Goal: Information Seeking & Learning: Learn about a topic

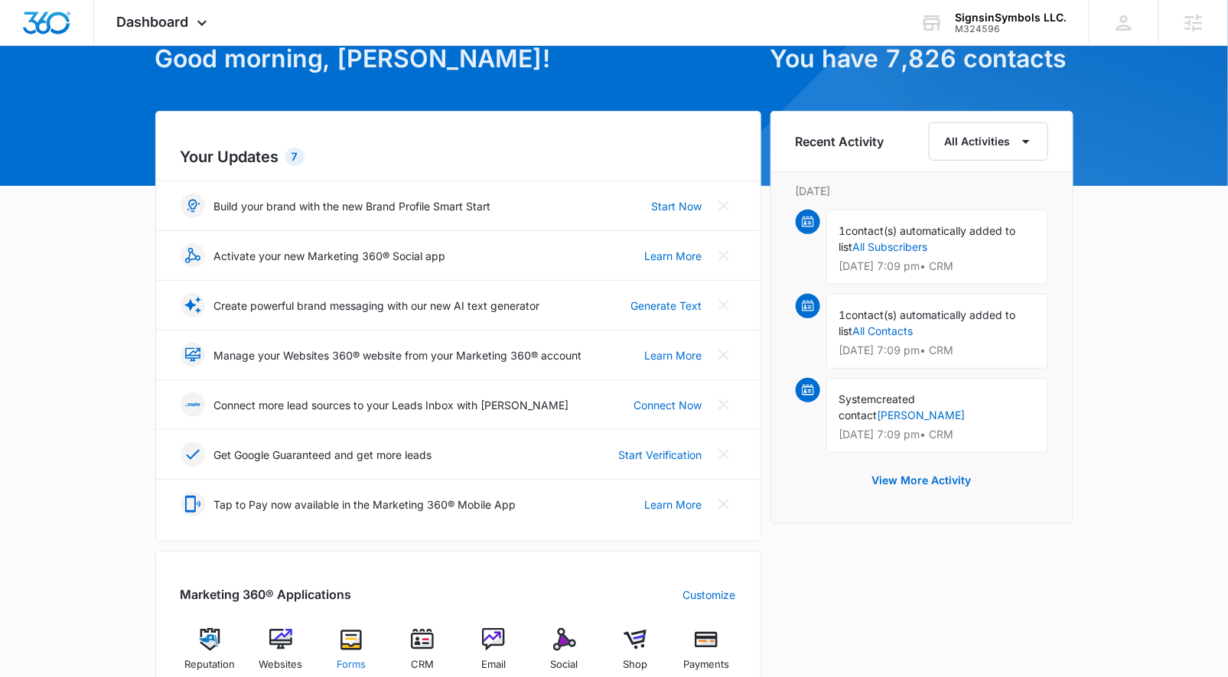
scroll to position [190, 0]
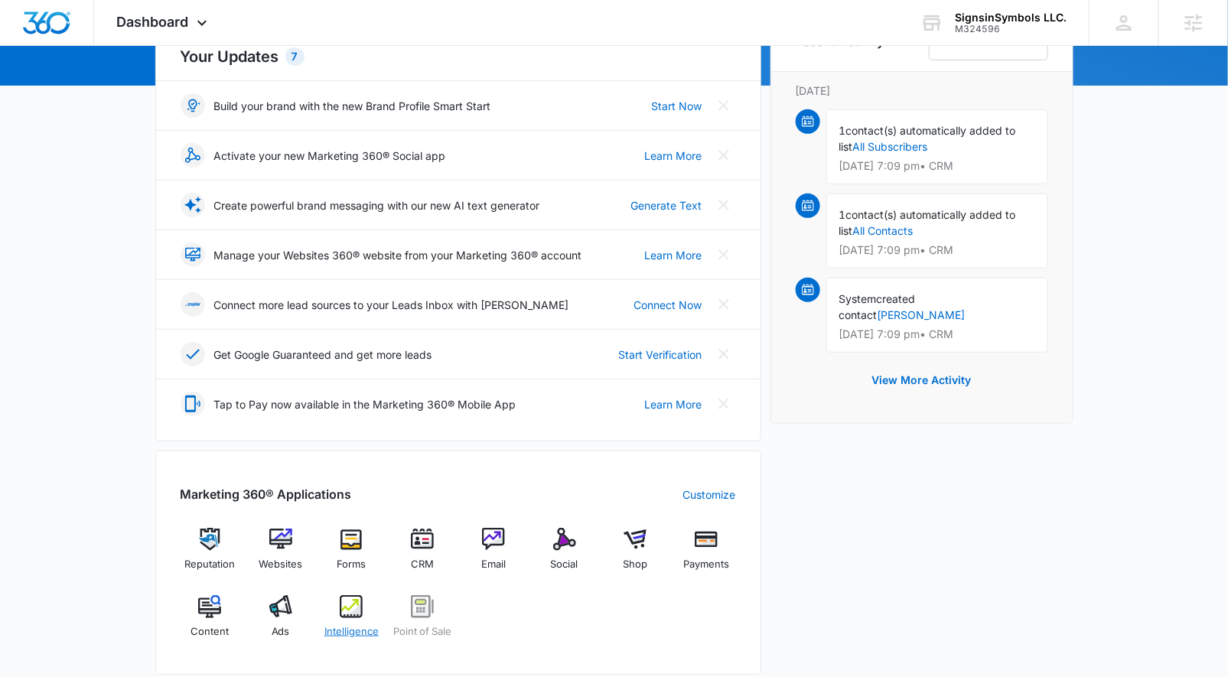
click at [341, 617] on div "Intelligence" at bounding box center [351, 622] width 59 height 55
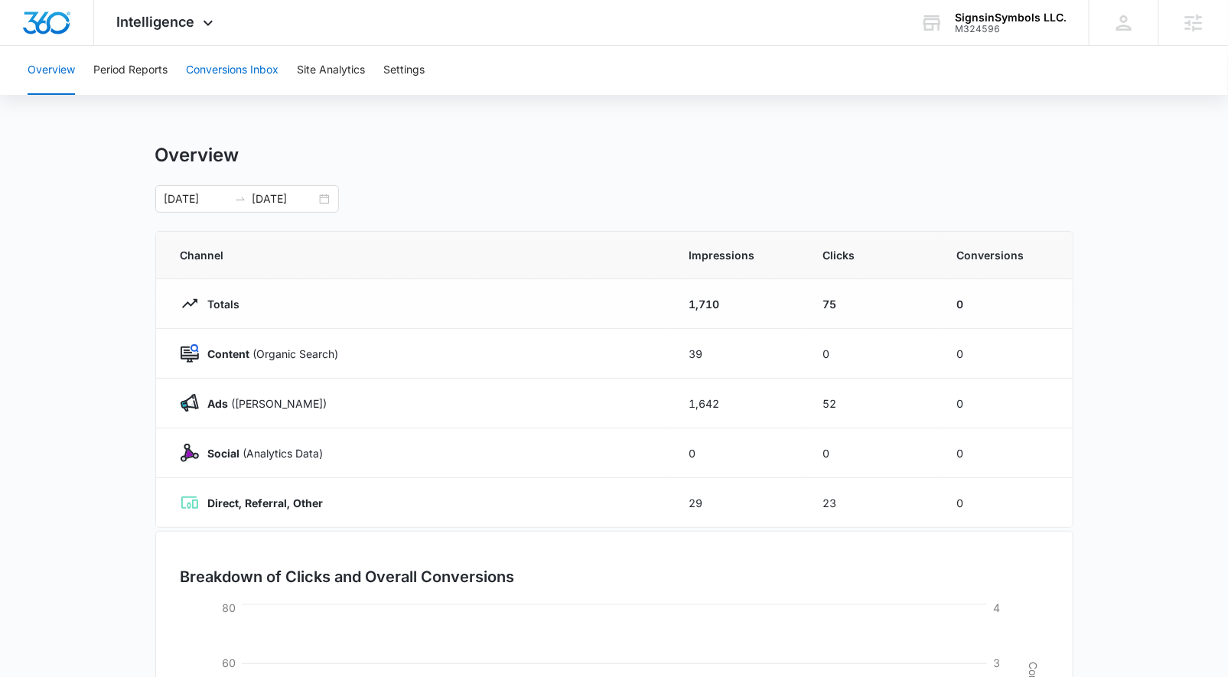
click at [231, 77] on button "Conversions Inbox" at bounding box center [232, 70] width 93 height 49
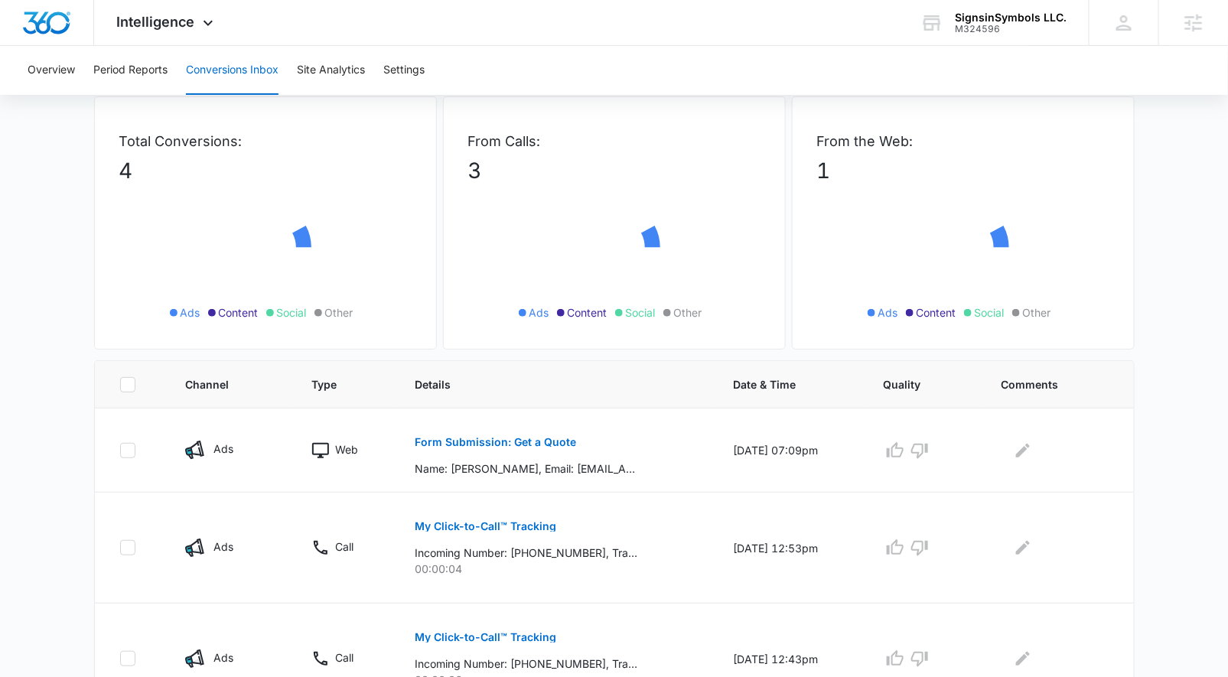
scroll to position [253, 0]
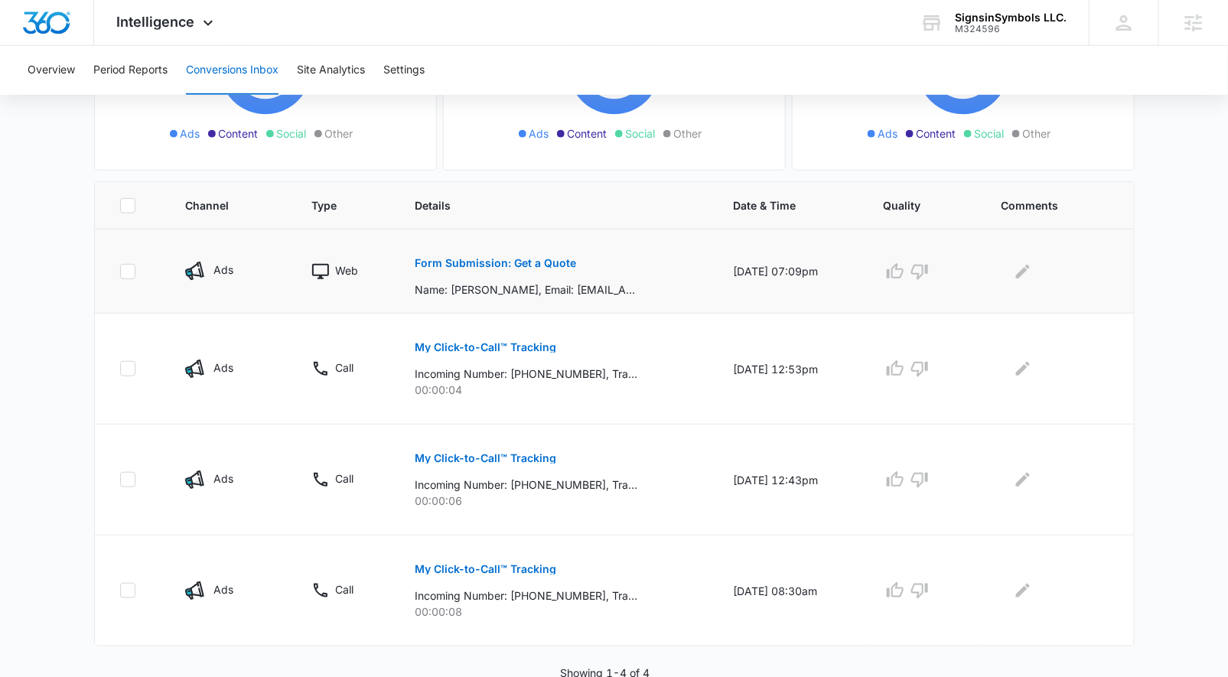
click at [485, 261] on p "Form Submission: Get a Quote" at bounding box center [495, 263] width 161 height 11
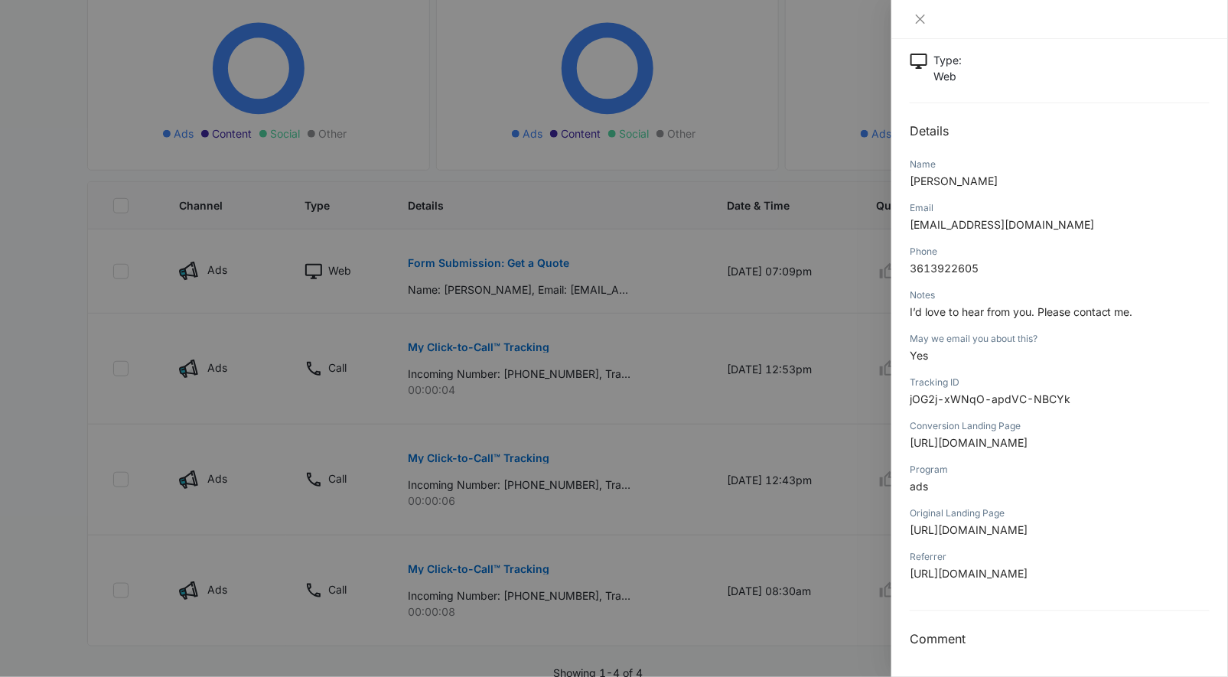
scroll to position [333, 0]
click at [781, 498] on div at bounding box center [614, 338] width 1228 height 677
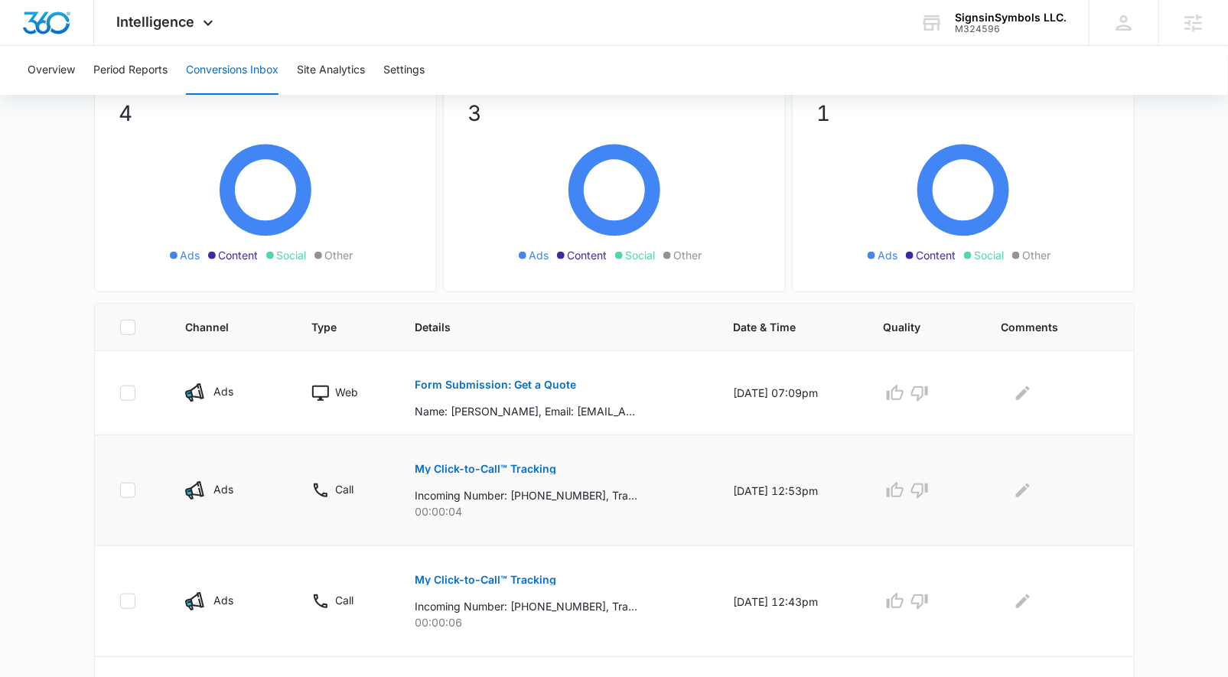
scroll to position [0, 0]
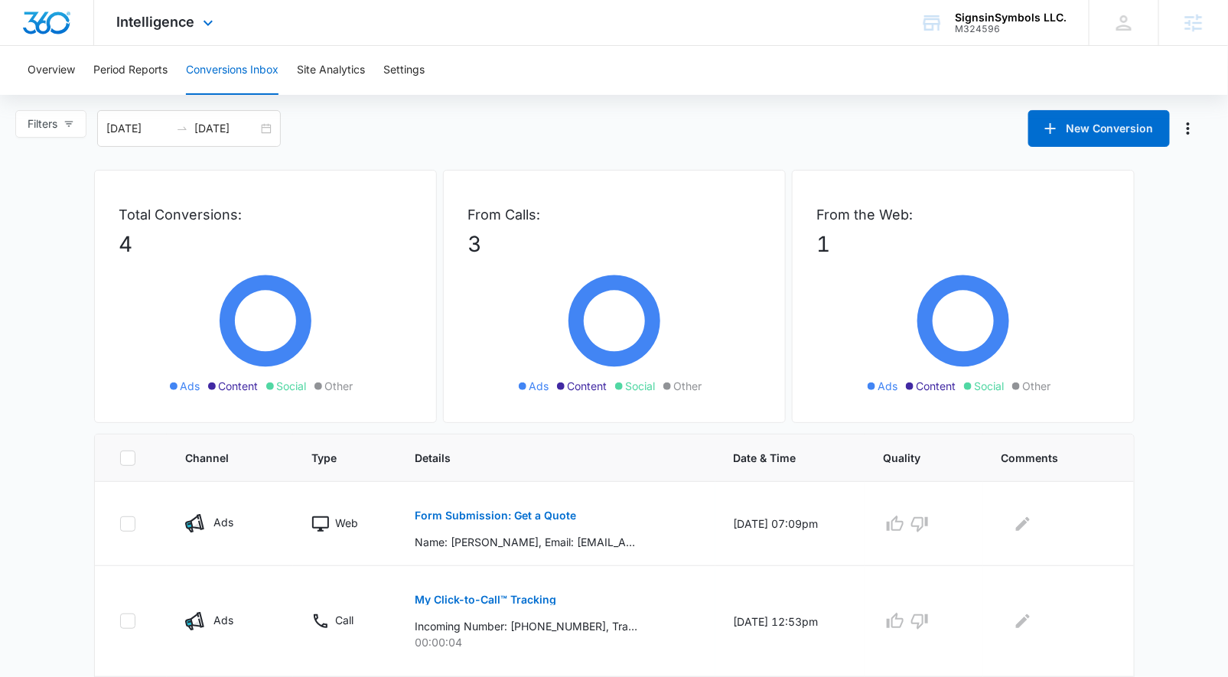
click at [150, 5] on div "Intelligence Apps Reputation Websites Forms CRM Email Social Shop Payments POS …" at bounding box center [167, 22] width 146 height 45
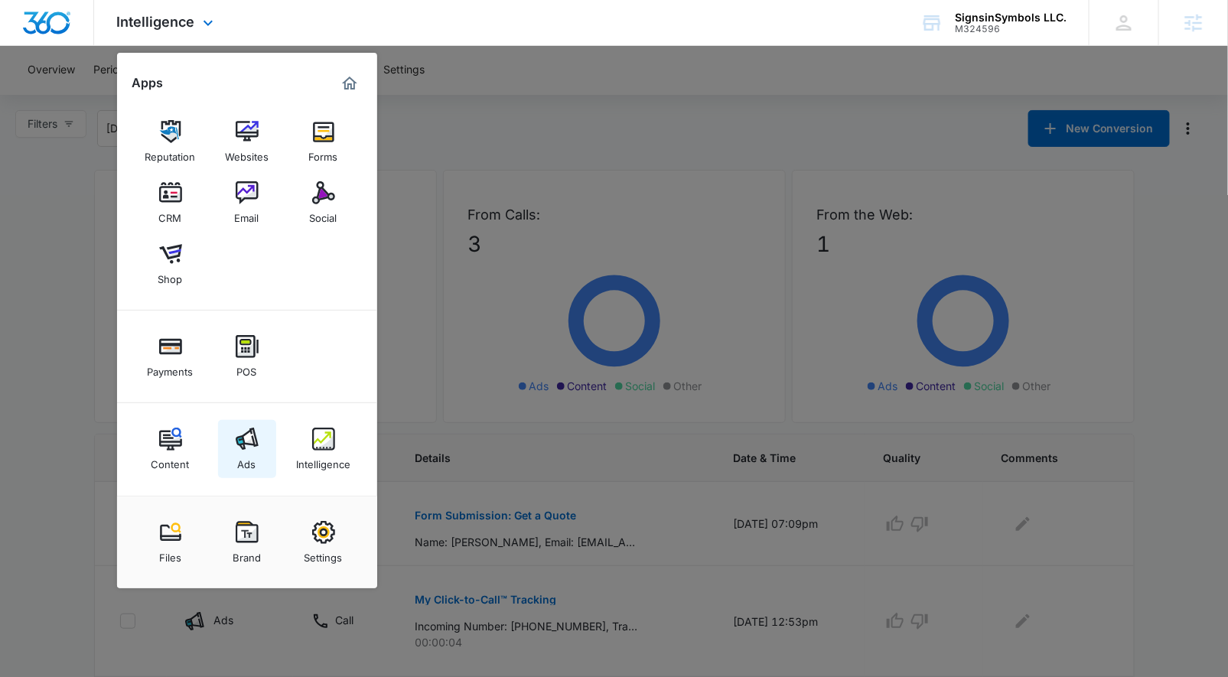
click at [230, 458] on link "Ads" at bounding box center [247, 449] width 58 height 58
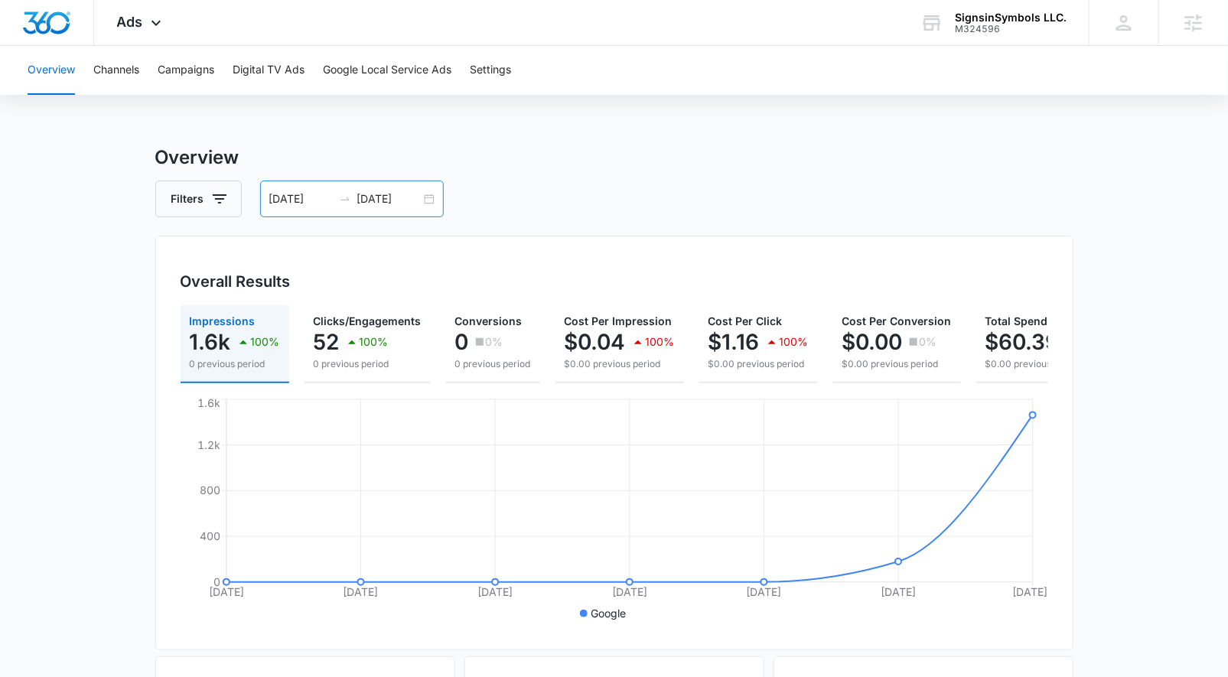
click at [431, 197] on div "09/05/2025 09/11/2025" at bounding box center [352, 199] width 184 height 37
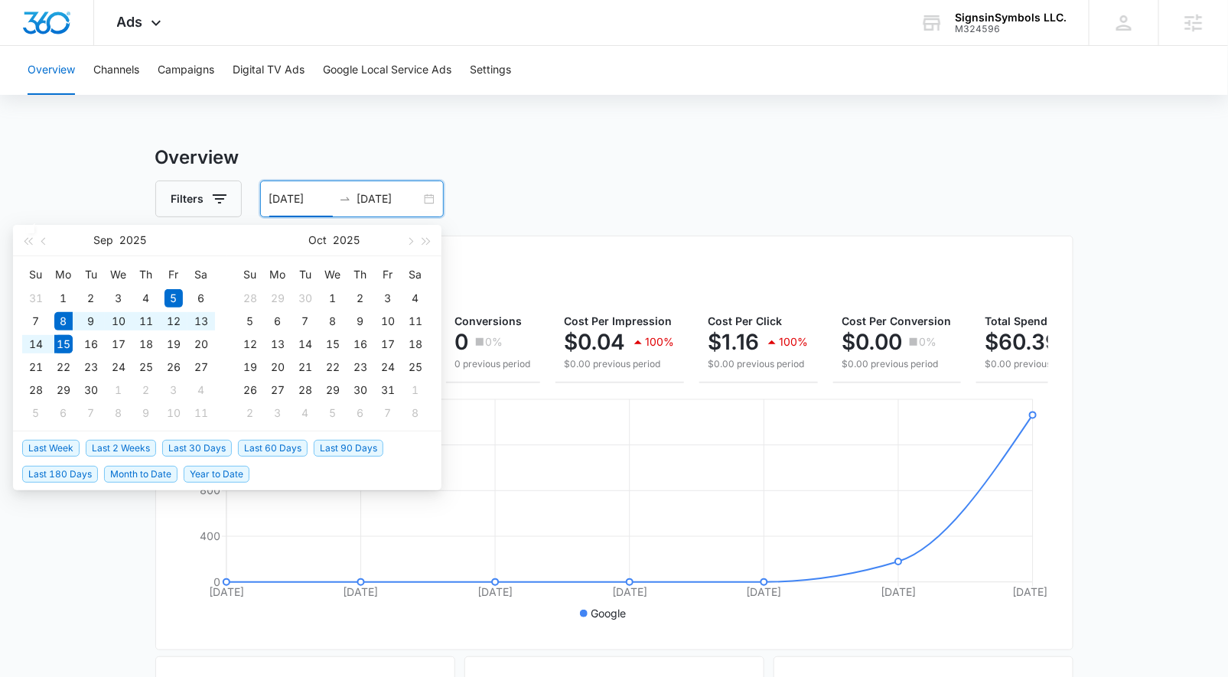
click at [73, 444] on span "Last Week" at bounding box center [50, 448] width 57 height 17
type input "[DATE]"
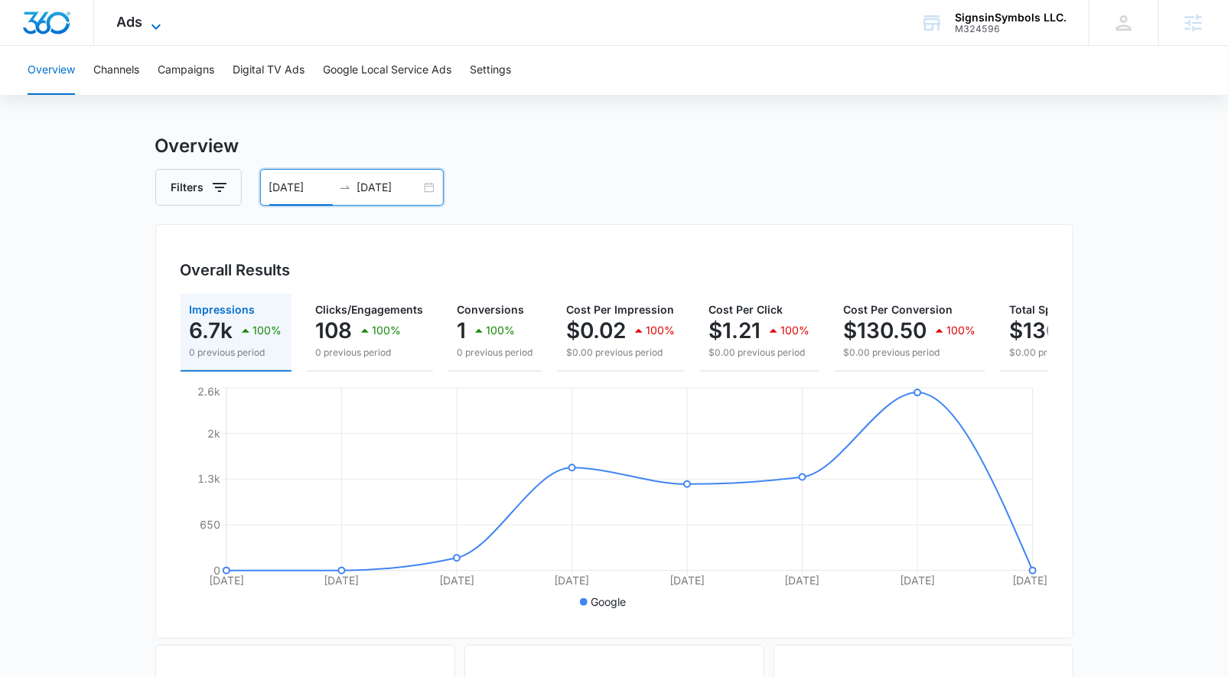
click at [159, 14] on div "Ads Apps Reputation Websites Forms CRM Email Social Shop Payments POS Content A…" at bounding box center [141, 22] width 94 height 45
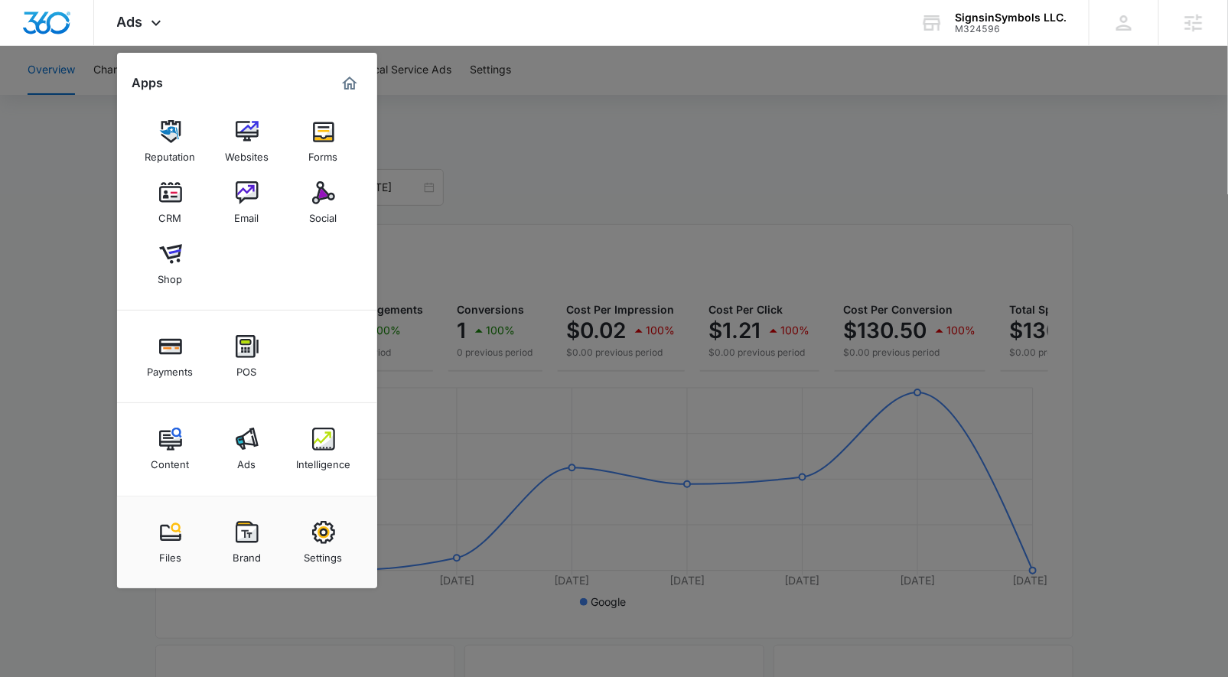
click at [310, 451] on div "Intelligence" at bounding box center [323, 461] width 54 height 20
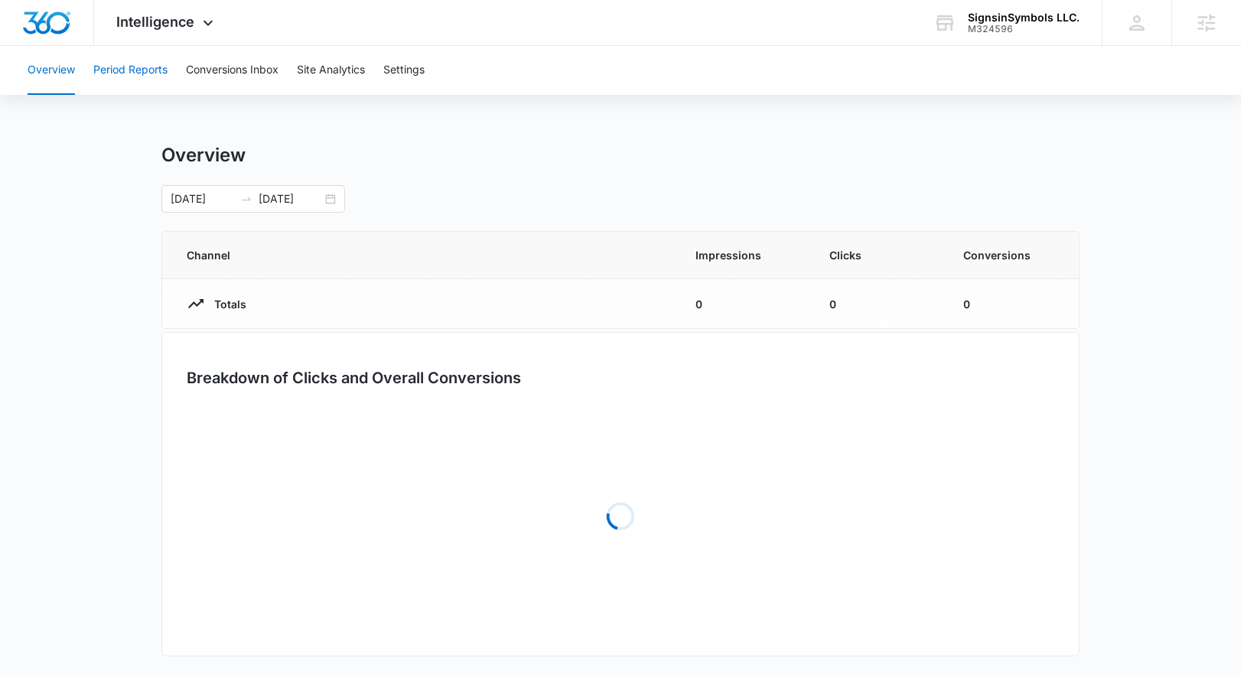
click at [150, 64] on button "Period Reports" at bounding box center [130, 70] width 74 height 49
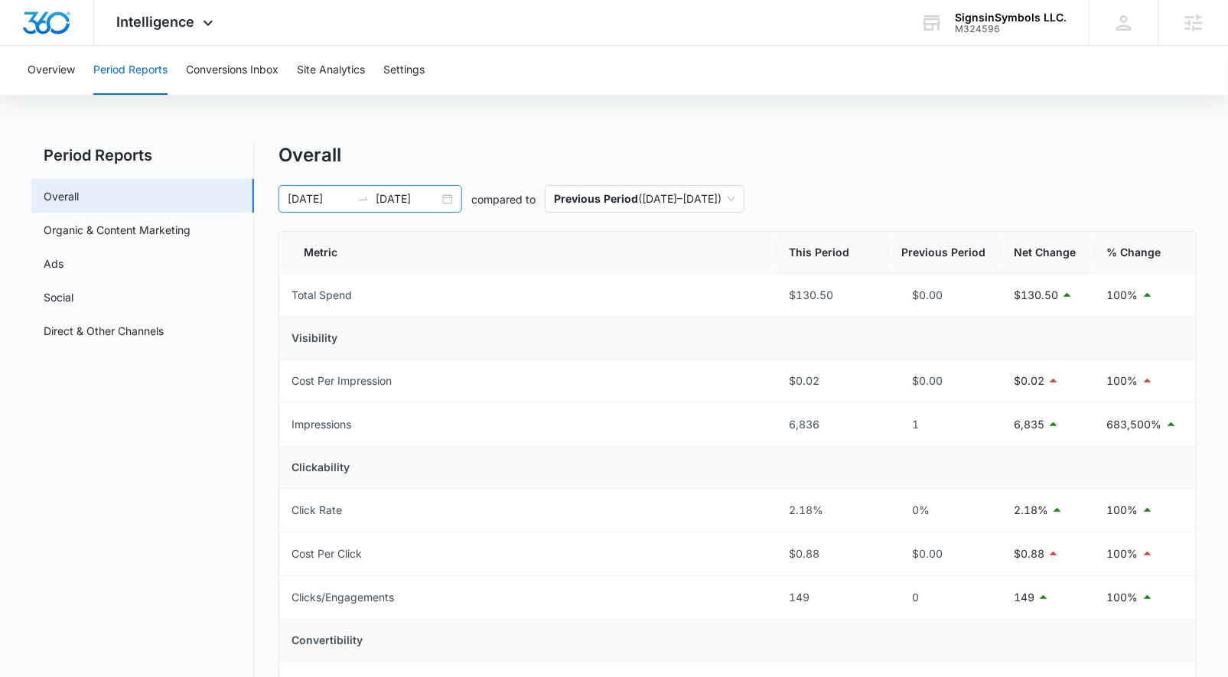
click at [455, 199] on div "09/08/2025 09/15/2025" at bounding box center [371, 199] width 184 height 28
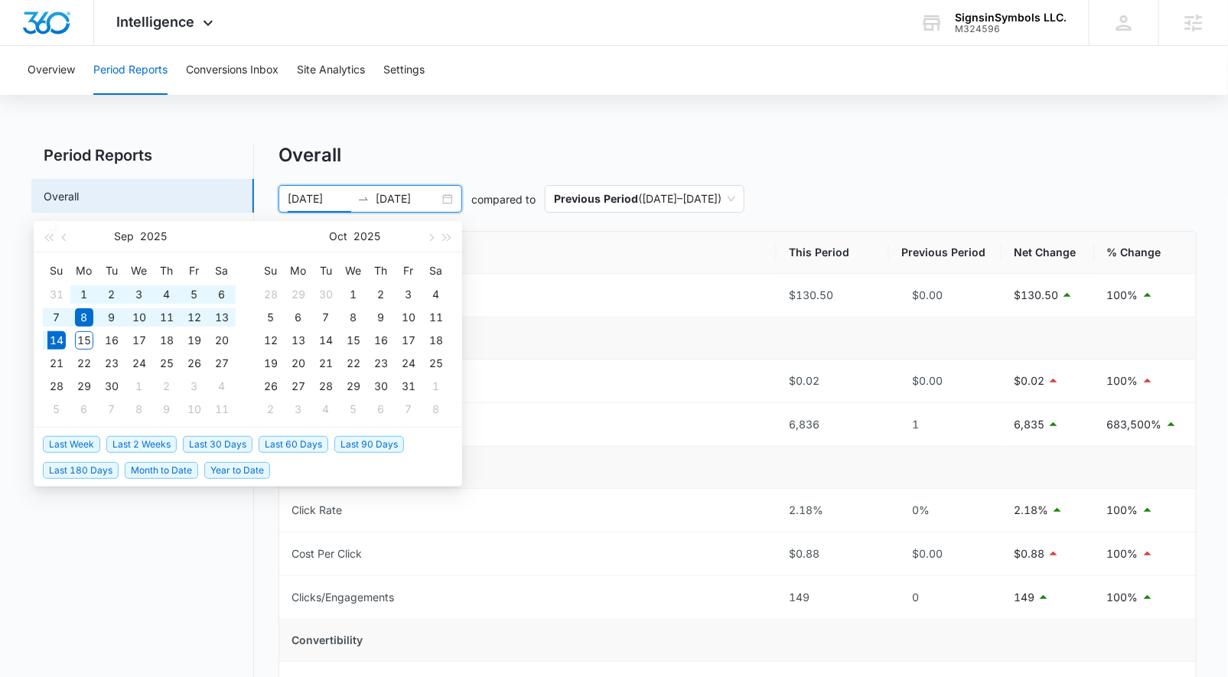
click at [145, 448] on span "Last 2 Weeks" at bounding box center [141, 444] width 70 height 17
type input "08/31/2025"
type input "[DATE]"
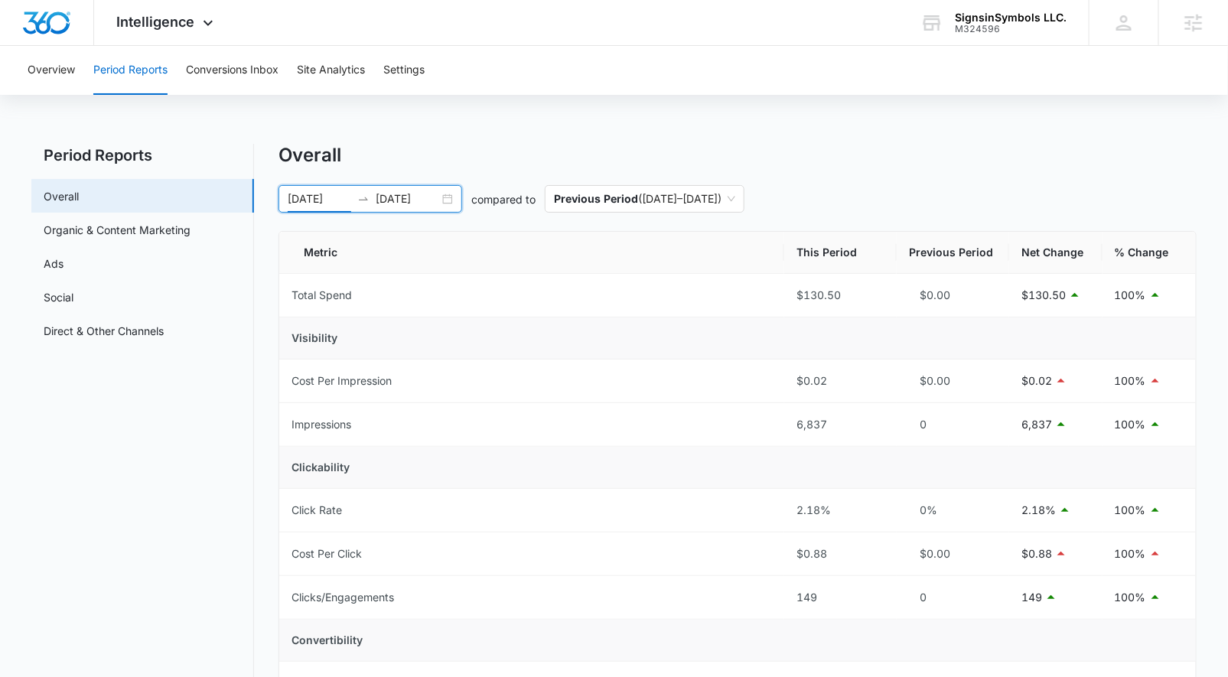
click at [443, 196] on div "08/31/2025 09/14/2025" at bounding box center [371, 199] width 184 height 28
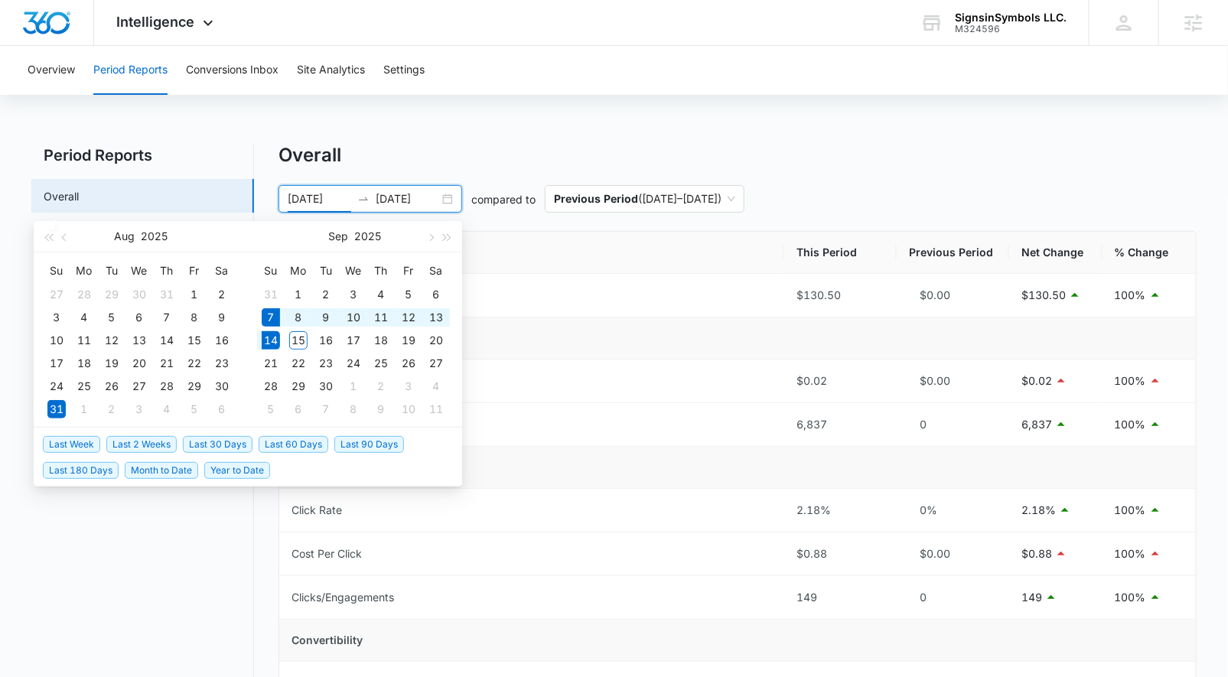
click at [90, 444] on span "Last Week" at bounding box center [71, 444] width 57 height 17
type input "[DATE]"
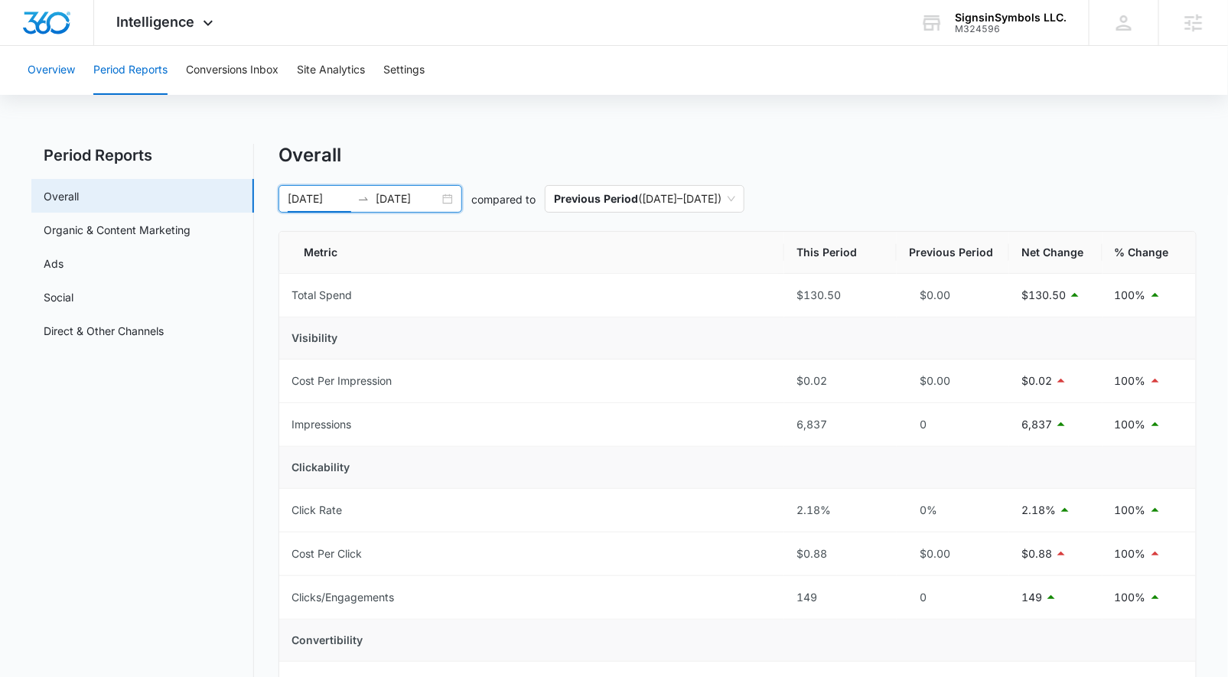
click at [70, 57] on button "Overview" at bounding box center [51, 70] width 47 height 49
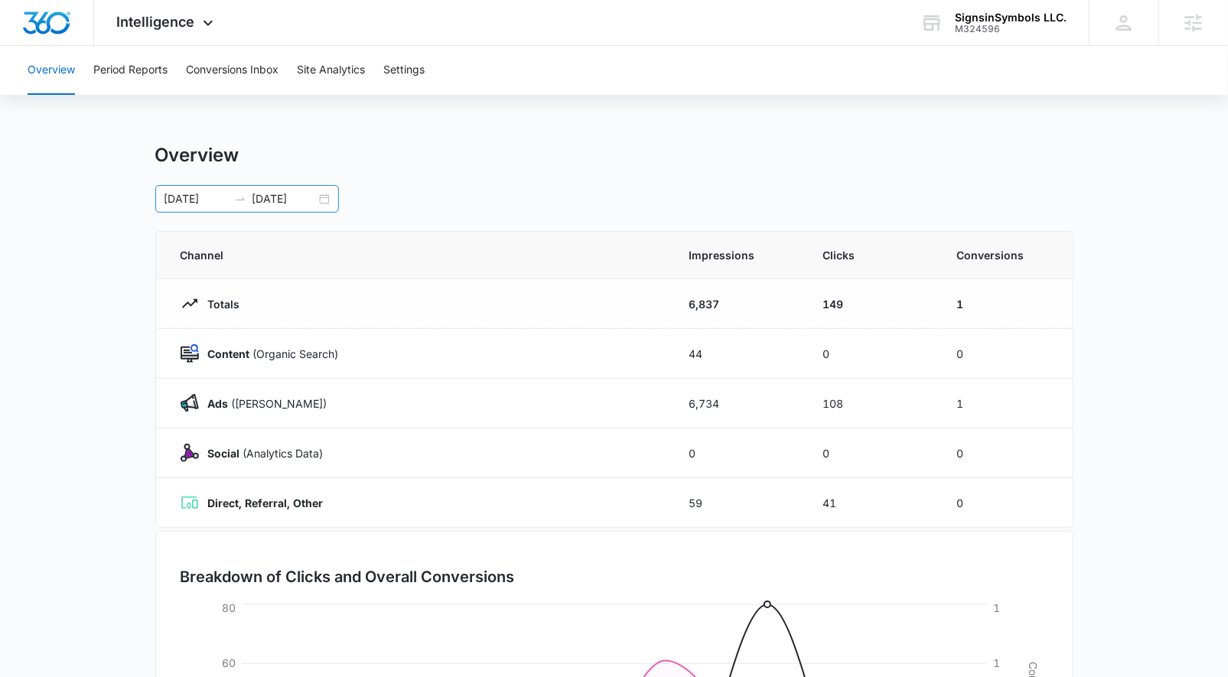
click at [328, 201] on div "09/07/2025 09/14/2025" at bounding box center [247, 199] width 184 height 28
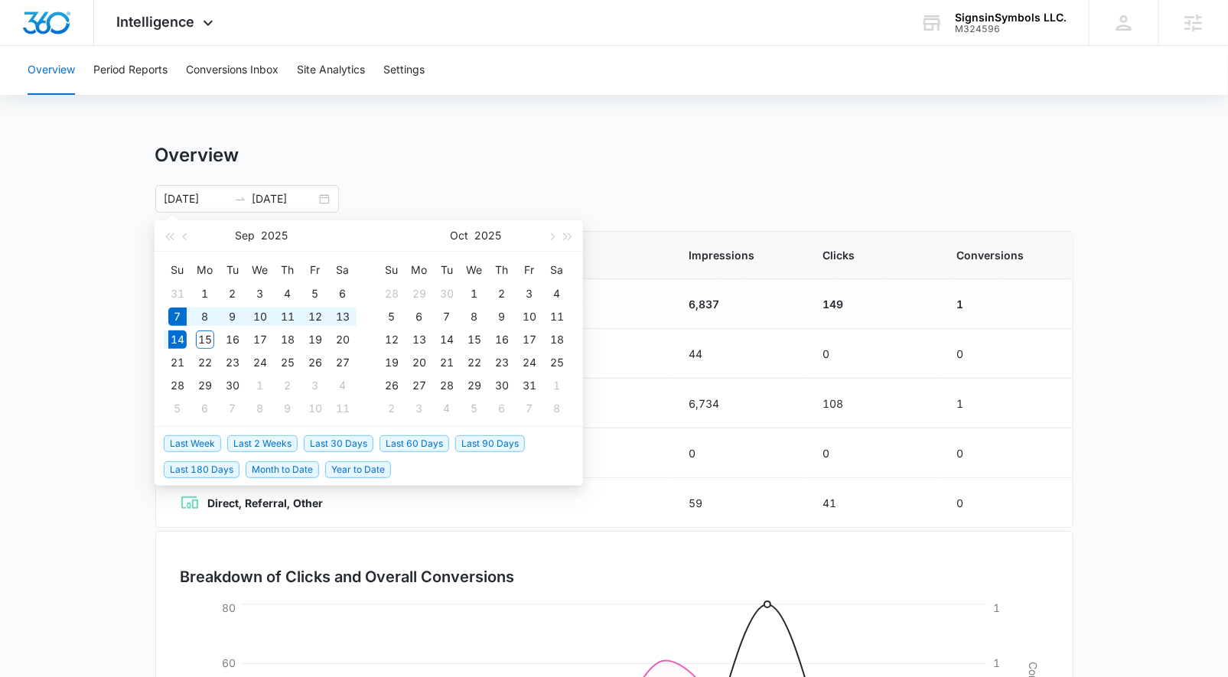
click at [430, 185] on div "09/07/2025 09/14/2025 Sep 2025 Su Mo Tu We Th Fr Sa 31 1 2 3 4 5 6 7 8 9 10 11 …" at bounding box center [614, 199] width 918 height 28
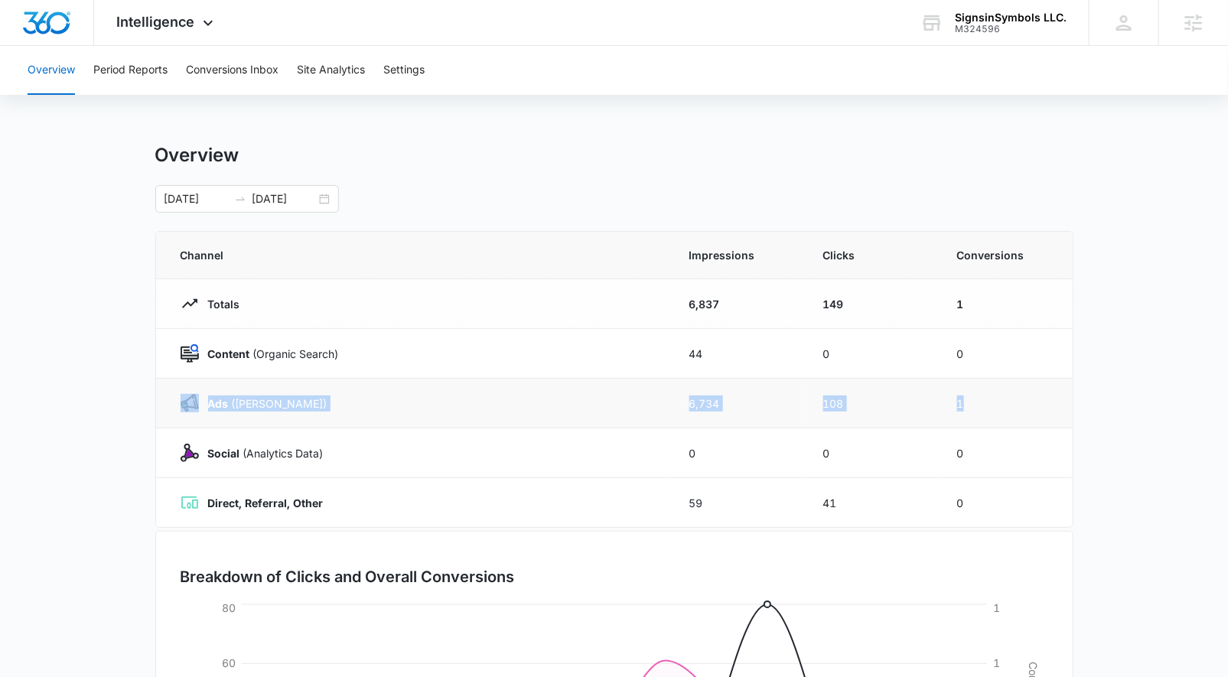
drag, startPoint x: 171, startPoint y: 401, endPoint x: 1034, endPoint y: 399, distance: 862.5
click at [1034, 399] on tr "Ads (Ad Campaigns) 6,734 108 1" at bounding box center [614, 404] width 917 height 50
click at [1116, 386] on main "Overview 09/07/2025 09/14/2025 Sep 2025 Su Mo Tu We Th Fr Sa 31 1 2 3 4 5 6 7 8…" at bounding box center [614, 546] width 1228 height 804
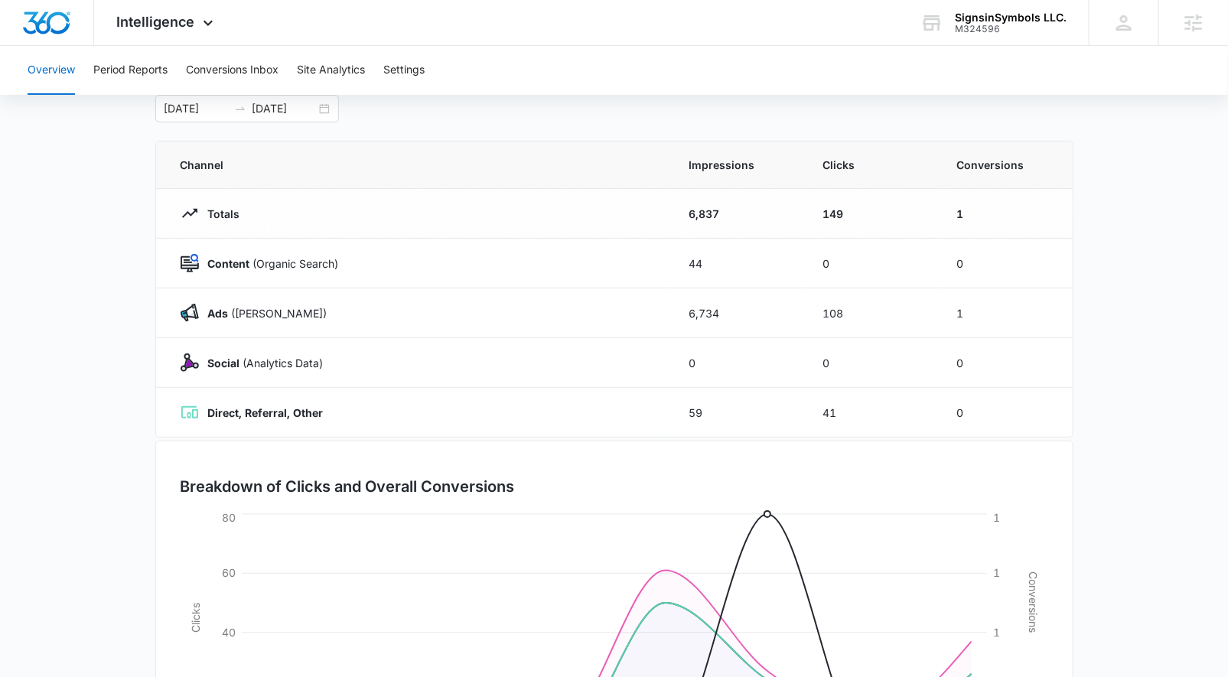
scroll to position [90, 0]
drag, startPoint x: 207, startPoint y: 407, endPoint x: 244, endPoint y: 413, distance: 37.9
click at [244, 413] on p "Direct, Referral, Other" at bounding box center [261, 414] width 125 height 16
drag, startPoint x: 340, startPoint y: 407, endPoint x: 351, endPoint y: 418, distance: 15.7
click at [250, 415] on div "Direct, Referral, Other" at bounding box center [417, 413] width 472 height 18
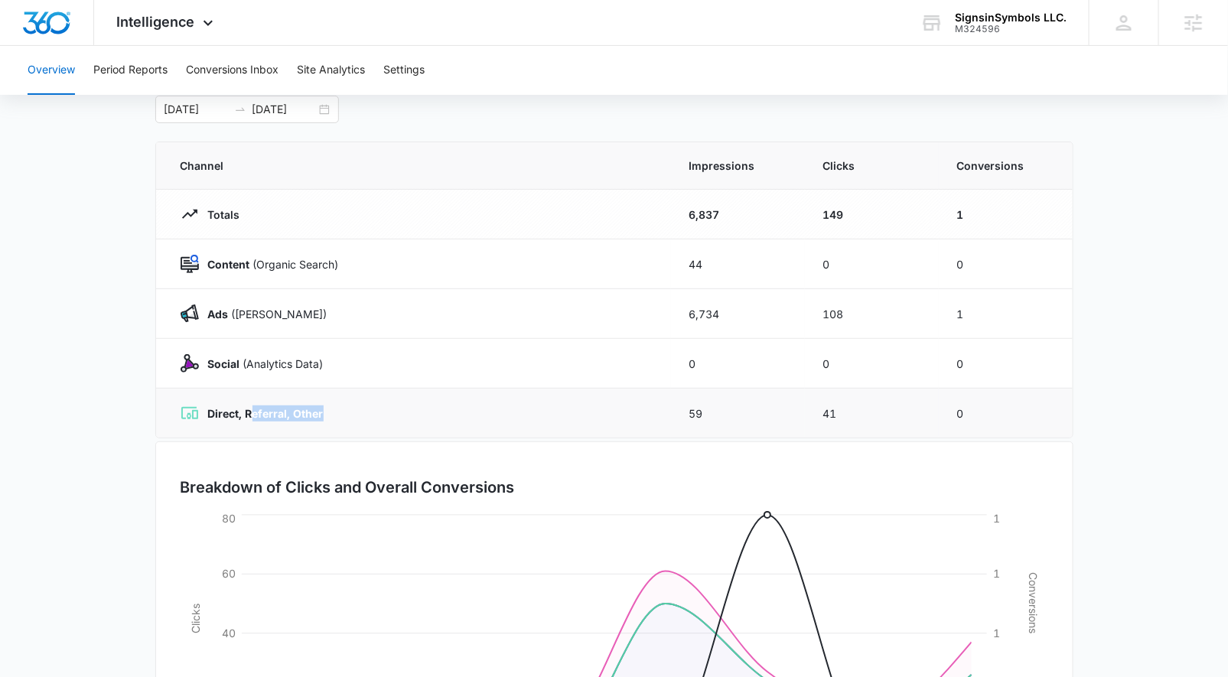
click at [361, 417] on div "Direct, Referral, Other" at bounding box center [417, 413] width 472 height 18
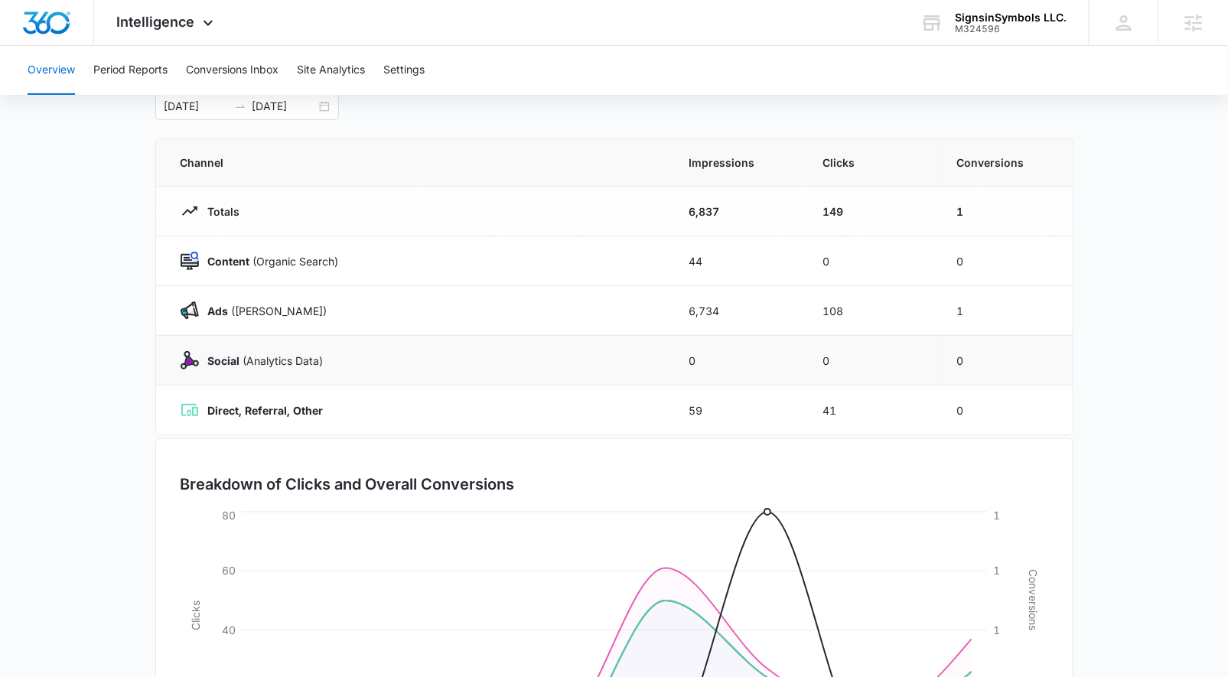
scroll to position [93, 0]
click at [124, 72] on button "Period Reports" at bounding box center [130, 70] width 74 height 49
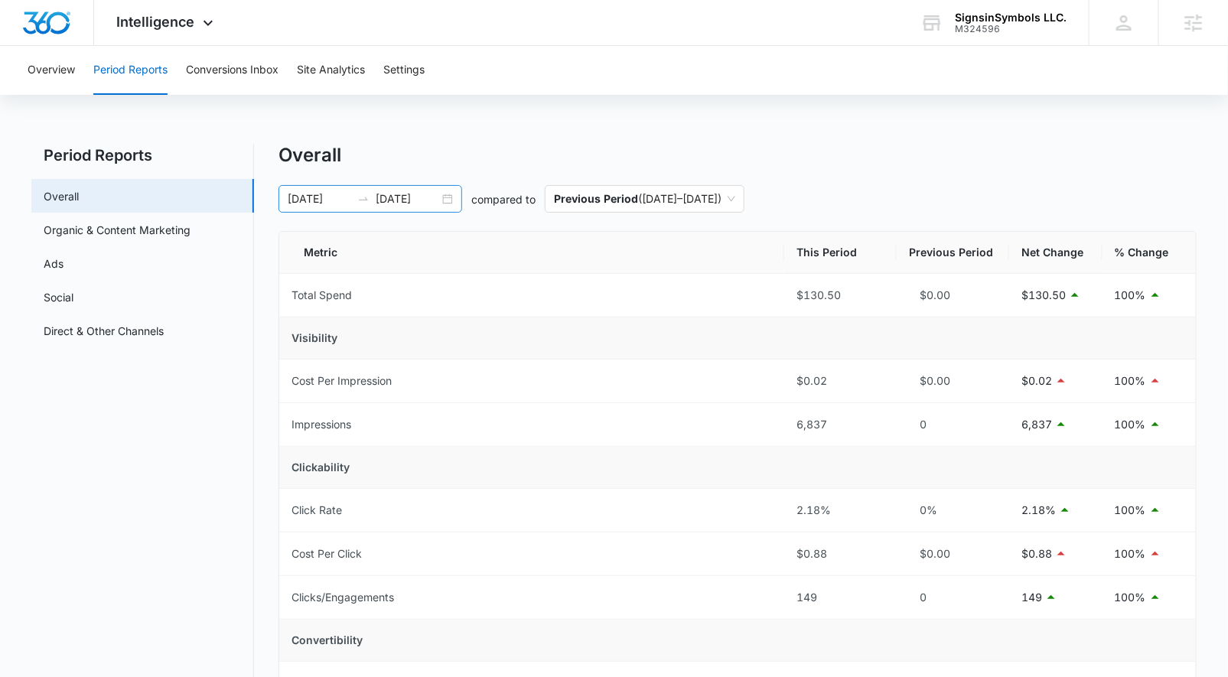
click at [446, 197] on div "09/07/2025 09/14/2025" at bounding box center [371, 199] width 184 height 28
type input "[DATE]"
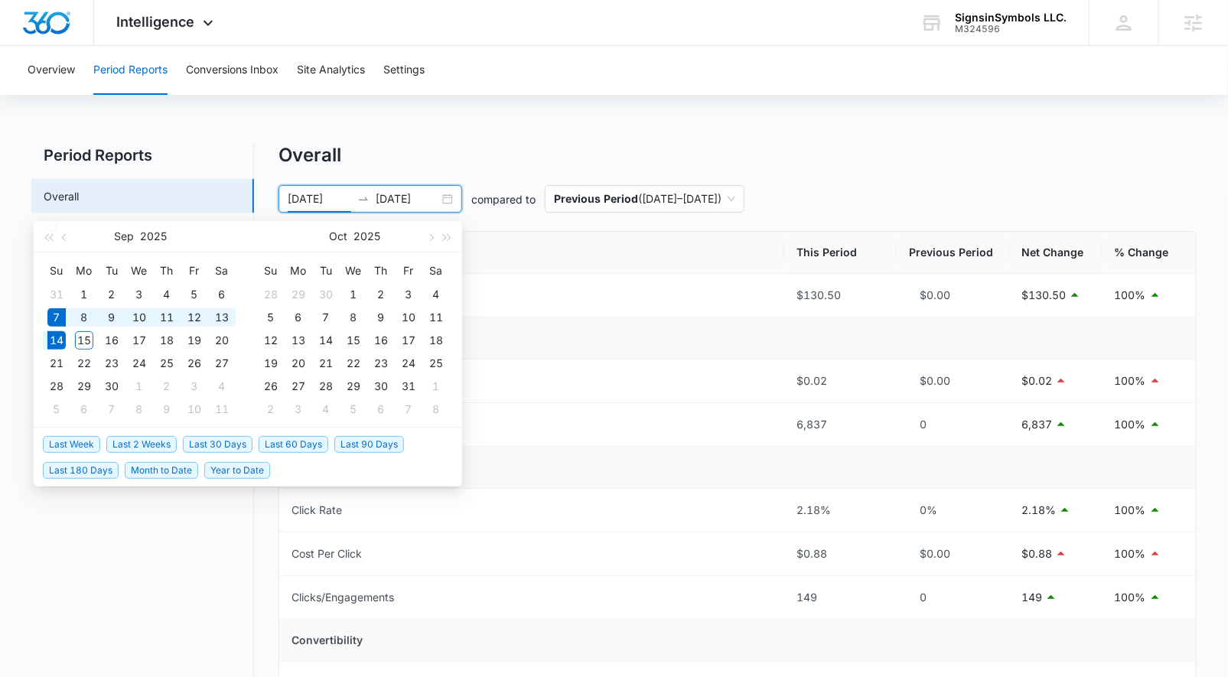
click at [91, 445] on span "Last Week" at bounding box center [71, 444] width 57 height 17
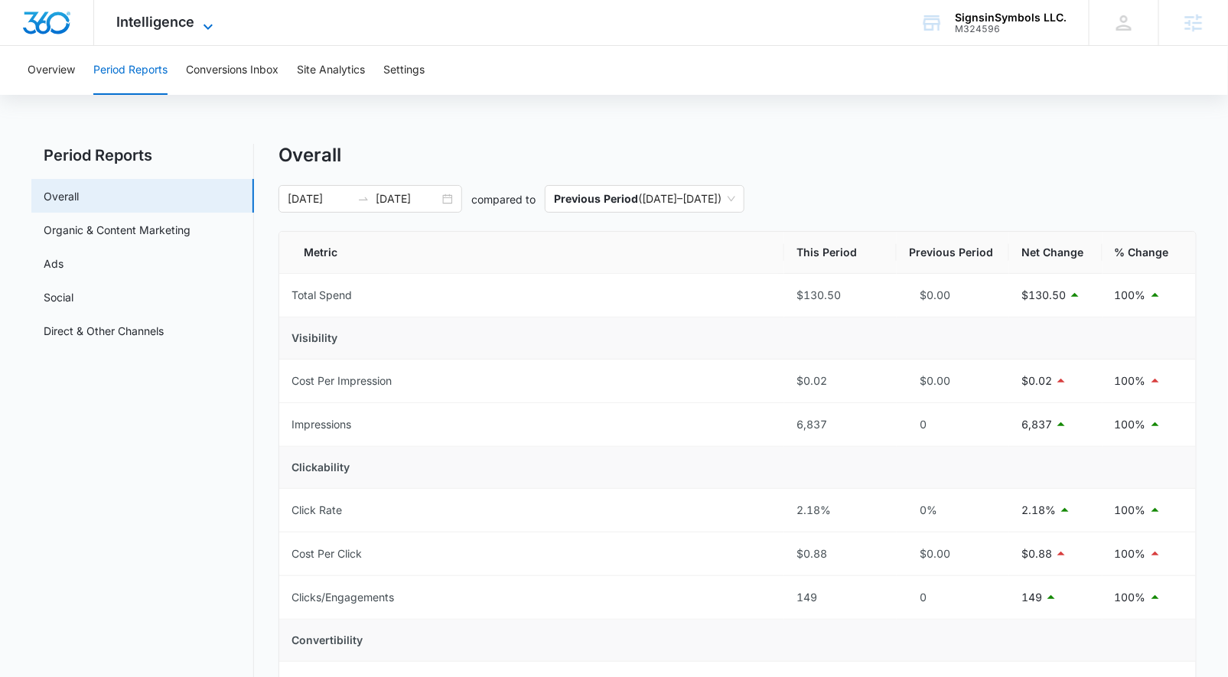
click at [142, 23] on span "Intelligence" at bounding box center [156, 22] width 78 height 16
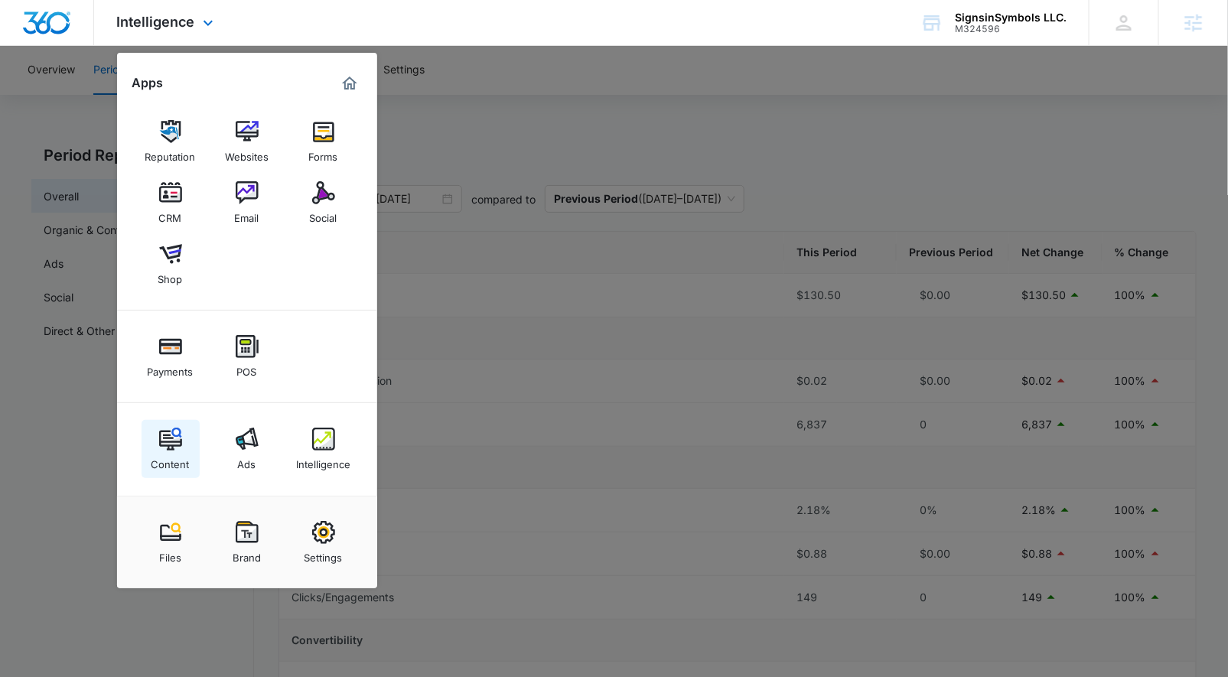
click at [166, 448] on img at bounding box center [170, 439] width 23 height 23
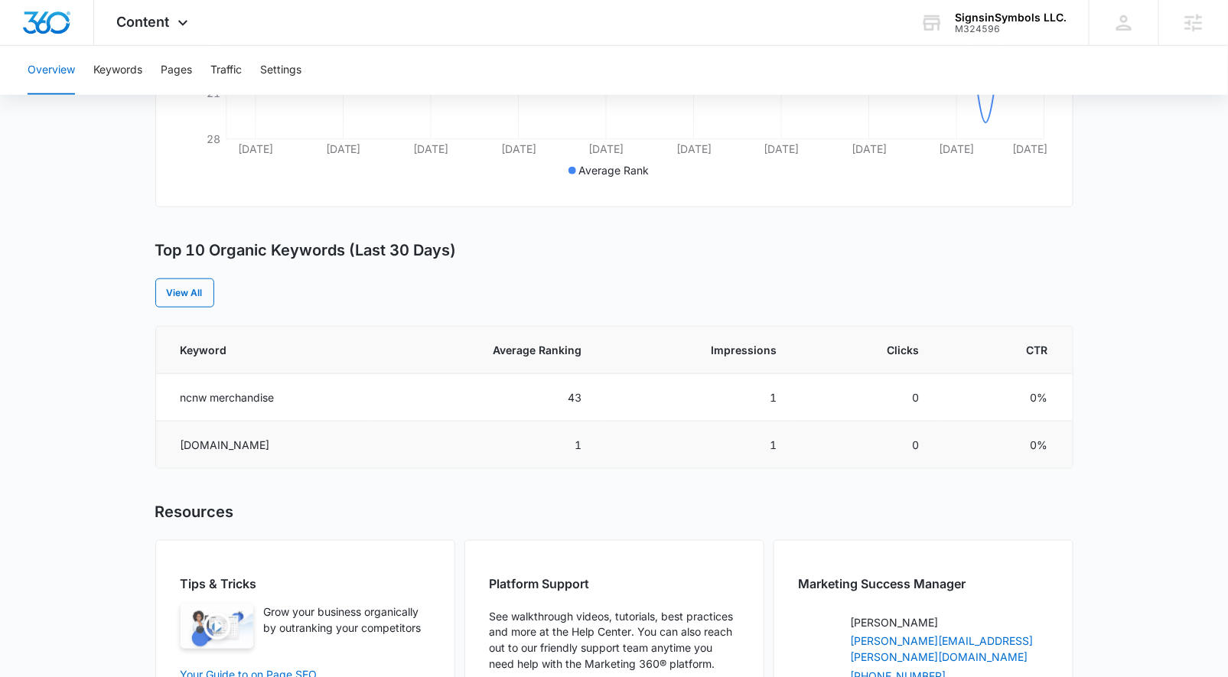
scroll to position [468, 0]
drag, startPoint x: 179, startPoint y: 444, endPoint x: 305, endPoint y: 452, distance: 126.5
click at [305, 452] on td "signsinsymbols.com" at bounding box center [263, 446] width 214 height 47
click at [300, 397] on td "ncnw merchandise" at bounding box center [263, 399] width 214 height 47
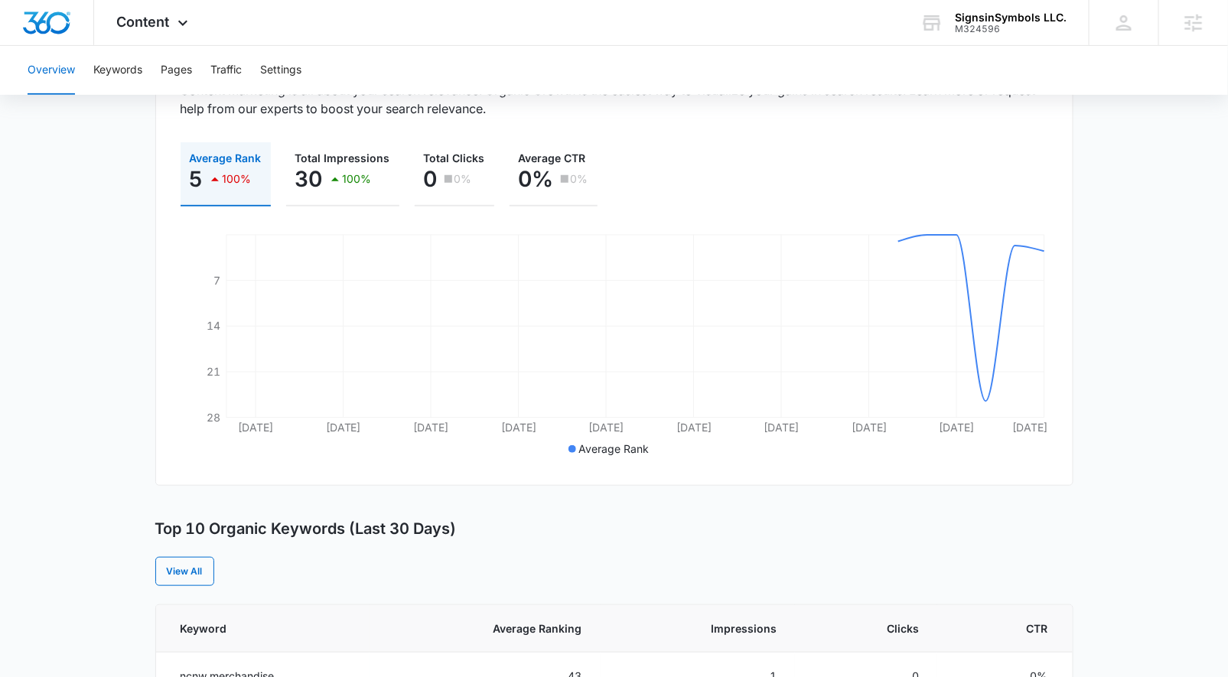
scroll to position [176, 0]
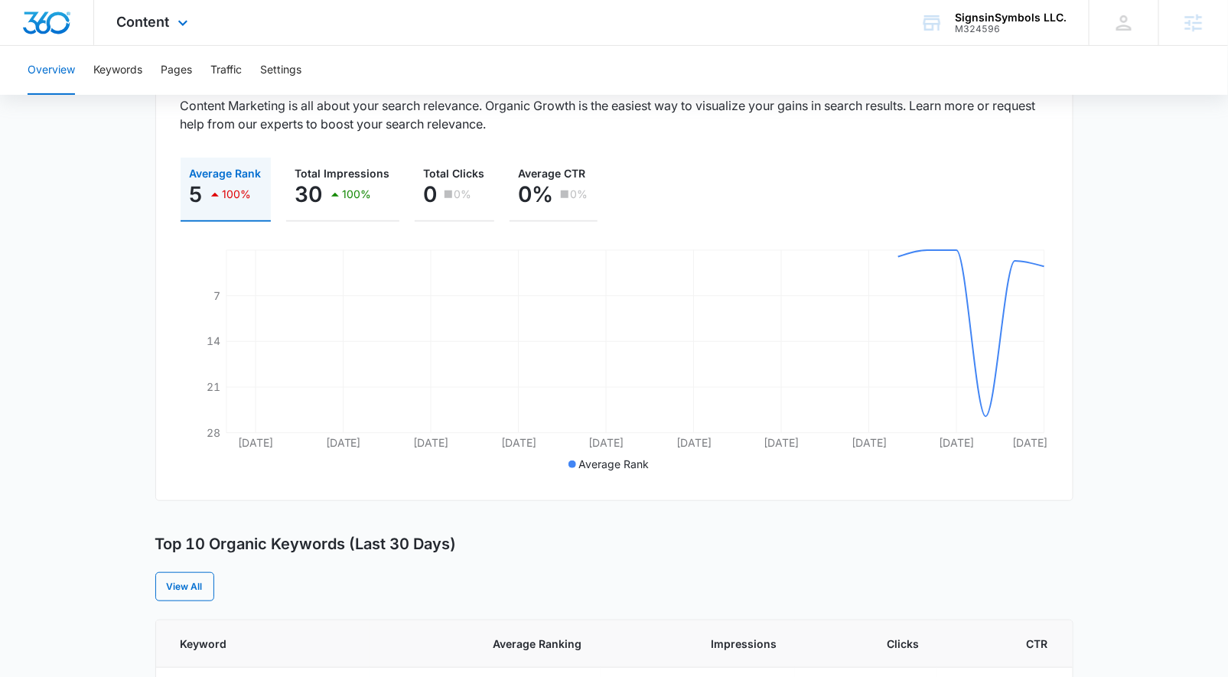
drag, startPoint x: 143, startPoint y: 31, endPoint x: 161, endPoint y: 61, distance: 35.7
click at [144, 30] on div "Content Apps Reputation Websites Forms CRM Email Social Shop Payments POS Conte…" at bounding box center [154, 22] width 121 height 45
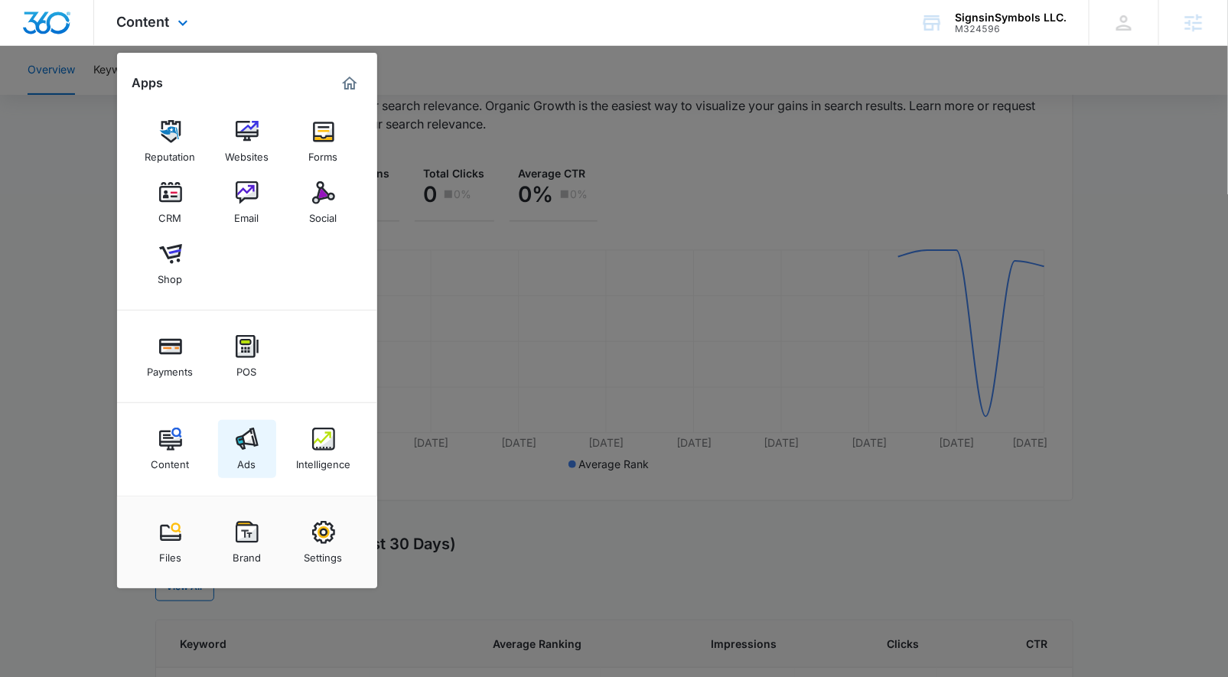
click at [243, 453] on div "Ads" at bounding box center [247, 461] width 18 height 20
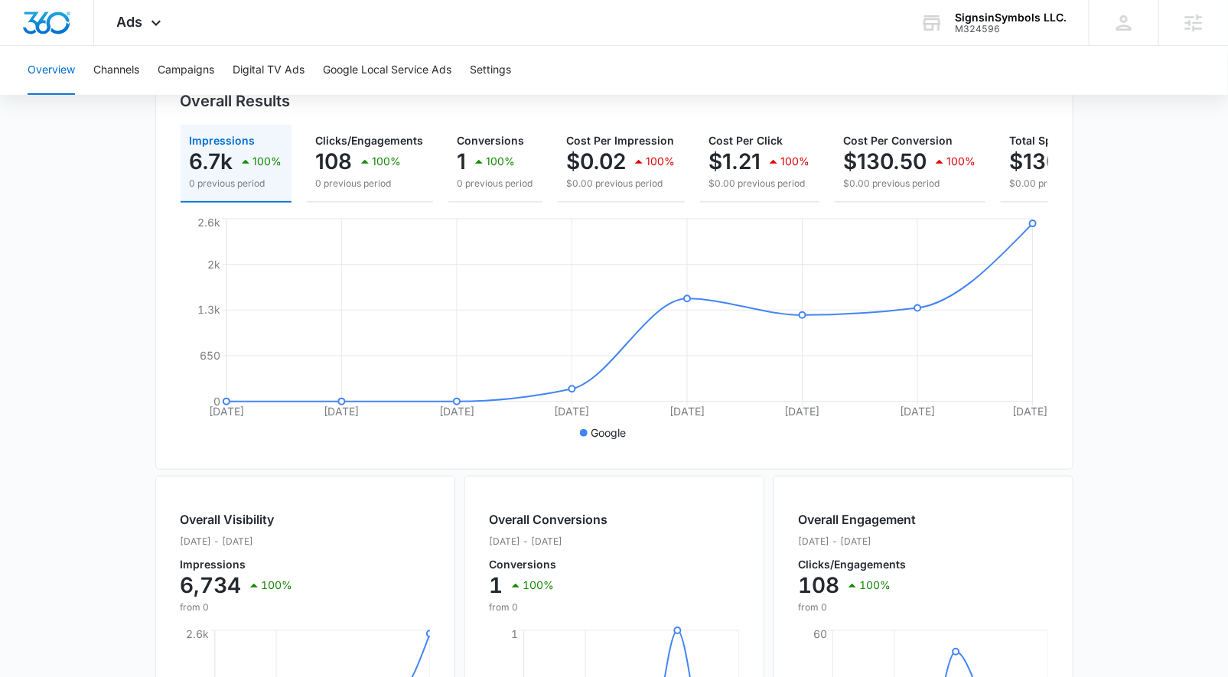
scroll to position [142, 0]
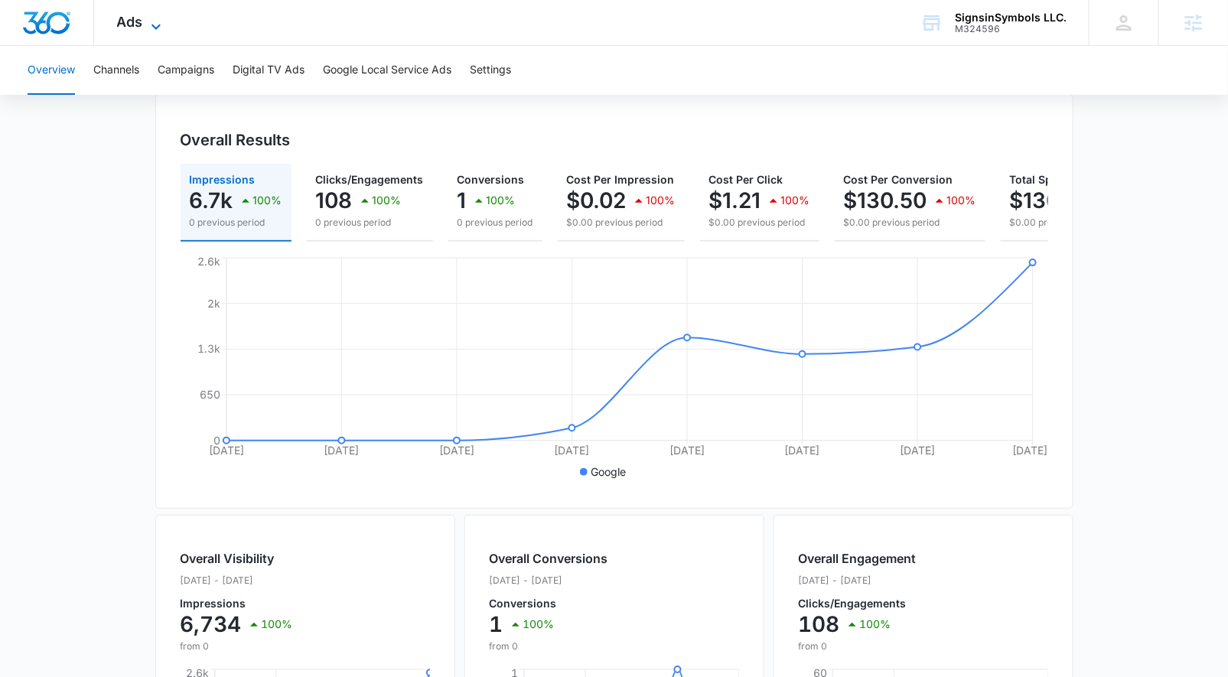
click at [147, 19] on icon at bounding box center [156, 27] width 18 height 18
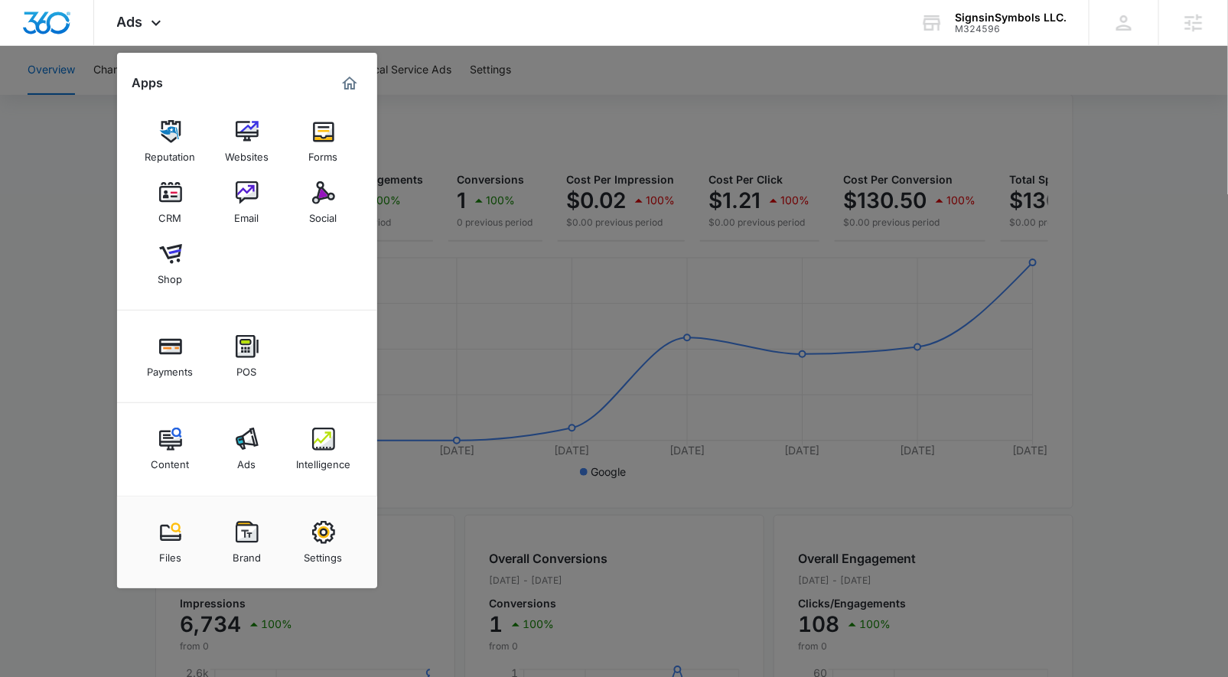
drag, startPoint x: 77, startPoint y: 342, endPoint x: 151, endPoint y: 279, distance: 97.7
click at [77, 341] on div at bounding box center [614, 338] width 1228 height 677
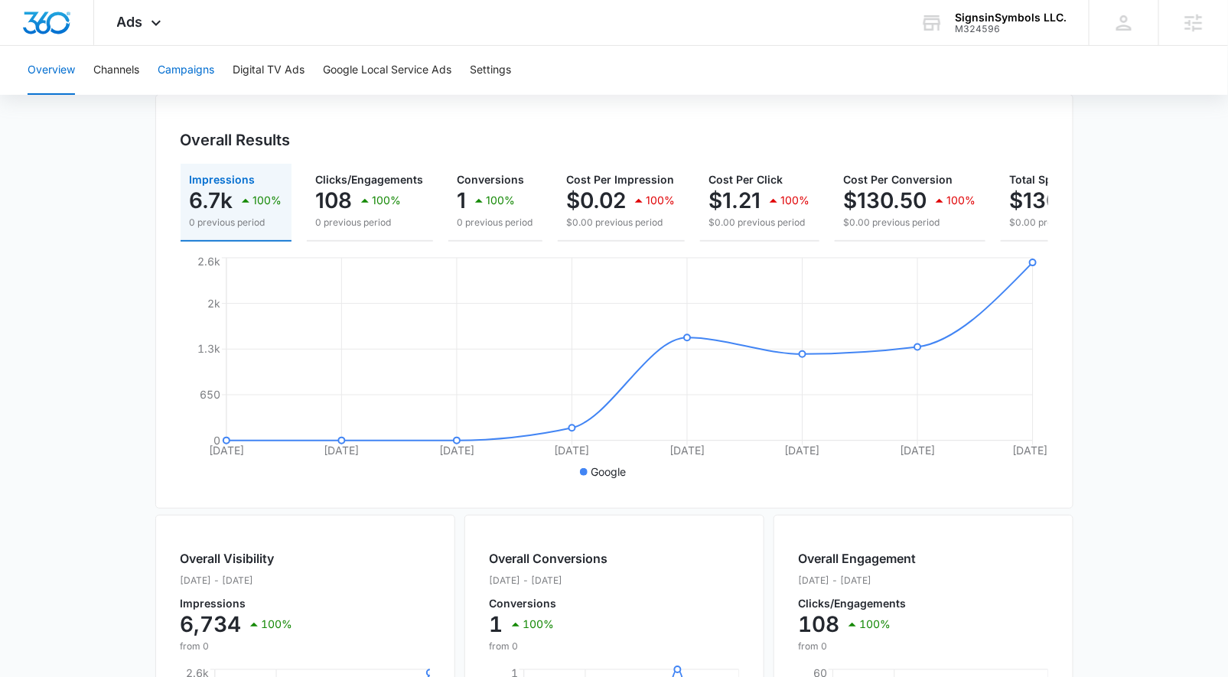
click at [200, 61] on button "Campaigns" at bounding box center [186, 70] width 57 height 49
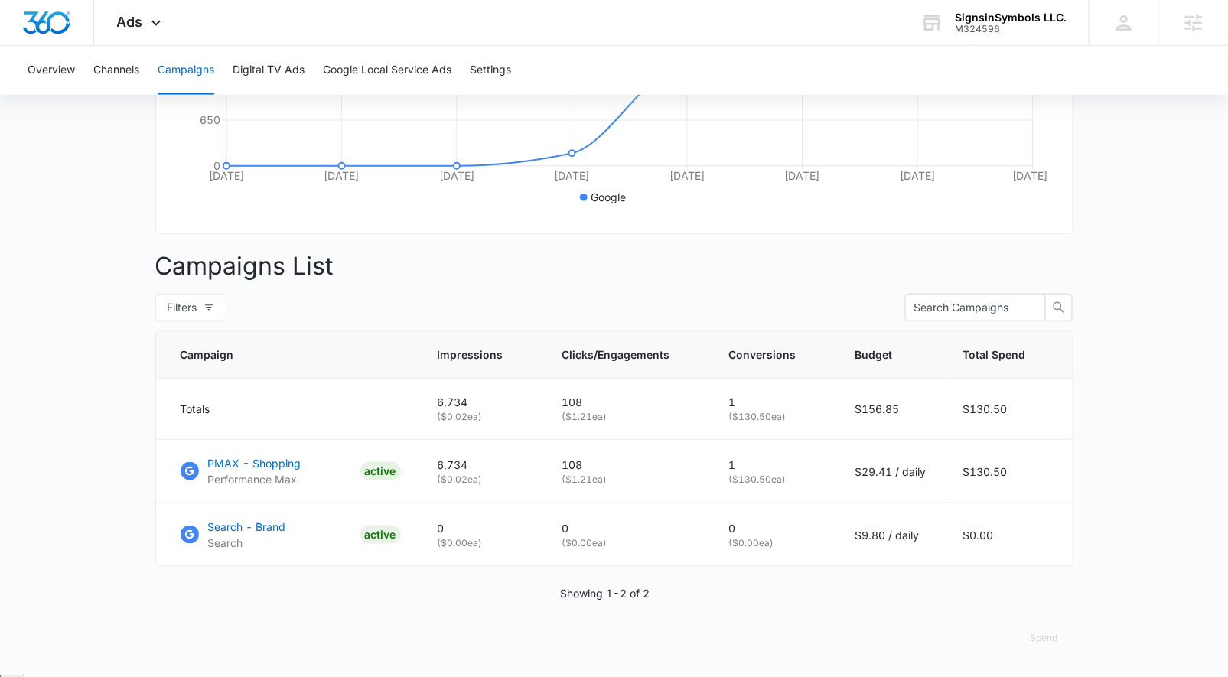
scroll to position [423, 0]
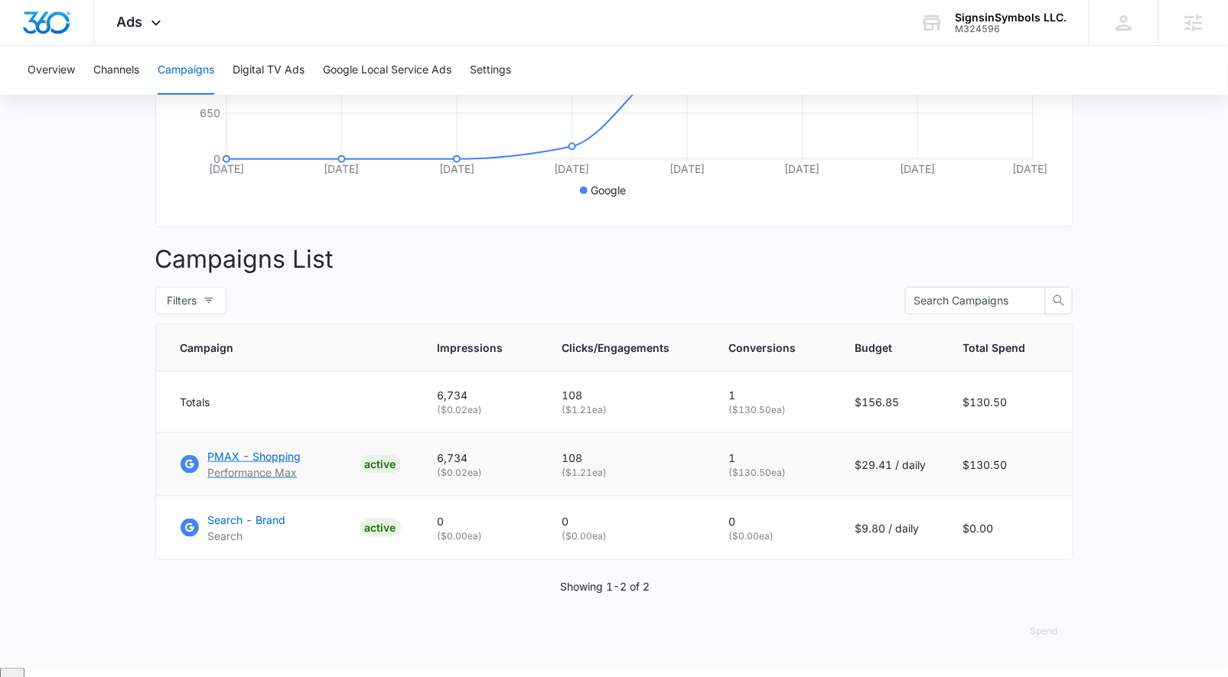
click at [258, 465] on p "PMAX - Shopping" at bounding box center [254, 456] width 93 height 16
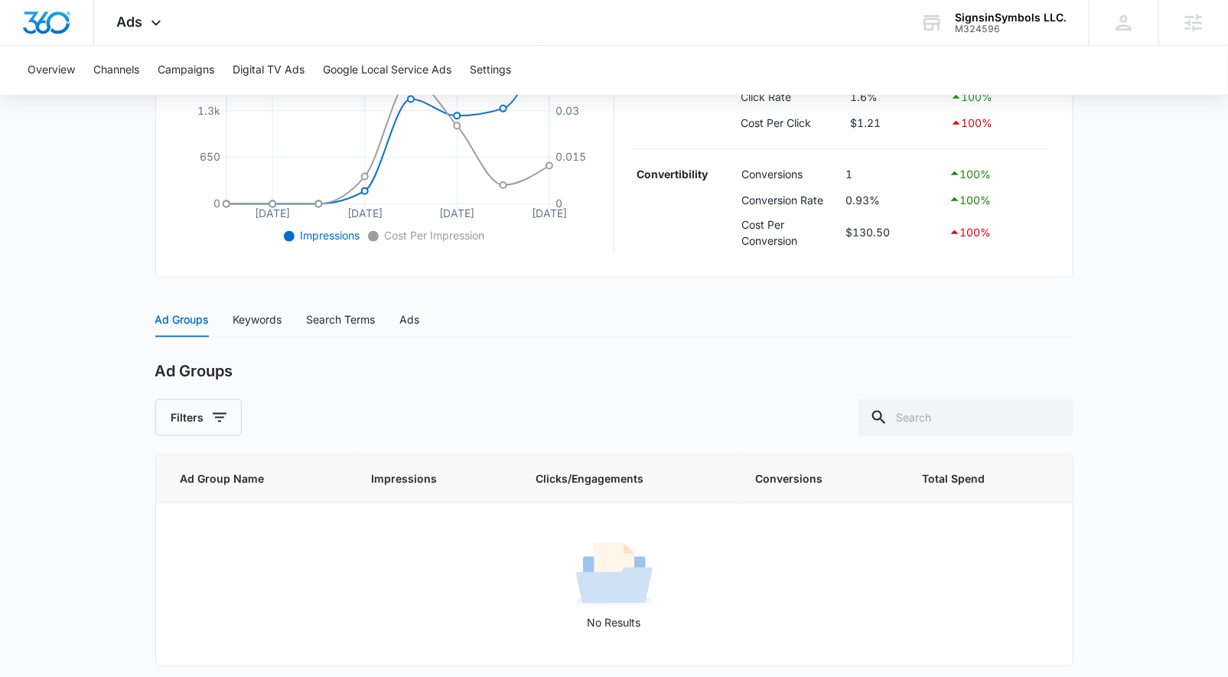
scroll to position [432, 0]
click at [270, 316] on div "Keywords" at bounding box center [257, 316] width 49 height 17
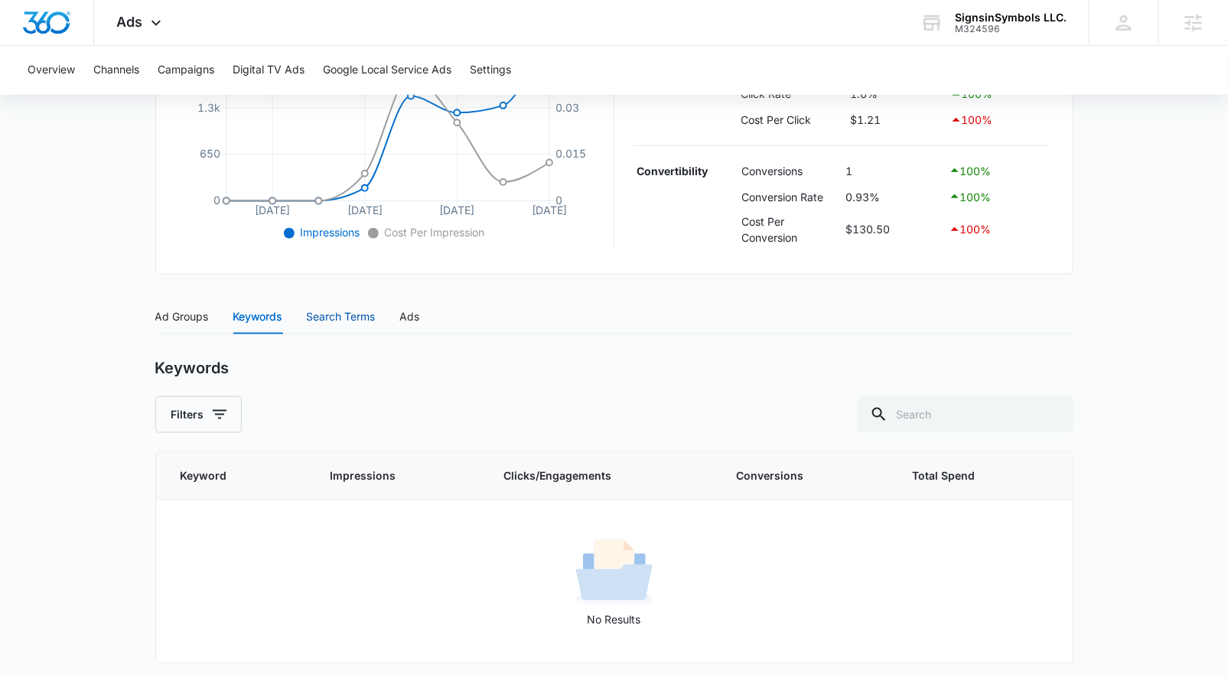
drag, startPoint x: 357, startPoint y: 314, endPoint x: 387, endPoint y: 316, distance: 29.9
click at [357, 313] on div "Search Terms" at bounding box center [341, 316] width 69 height 17
click at [418, 319] on div "Ads" at bounding box center [410, 316] width 20 height 17
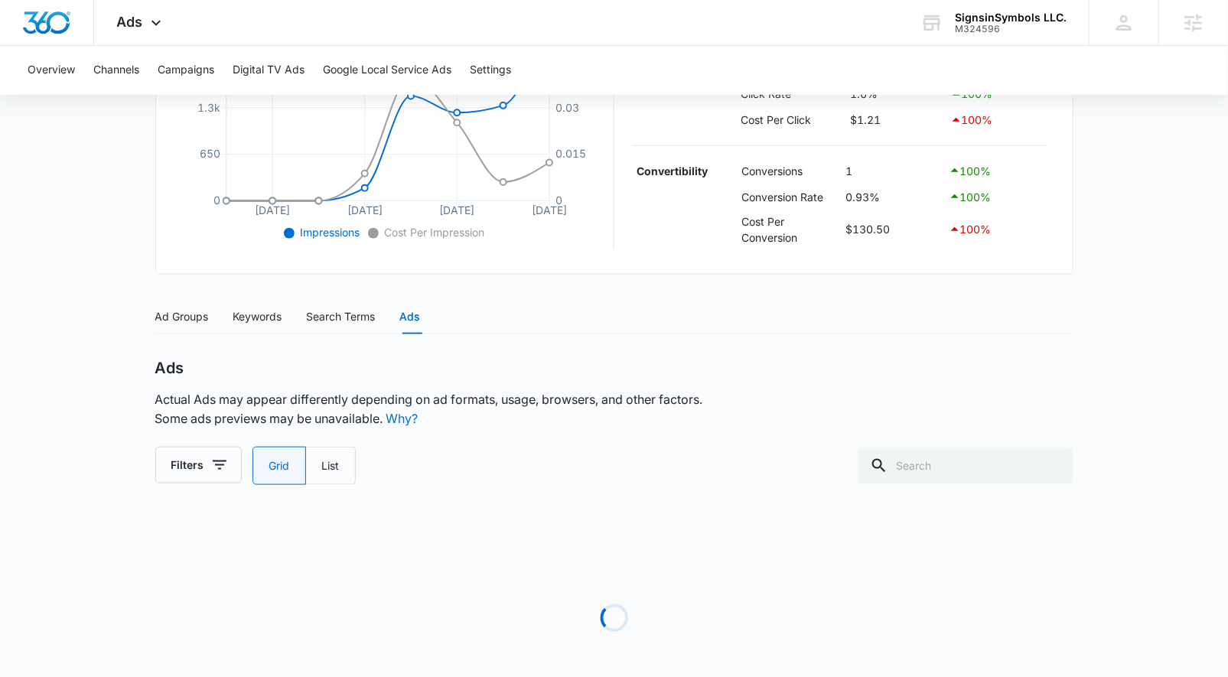
scroll to position [398, 0]
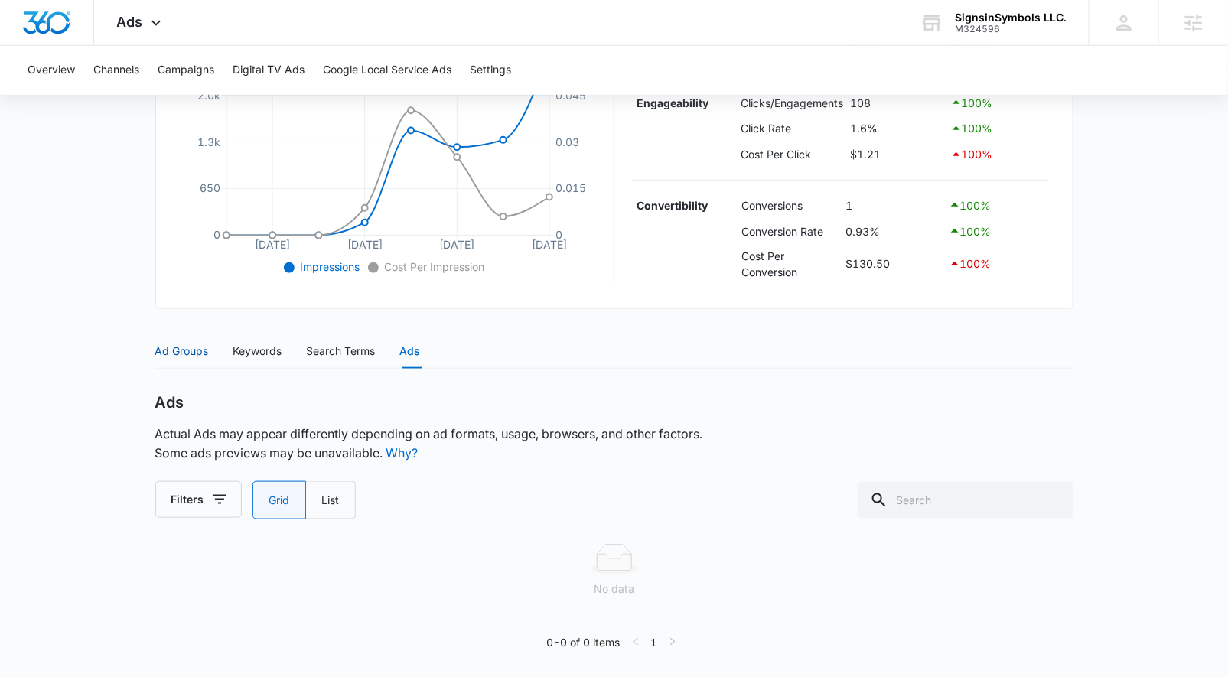
click at [190, 345] on div "Ad Groups" at bounding box center [182, 351] width 54 height 17
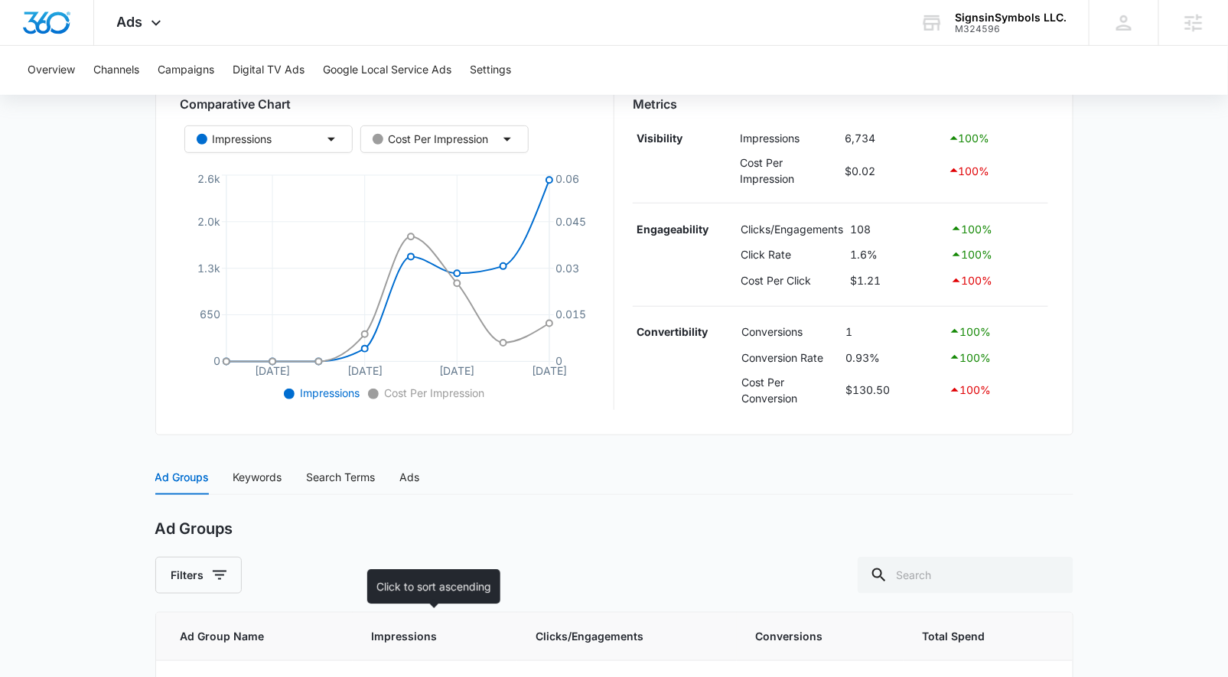
scroll to position [193, 0]
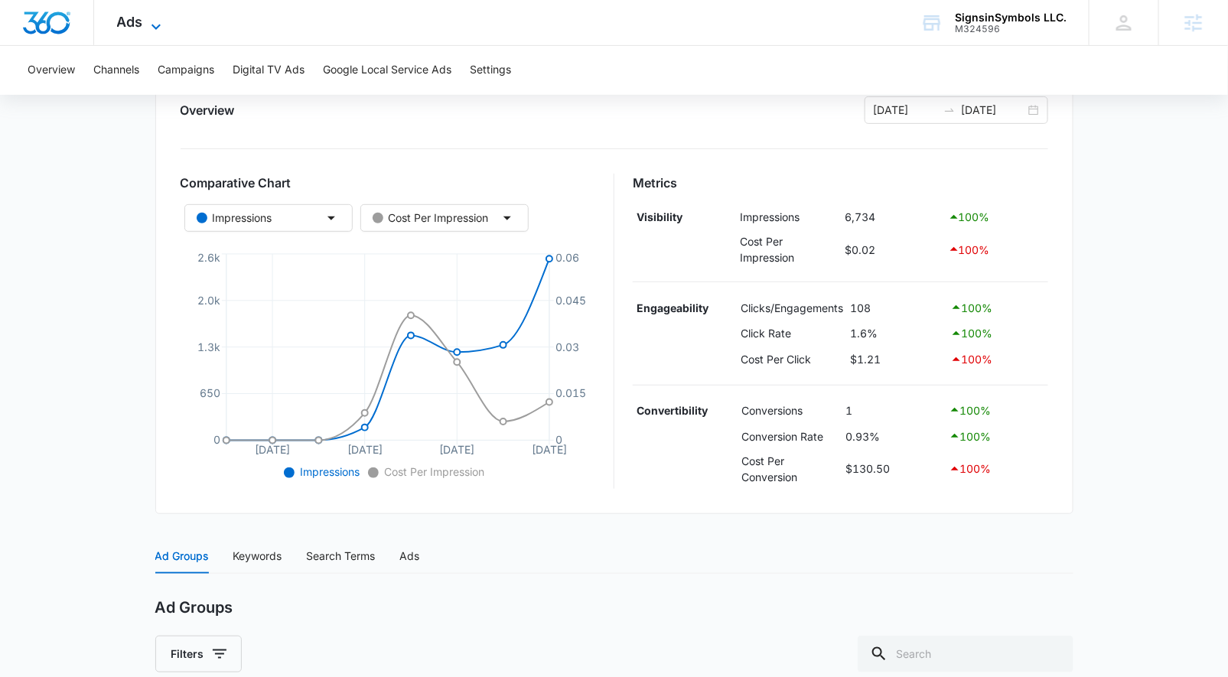
click at [135, 14] on span "Ads" at bounding box center [130, 22] width 26 height 16
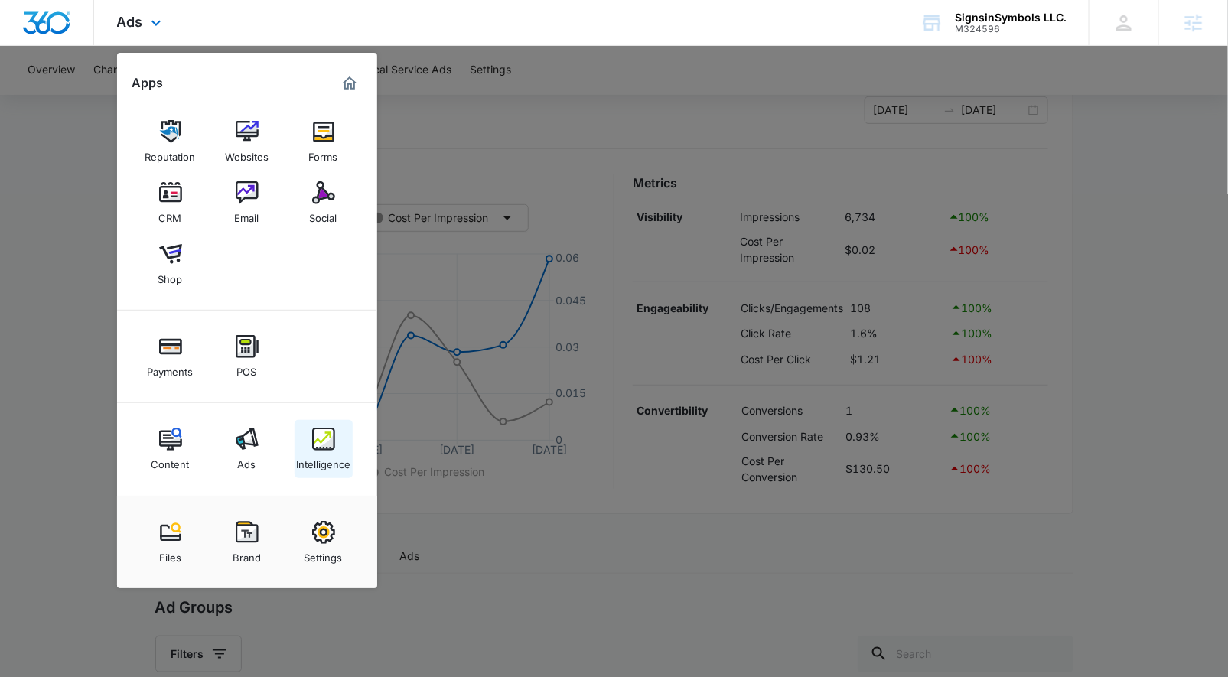
click at [315, 454] on div "Intelligence" at bounding box center [323, 461] width 54 height 20
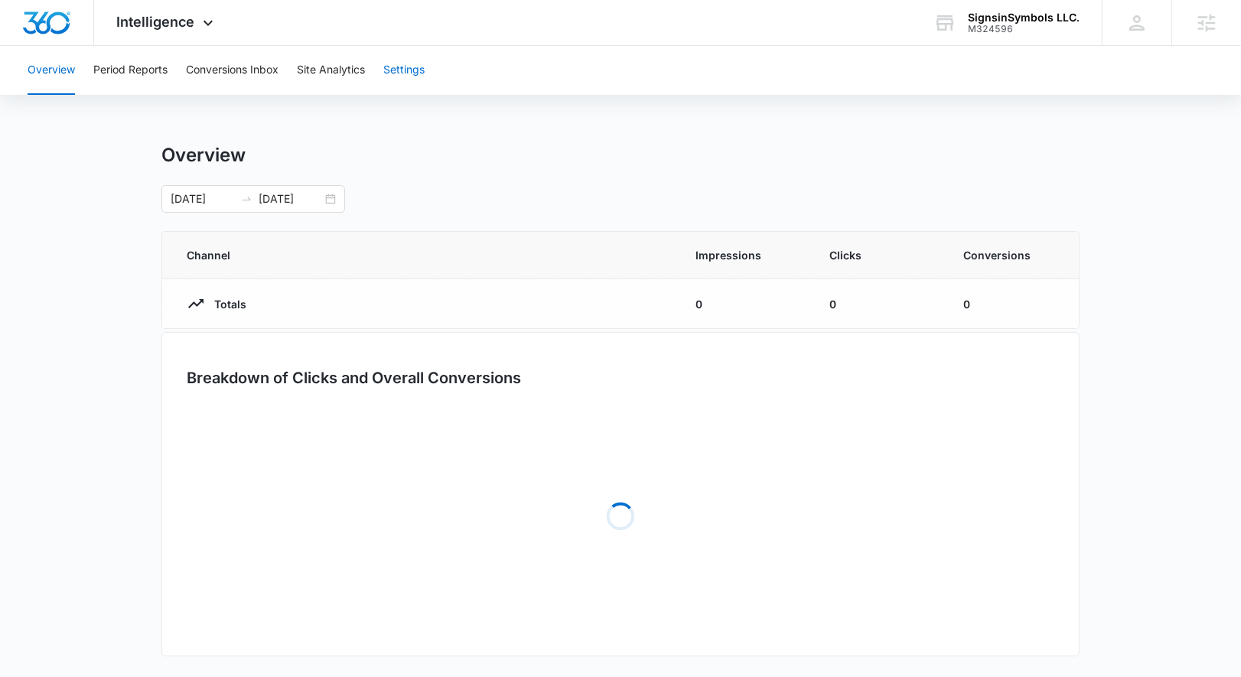
click at [402, 73] on button "Settings" at bounding box center [403, 70] width 41 height 49
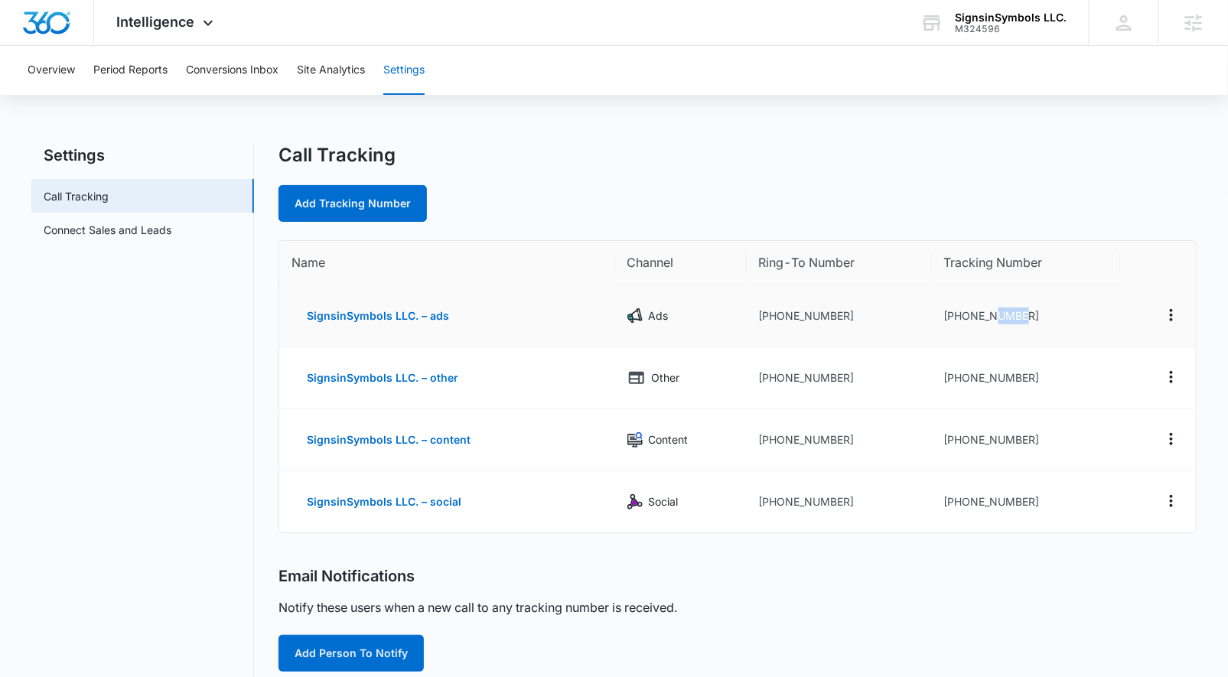
drag, startPoint x: 997, startPoint y: 317, endPoint x: 1035, endPoint y: 323, distance: 38.0
click at [1035, 323] on td "[PHONE_NUMBER]" at bounding box center [1026, 316] width 189 height 62
drag, startPoint x: 848, startPoint y: 315, endPoint x: 747, endPoint y: 316, distance: 101.0
click at [747, 315] on td "[PHONE_NUMBER]" at bounding box center [839, 316] width 185 height 62
click at [887, 302] on td "[PHONE_NUMBER]" at bounding box center [839, 316] width 185 height 62
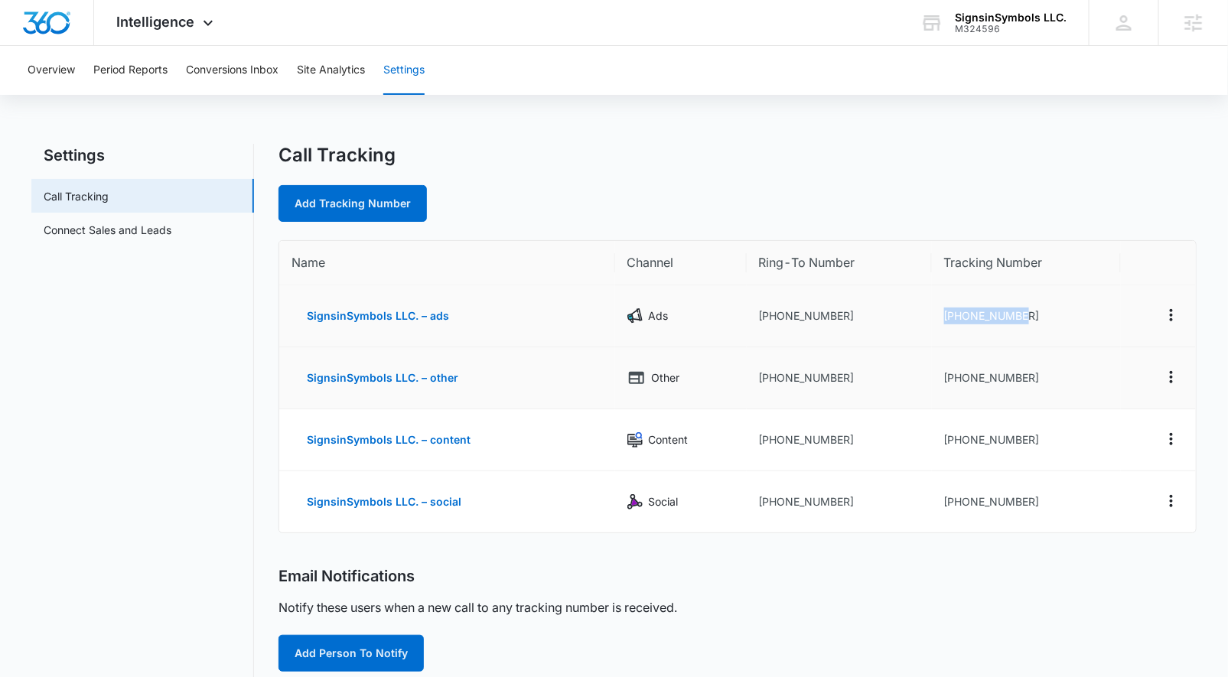
drag, startPoint x: 935, startPoint y: 320, endPoint x: 1015, endPoint y: 356, distance: 87.3
click at [1030, 311] on td "[PHONE_NUMBER]" at bounding box center [1026, 316] width 189 height 62
drag, startPoint x: 935, startPoint y: 374, endPoint x: 998, endPoint y: 417, distance: 76.0
click at [1040, 377] on td "[PHONE_NUMBER]" at bounding box center [1026, 378] width 189 height 62
drag, startPoint x: 161, startPoint y: 32, endPoint x: 177, endPoint y: 140, distance: 109.0
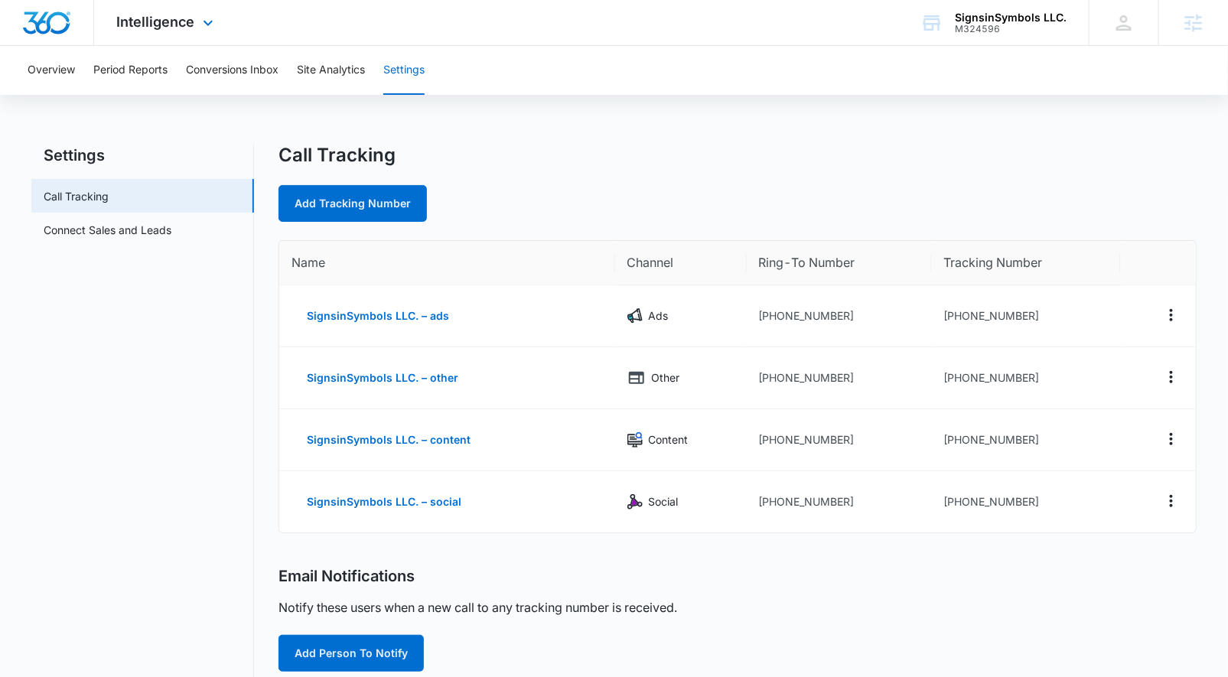
click at [161, 32] on div "Intelligence Apps Reputation Websites Forms CRM Email Social Shop Payments POS …" at bounding box center [167, 22] width 146 height 45
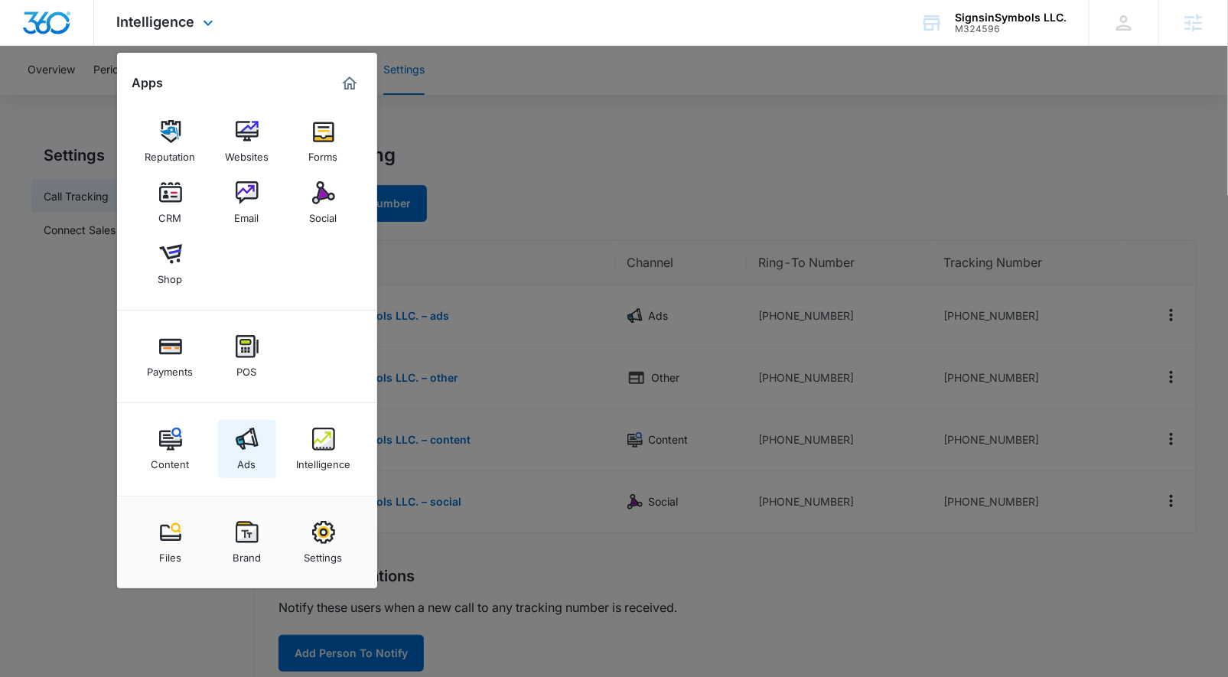
click at [259, 448] on link "Ads" at bounding box center [247, 449] width 58 height 58
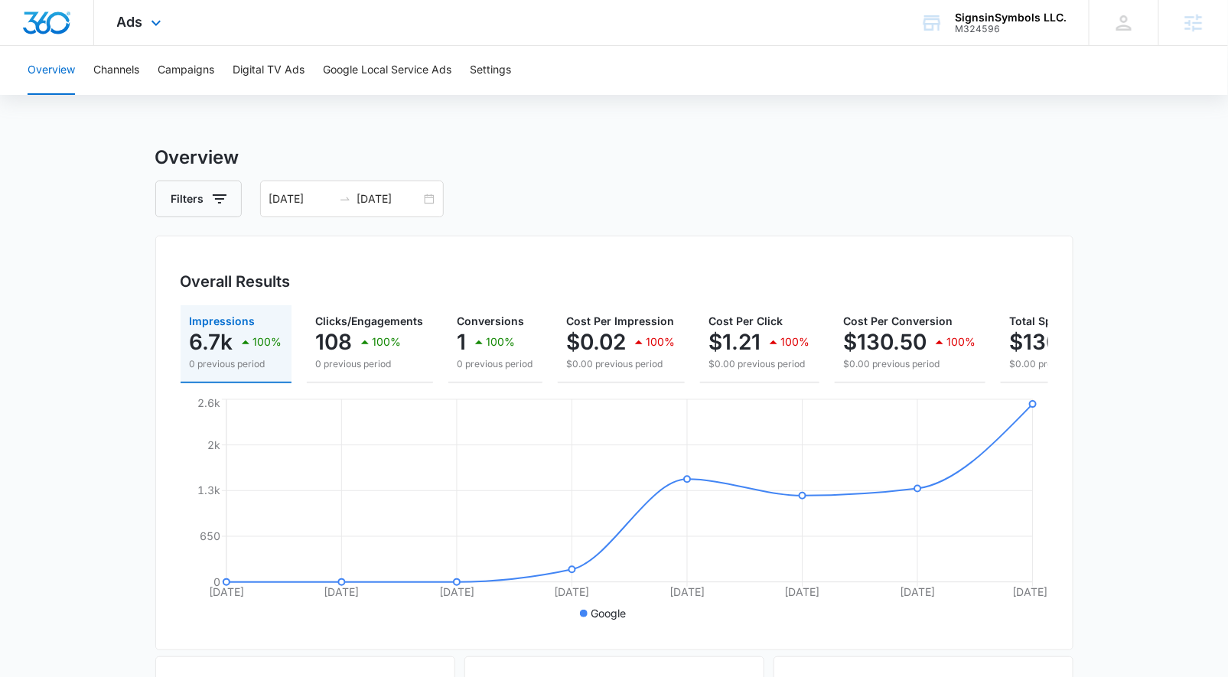
click at [148, 24] on icon at bounding box center [156, 23] width 18 height 18
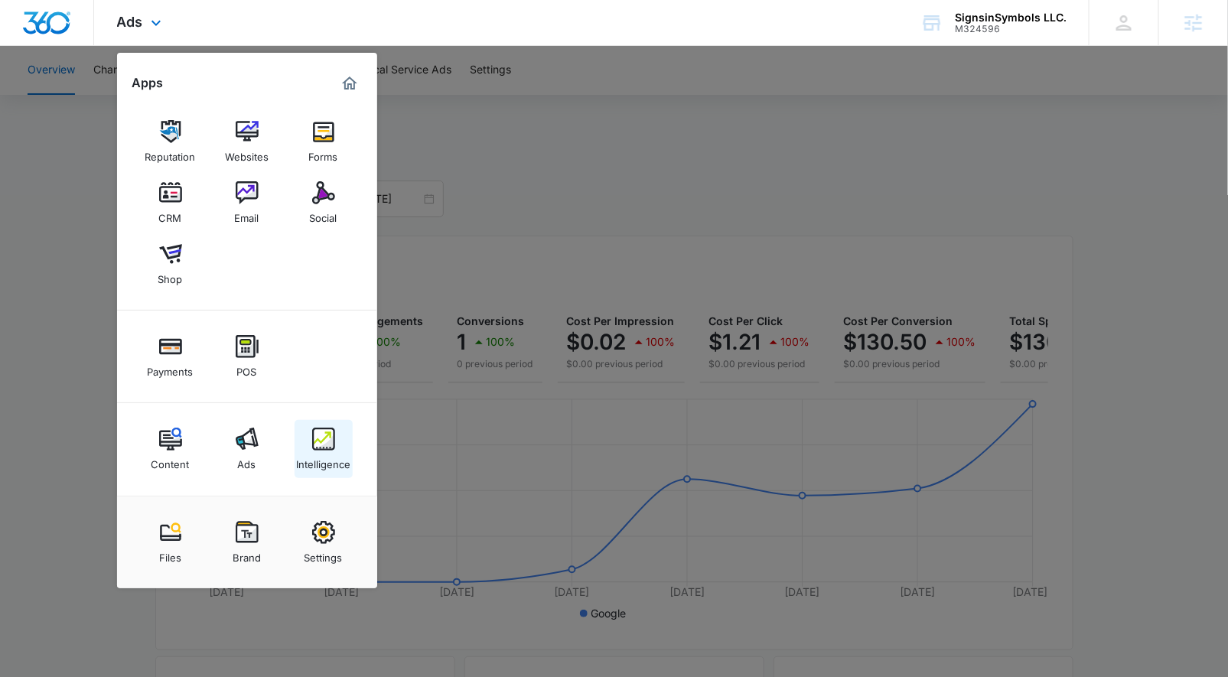
click at [319, 448] on img at bounding box center [323, 439] width 23 height 23
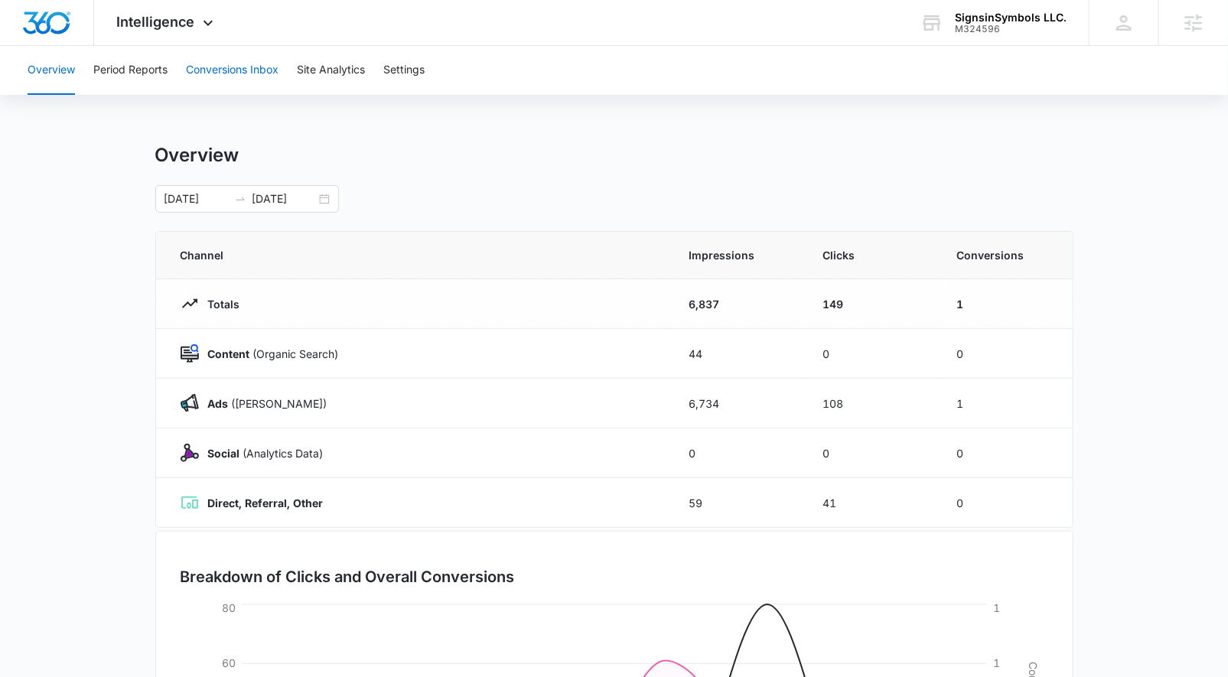
click at [250, 67] on button "Conversions Inbox" at bounding box center [232, 70] width 93 height 49
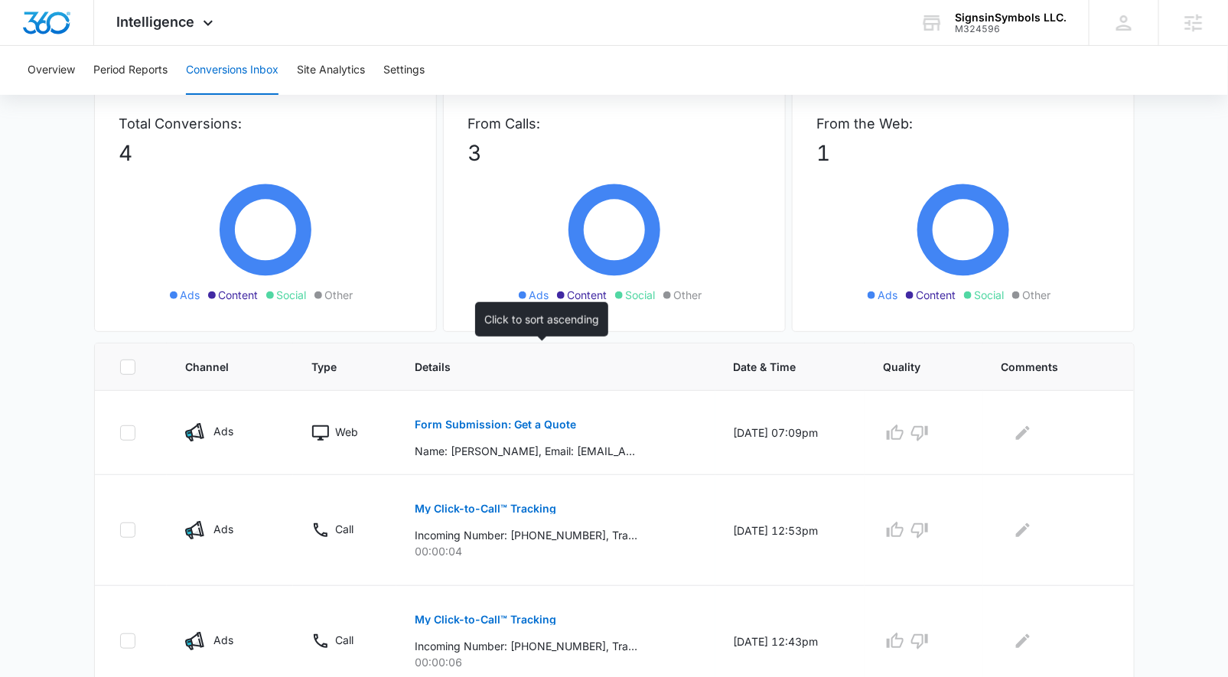
scroll to position [92, 0]
click at [461, 422] on p "Form Submission: Get a Quote" at bounding box center [495, 424] width 161 height 11
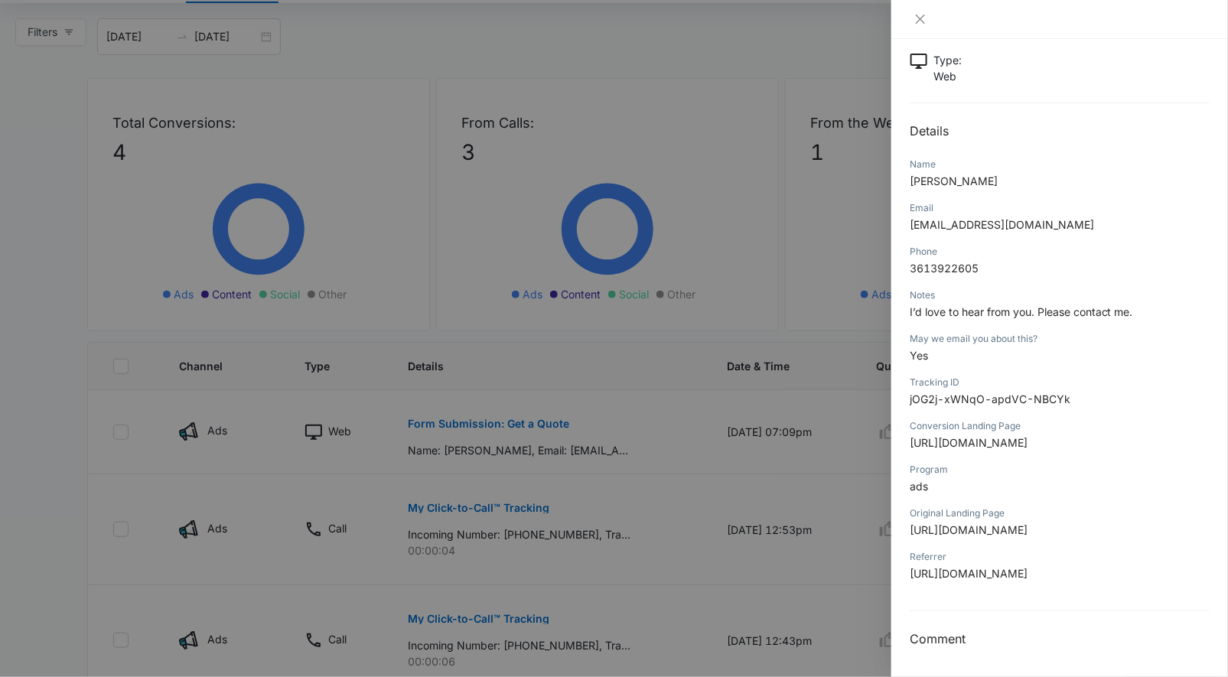
scroll to position [0, 0]
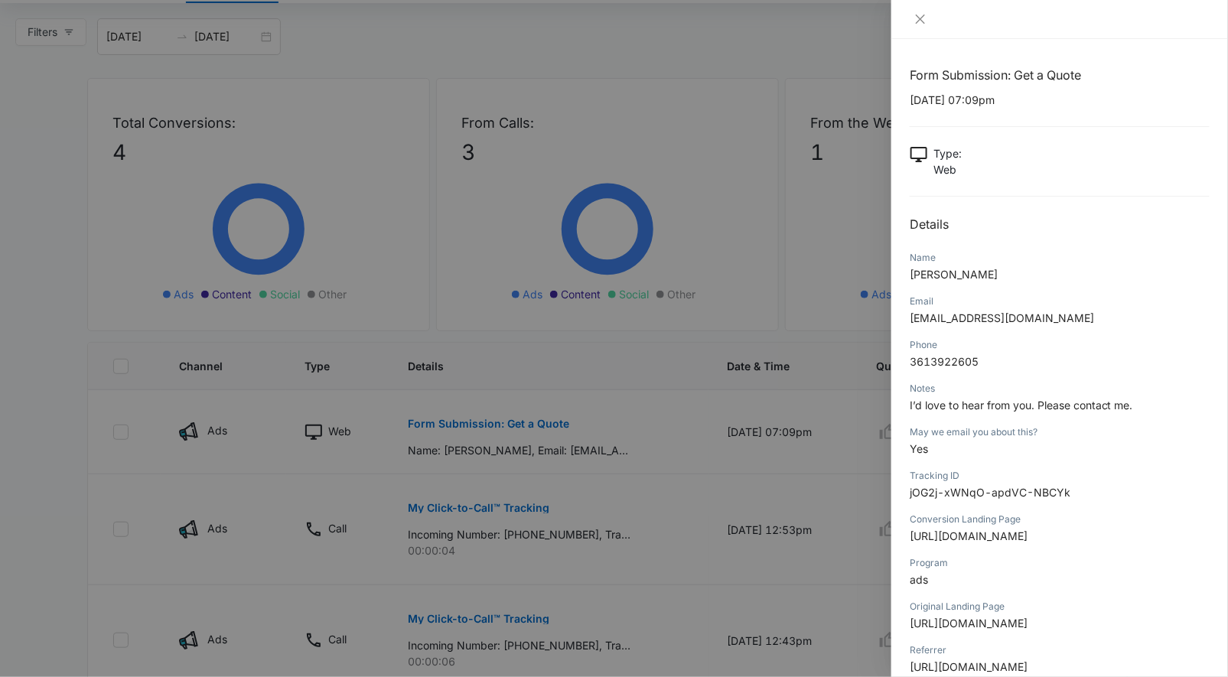
click at [658, 530] on div at bounding box center [614, 338] width 1228 height 677
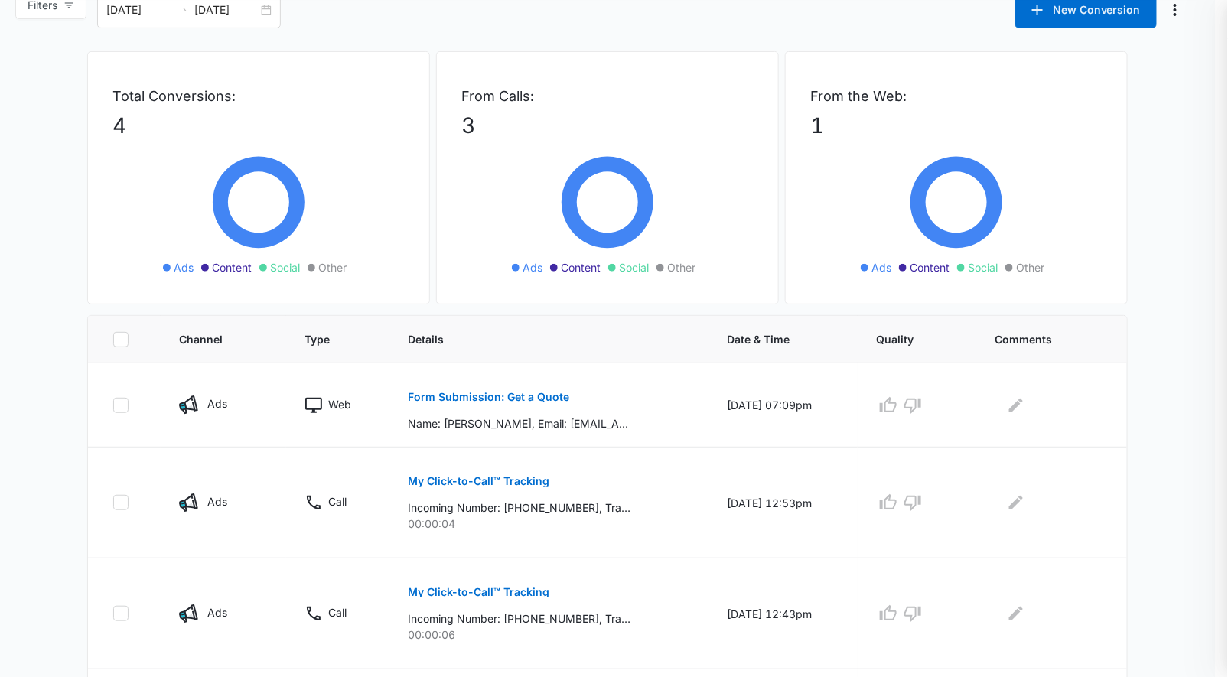
scroll to position [253, 0]
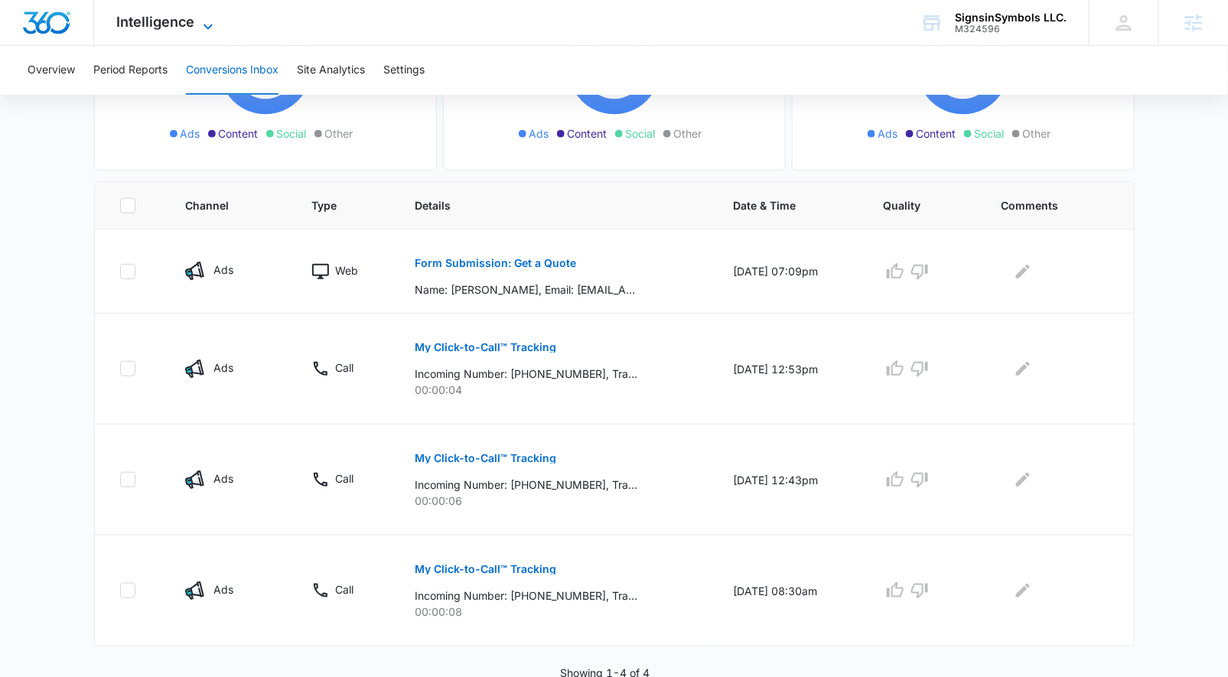
click at [173, 27] on span "Intelligence" at bounding box center [156, 22] width 78 height 16
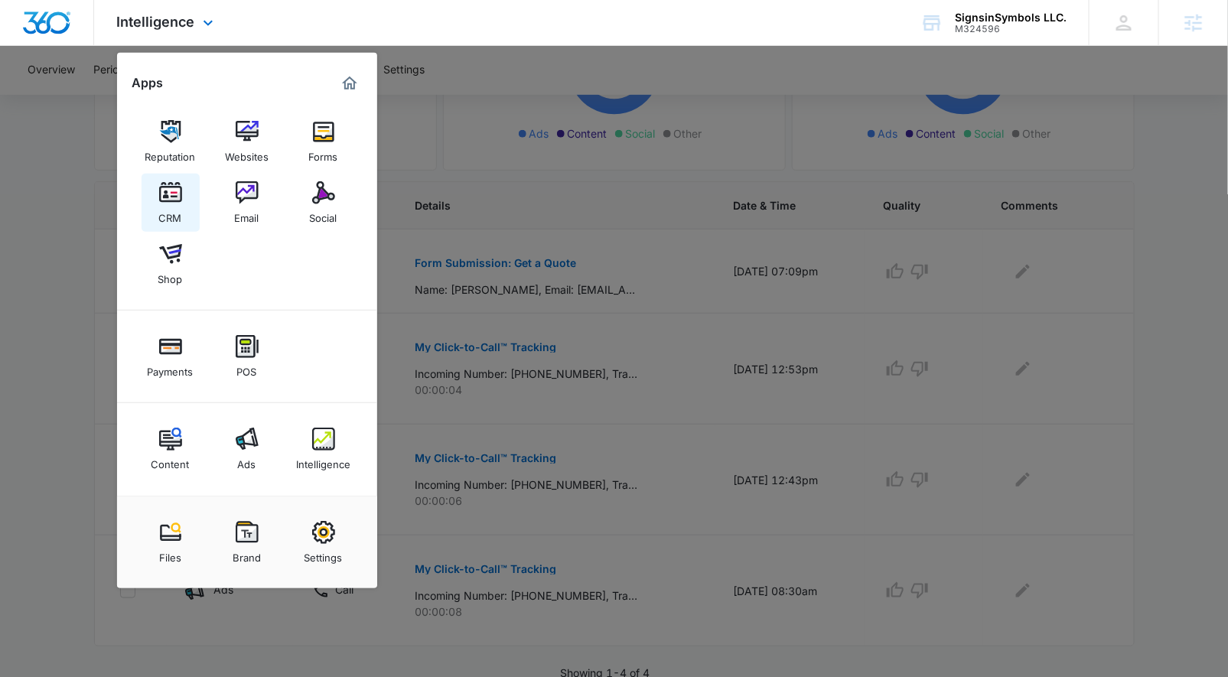
click at [178, 201] on img at bounding box center [170, 192] width 23 height 23
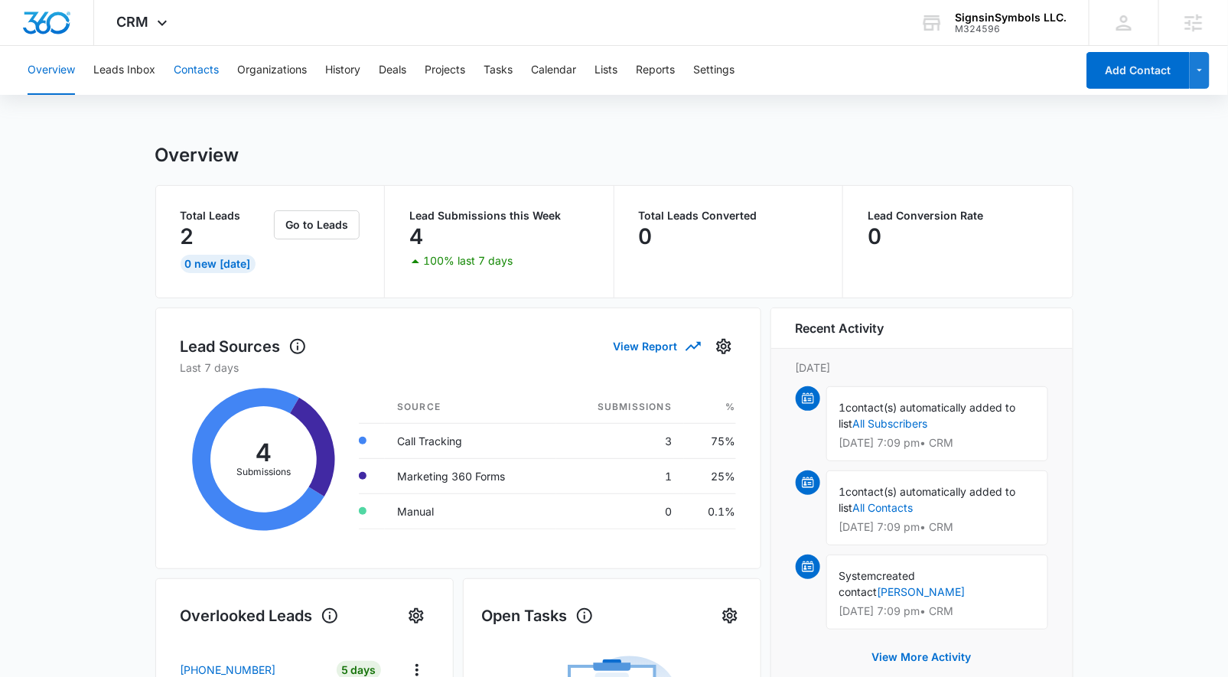
click at [212, 70] on button "Contacts" at bounding box center [196, 70] width 45 height 49
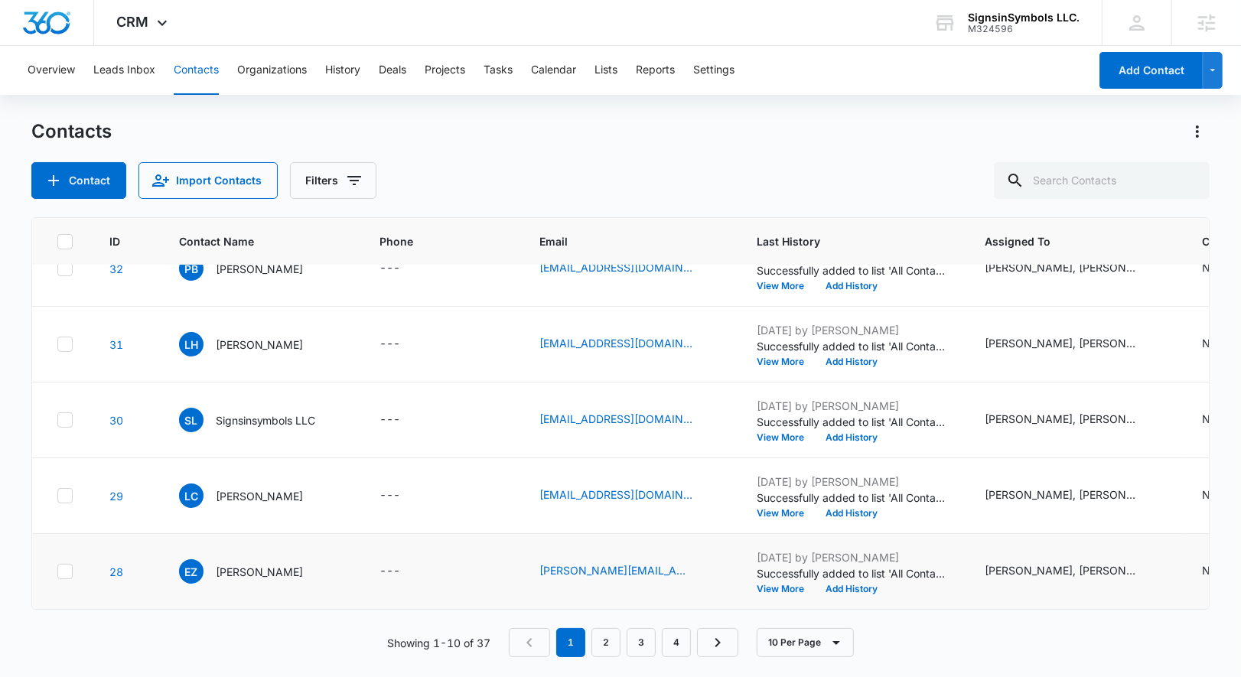
scroll to position [421, 0]
drag, startPoint x: 621, startPoint y: 646, endPoint x: 683, endPoint y: 534, distance: 128.2
click at [621, 645] on link "2" at bounding box center [606, 642] width 29 height 29
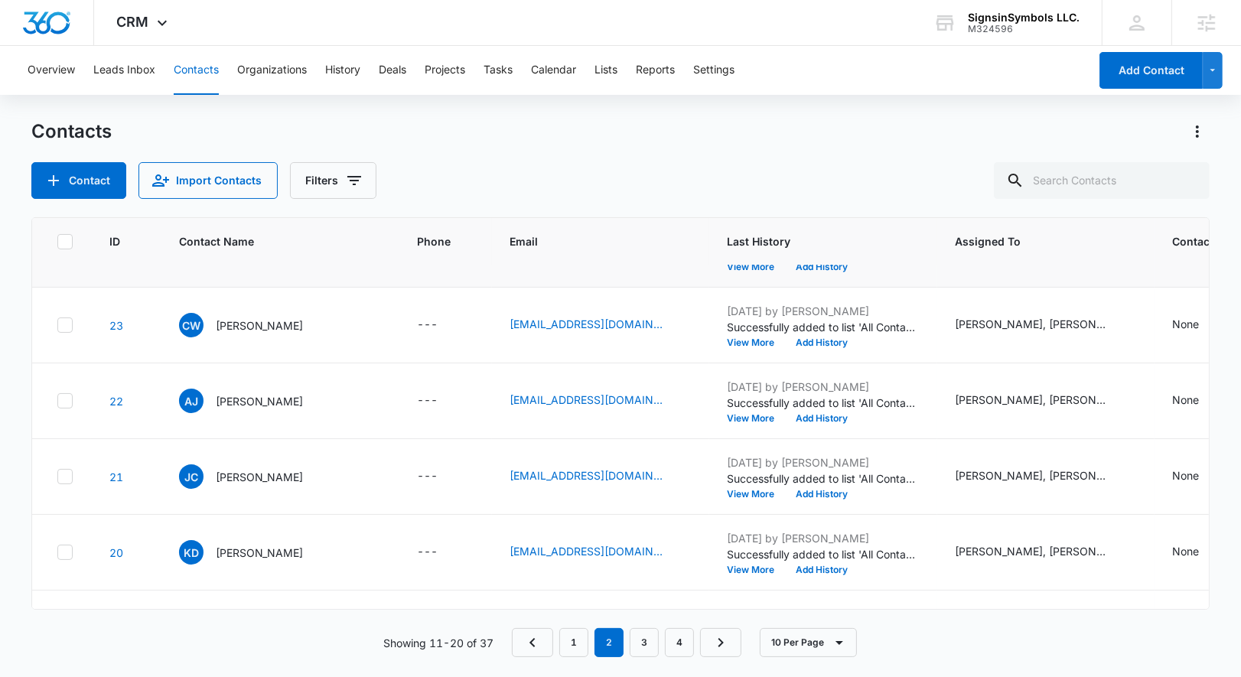
scroll to position [331, 0]
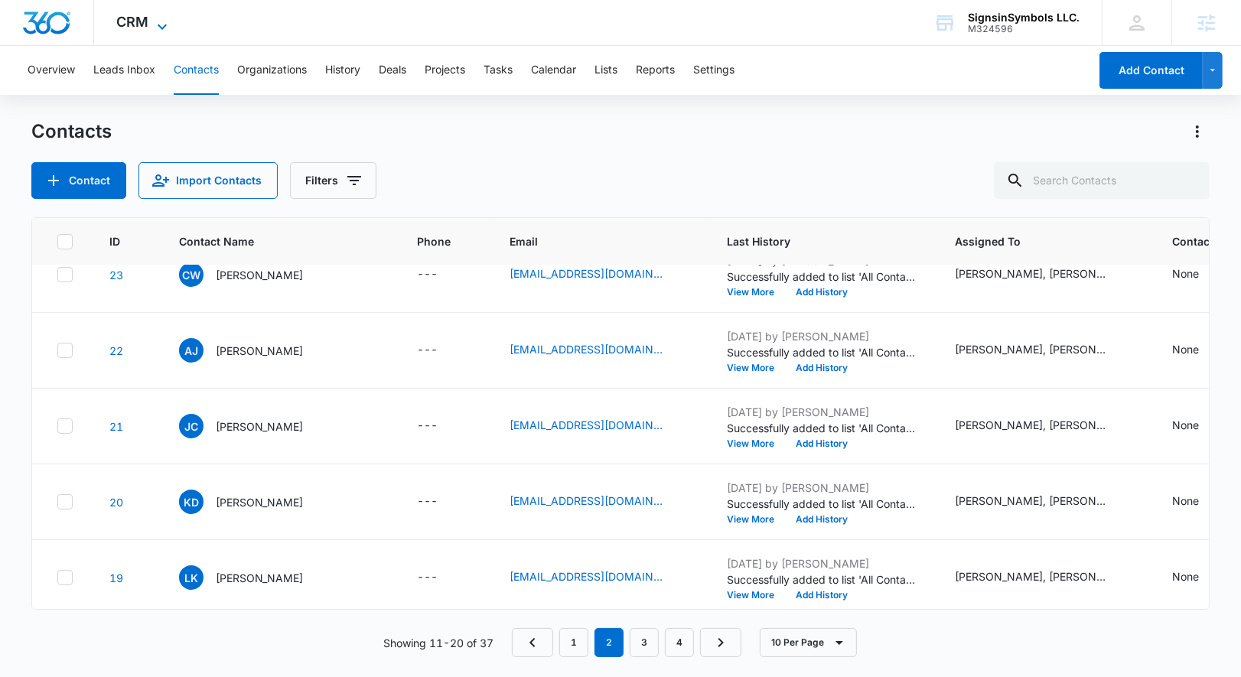
click at [165, 26] on icon at bounding box center [162, 27] width 18 height 18
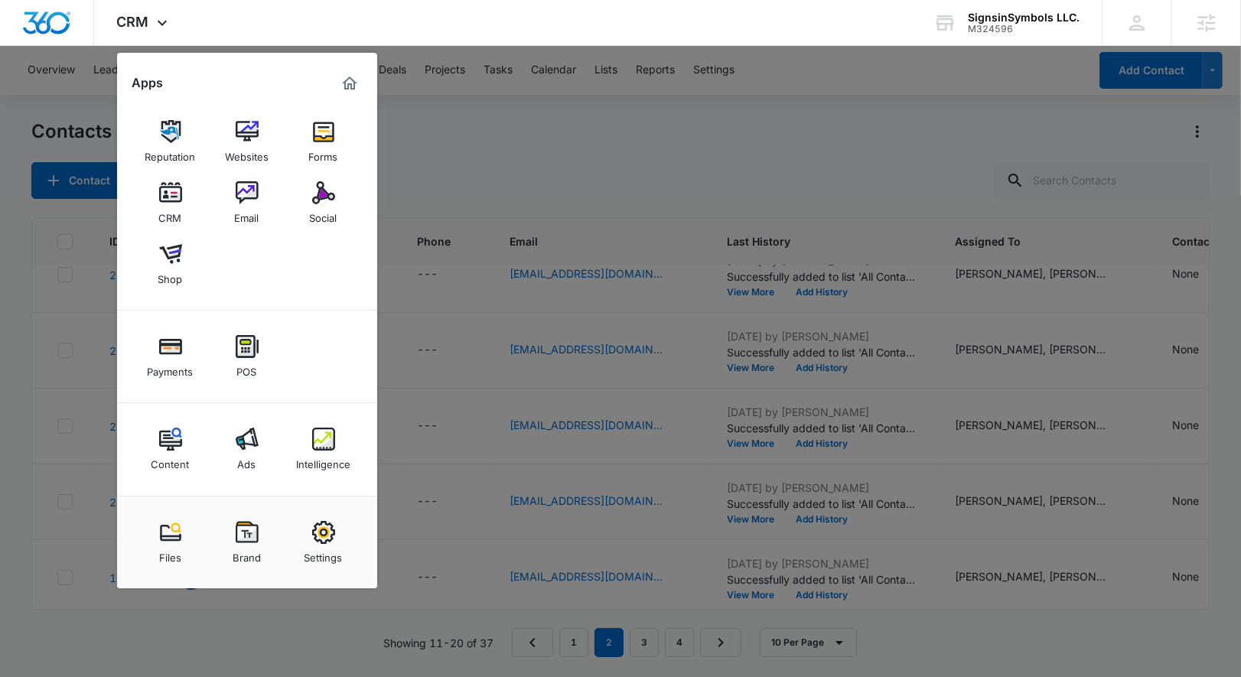
click at [552, 194] on div at bounding box center [620, 338] width 1241 height 677
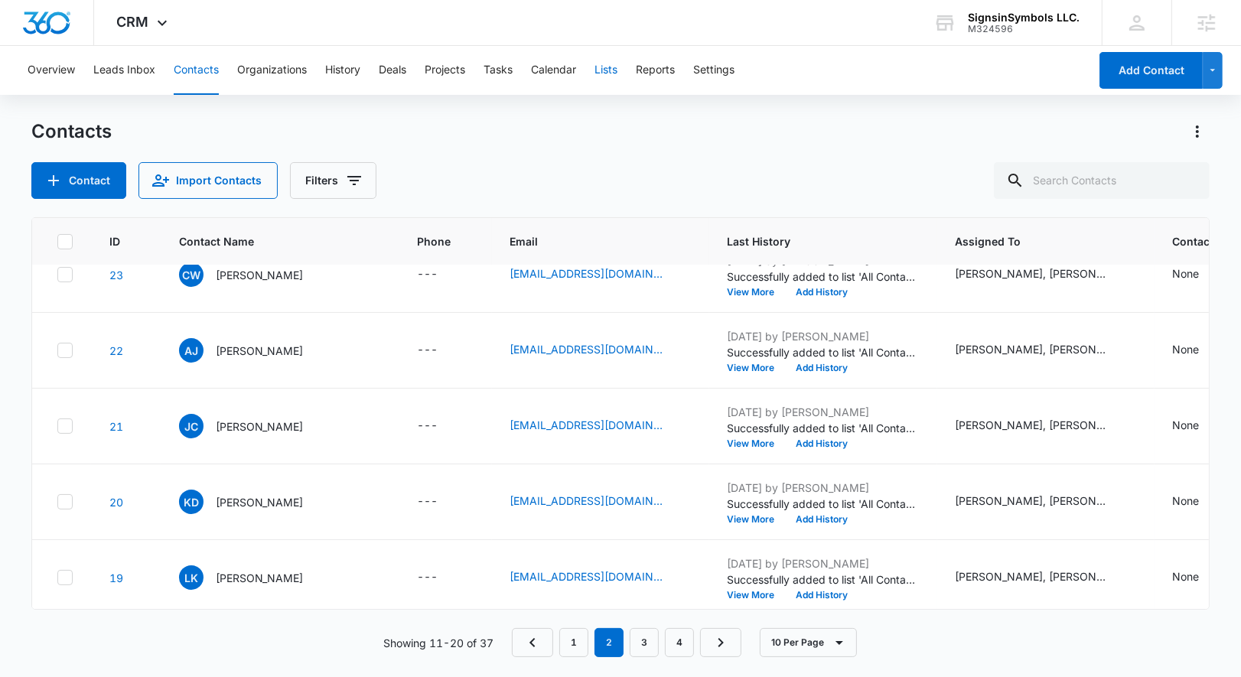
click at [608, 70] on button "Lists" at bounding box center [606, 70] width 23 height 49
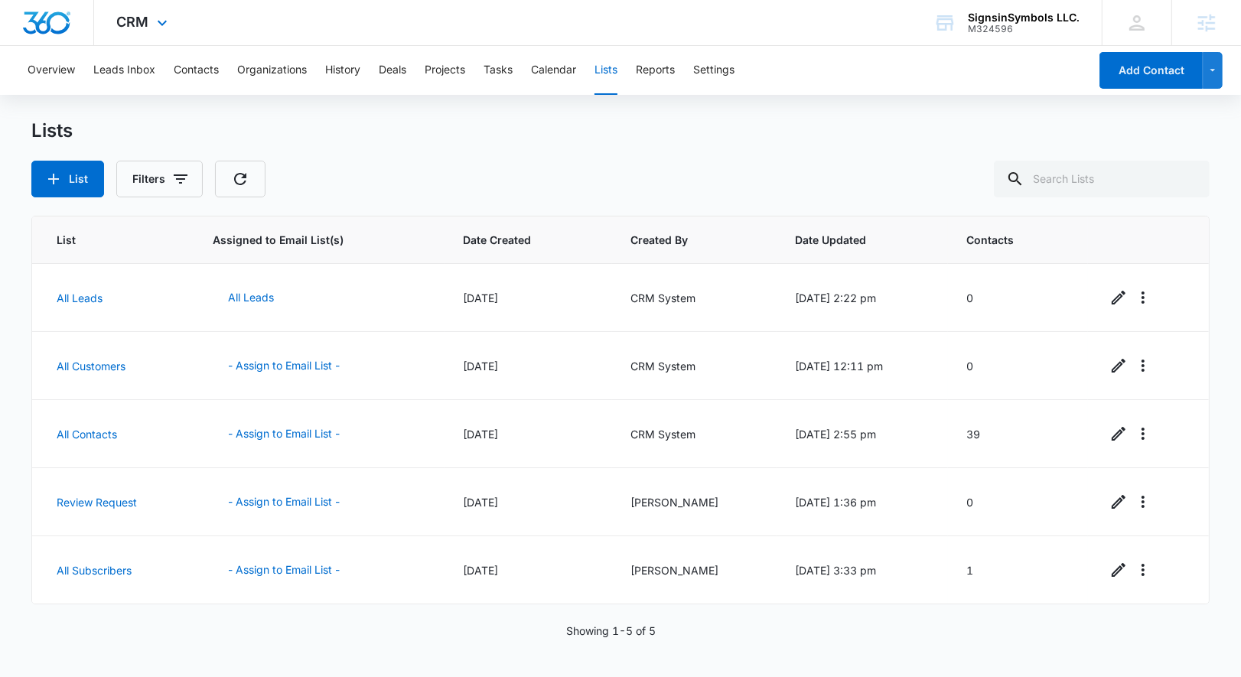
click at [138, 41] on div "CRM Apps Reputation Websites Forms CRM Email Social Shop Payments POS Content A…" at bounding box center [144, 22] width 100 height 45
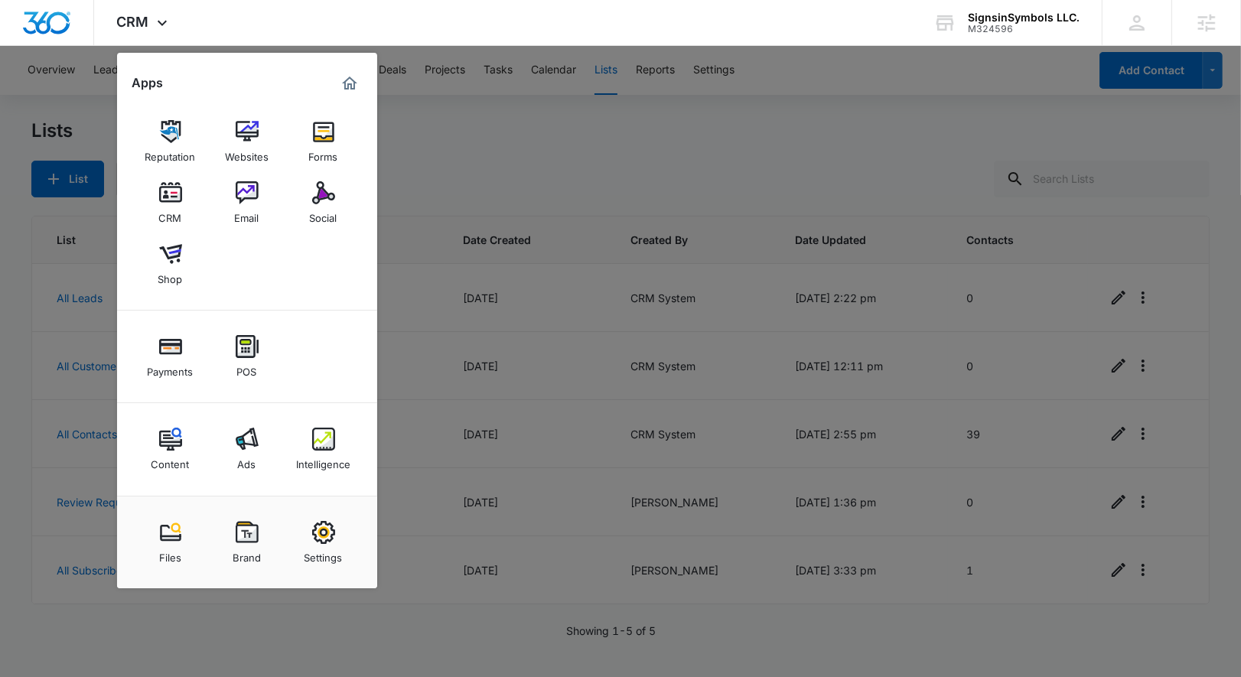
click at [259, 216] on link "Email" at bounding box center [247, 203] width 58 height 58
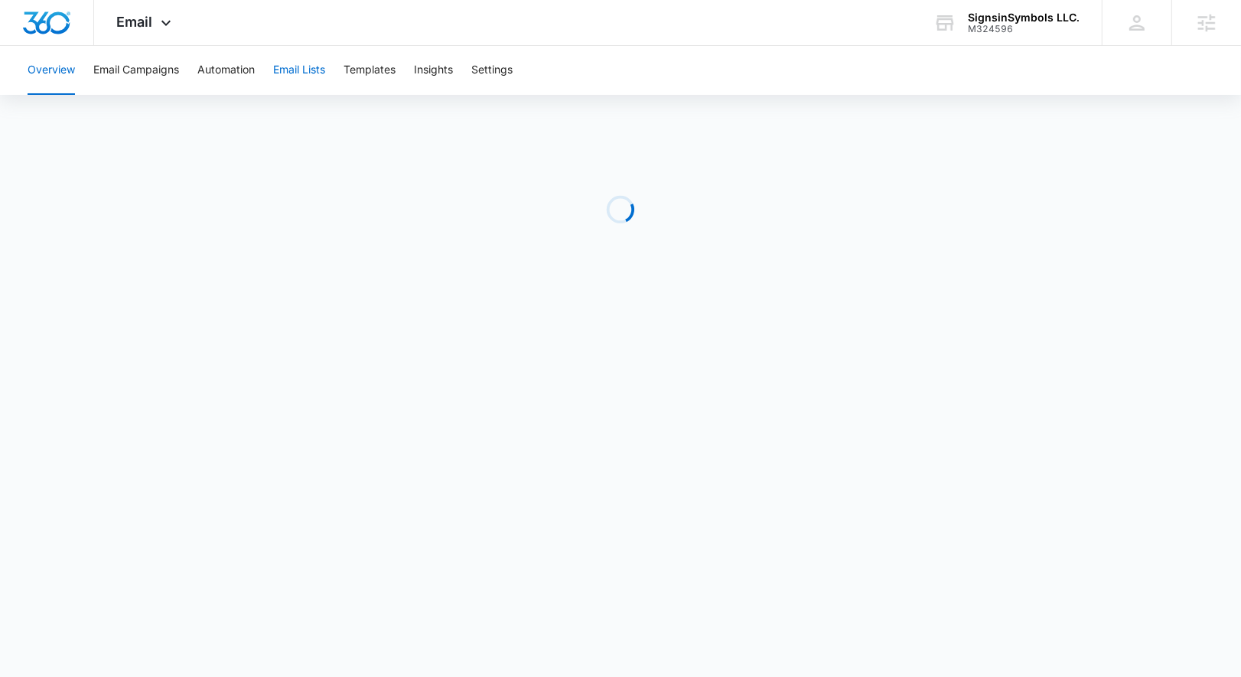
click at [325, 66] on button "Email Lists" at bounding box center [299, 70] width 52 height 49
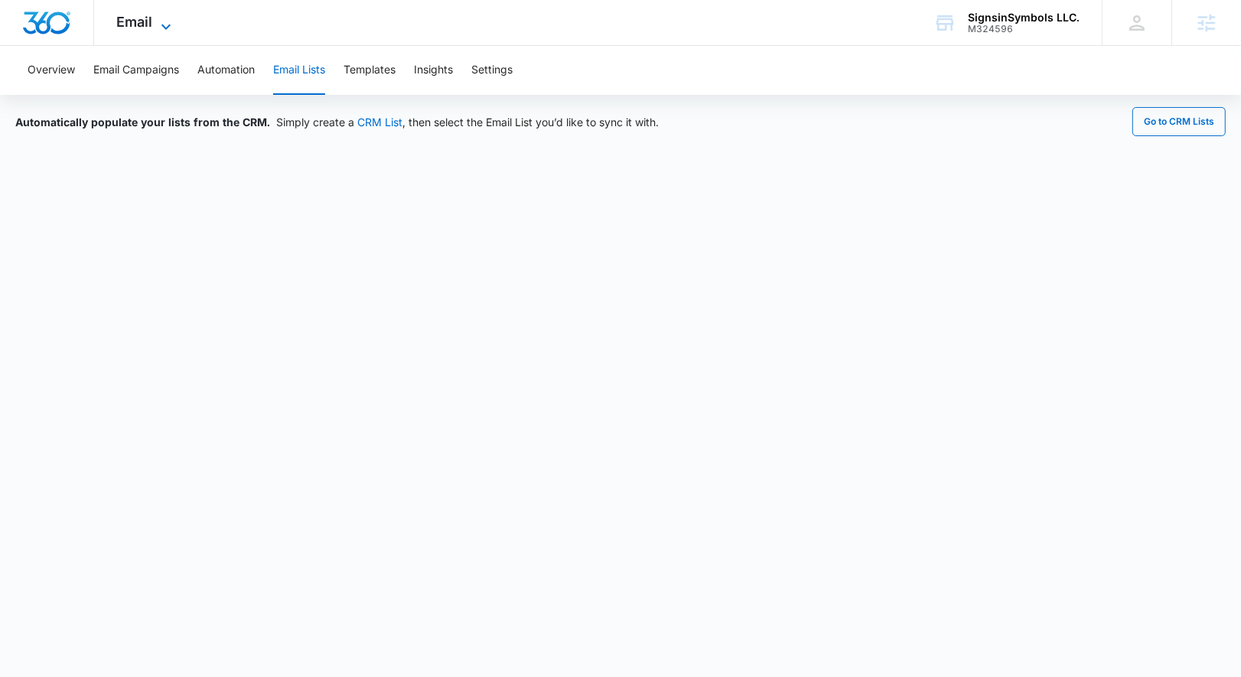
click at [151, 21] on span "Email" at bounding box center [135, 22] width 36 height 16
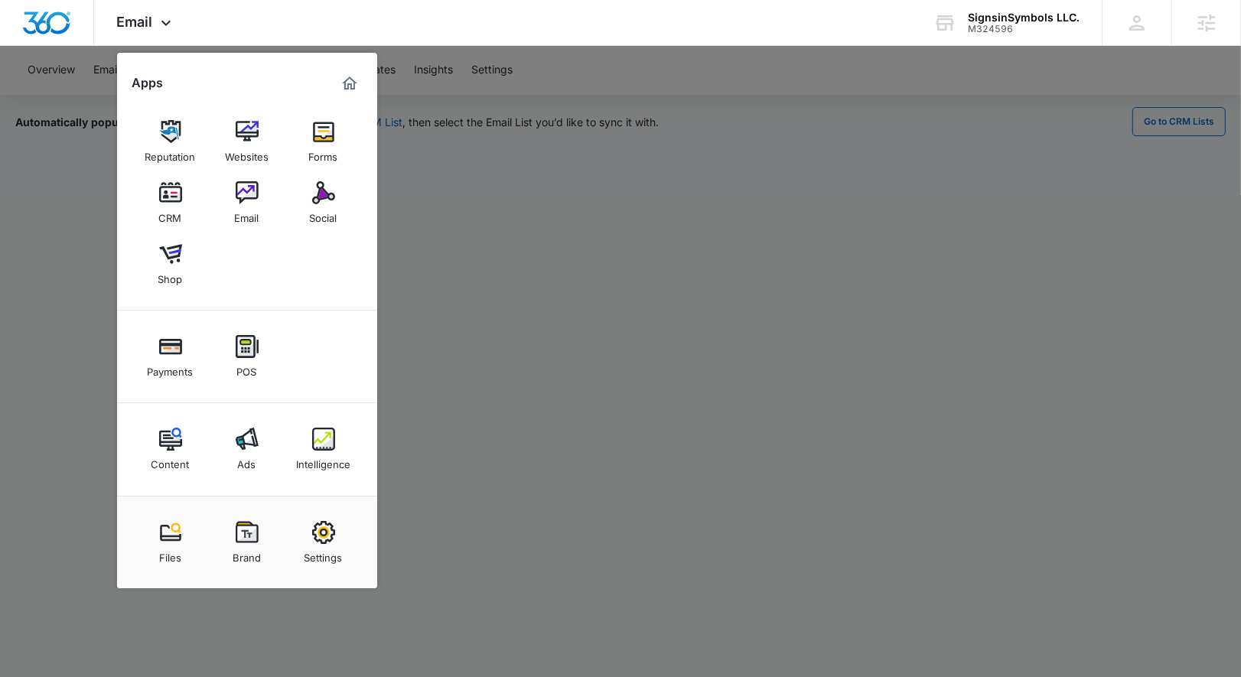
click at [456, 208] on div at bounding box center [620, 338] width 1241 height 677
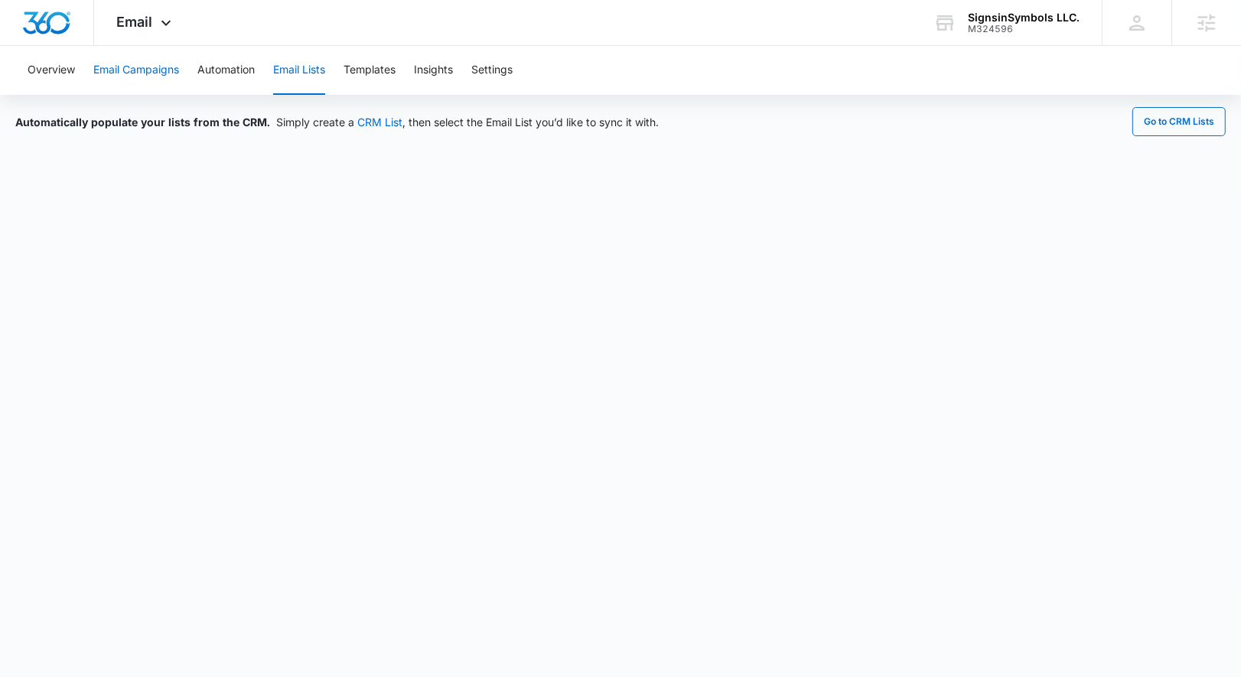
click at [150, 73] on button "Email Campaigns" at bounding box center [136, 70] width 86 height 49
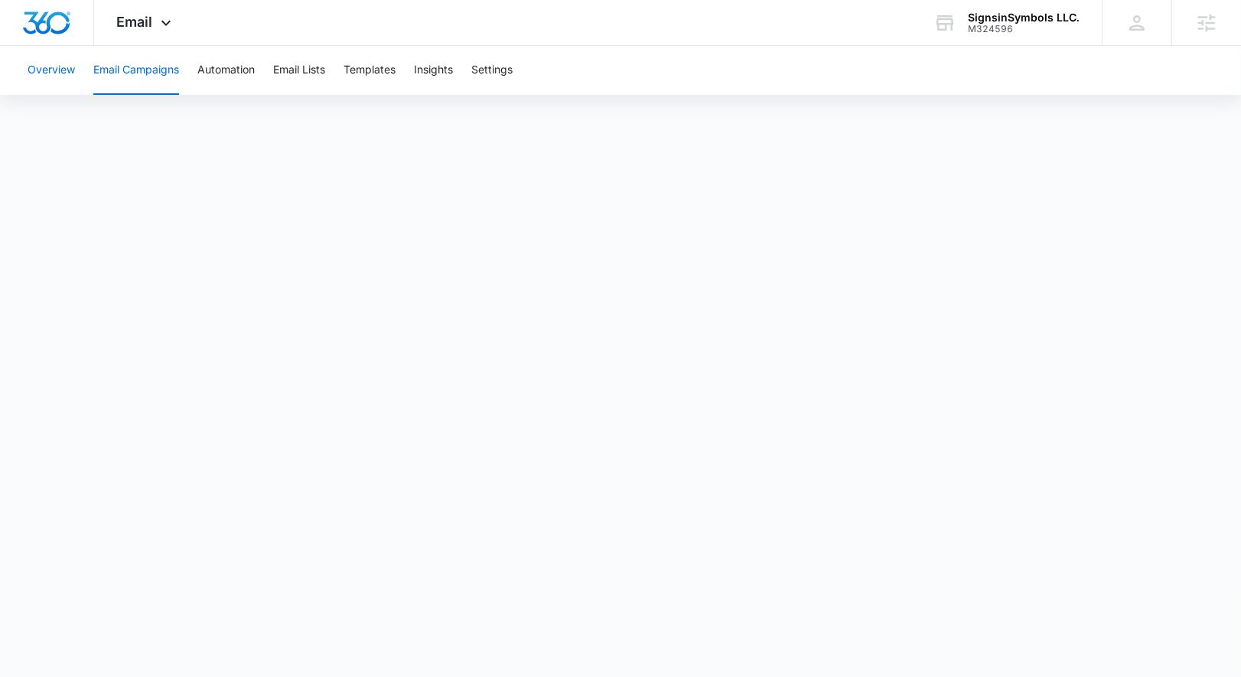
click at [50, 68] on button "Overview" at bounding box center [51, 70] width 47 height 49
click at [353, 67] on button "Templates" at bounding box center [370, 70] width 52 height 49
click at [231, 69] on button "Automation" at bounding box center [225, 70] width 57 height 49
click at [62, 67] on button "Overview" at bounding box center [51, 70] width 47 height 49
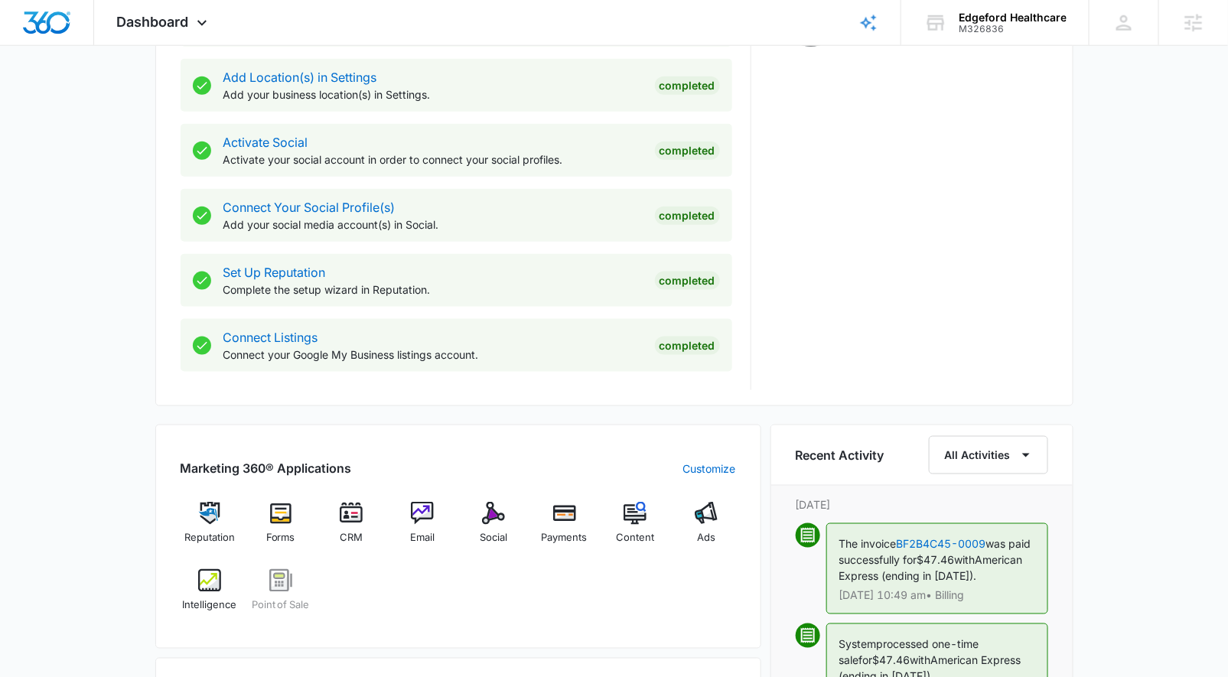
scroll to position [618, 0]
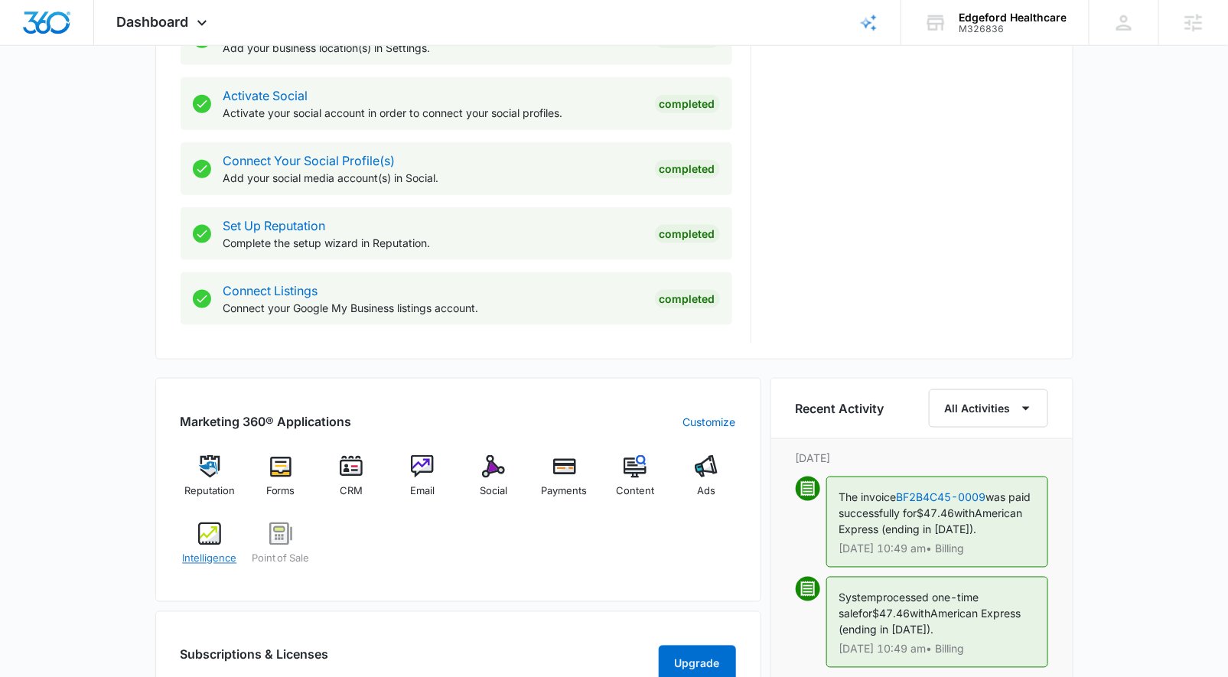
click at [210, 532] on img at bounding box center [209, 534] width 23 height 23
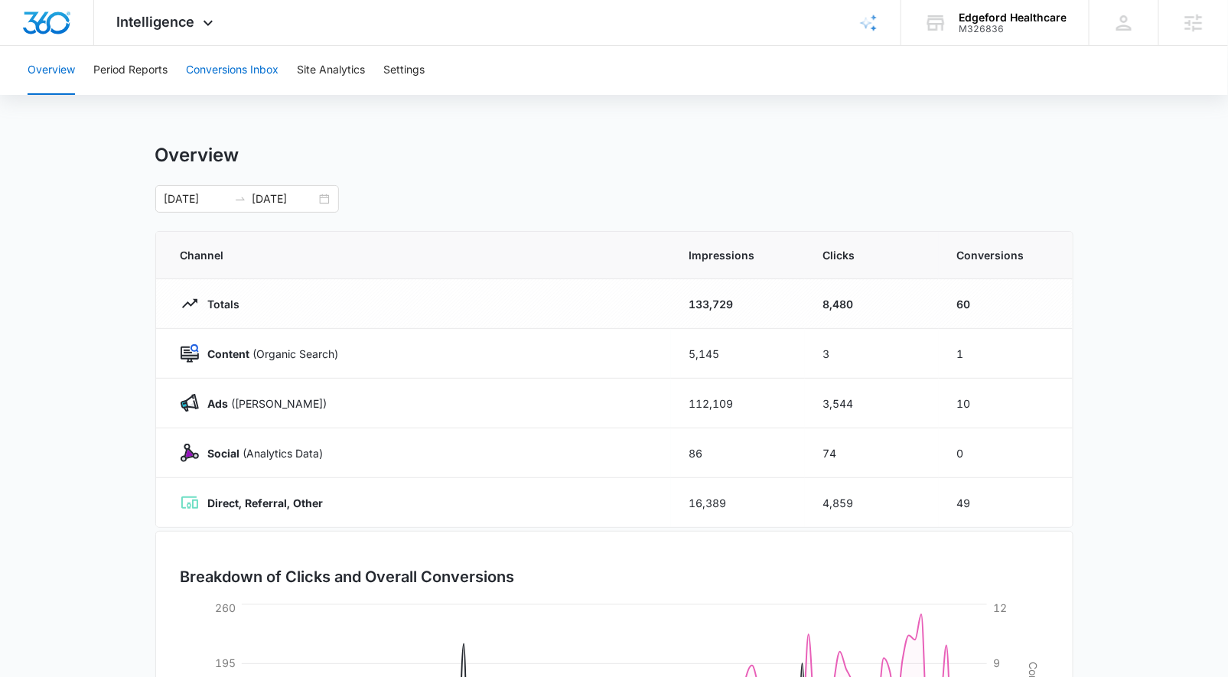
click at [227, 68] on button "Conversions Inbox" at bounding box center [232, 70] width 93 height 49
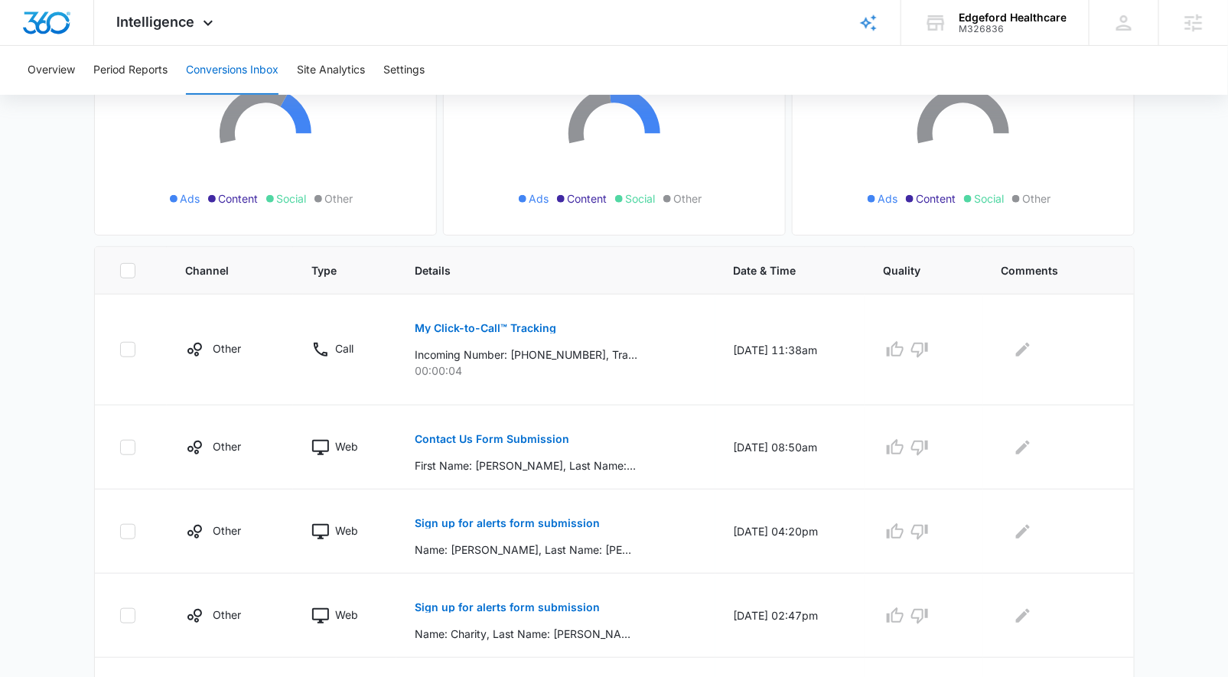
scroll to position [213, 0]
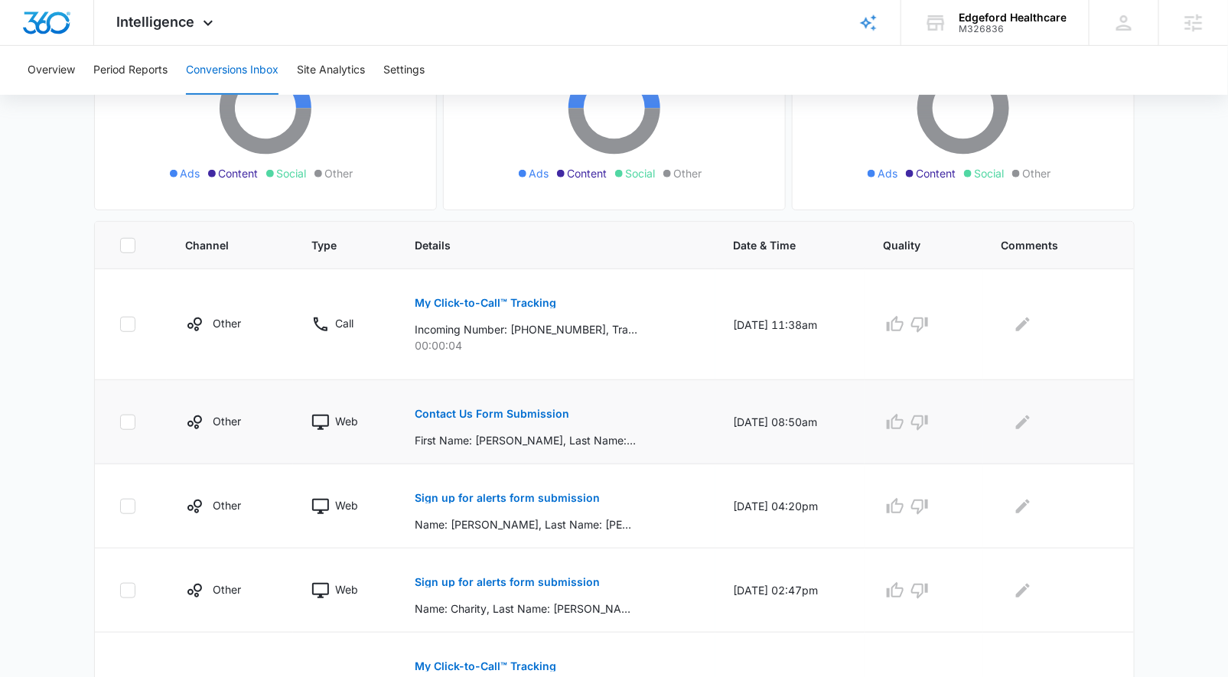
click at [499, 409] on p "Contact Us Form Submission" at bounding box center [492, 414] width 155 height 11
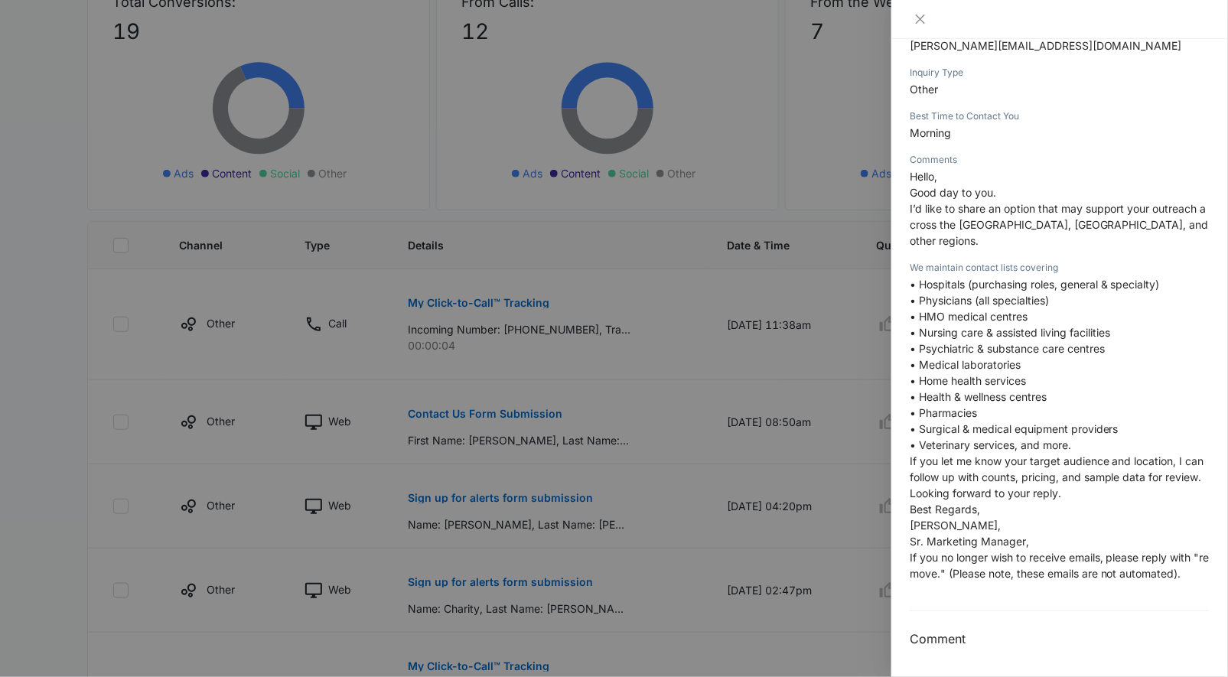
scroll to position [374, 0]
click at [592, 514] on div at bounding box center [614, 338] width 1228 height 677
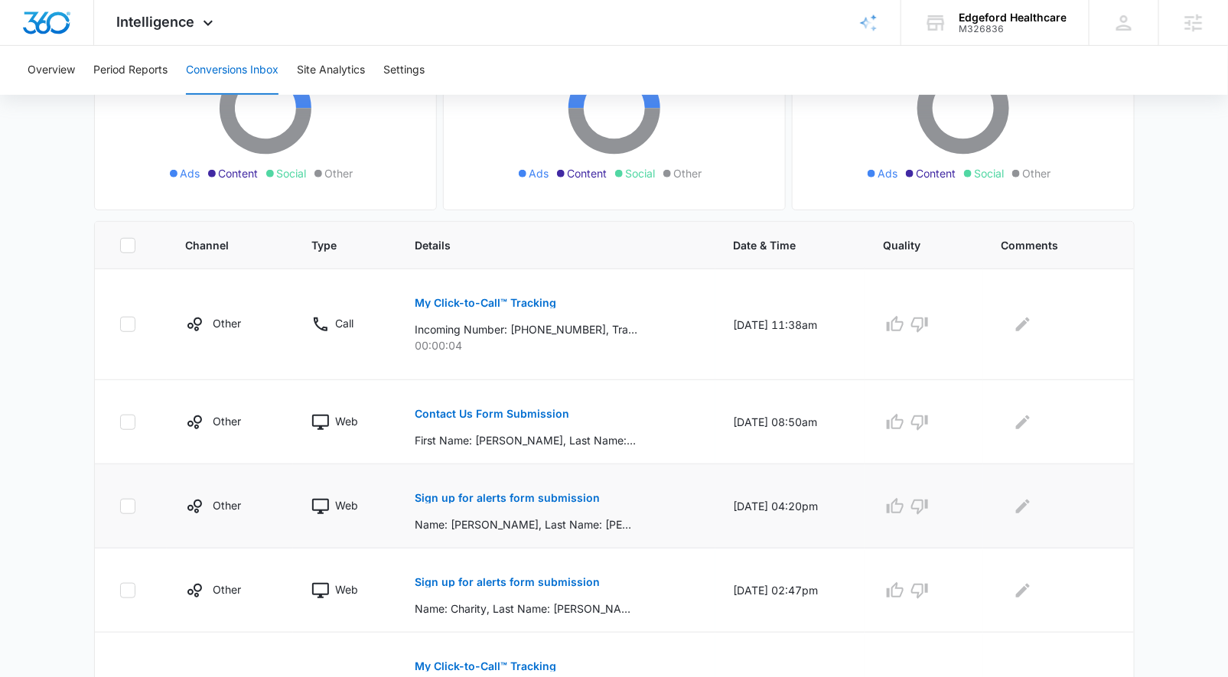
click at [543, 493] on p "Sign up for alerts form submission" at bounding box center [507, 498] width 185 height 11
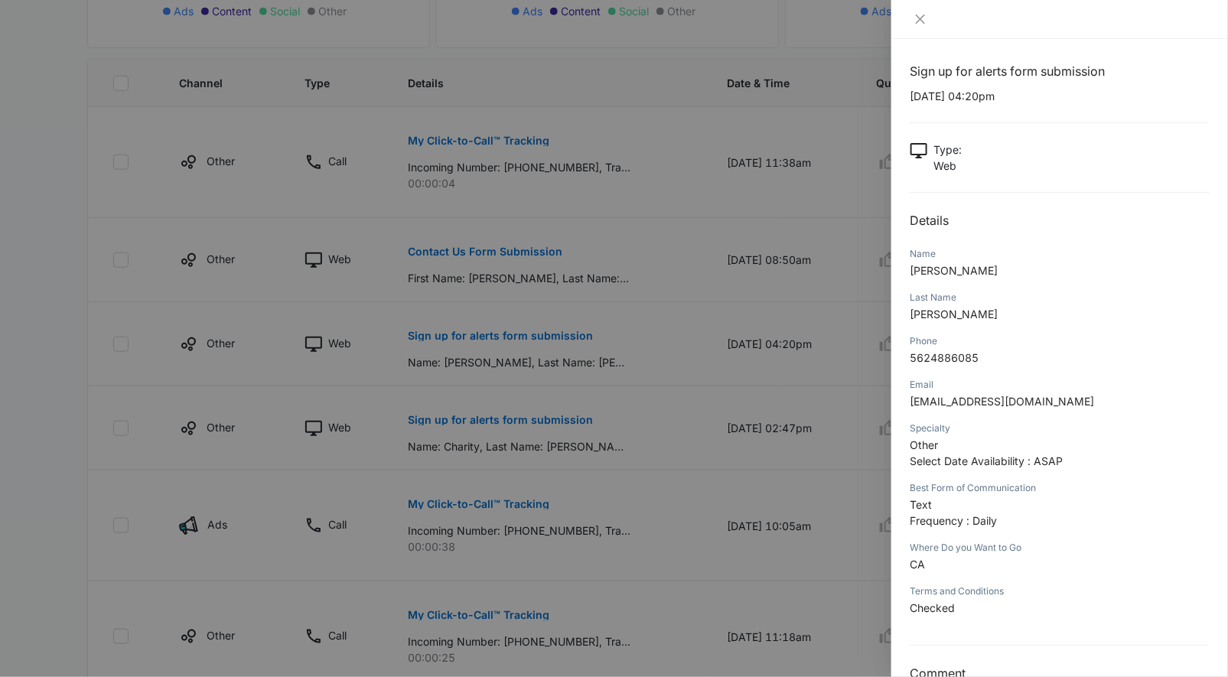
scroll to position [0, 0]
click at [635, 531] on div at bounding box center [614, 338] width 1228 height 677
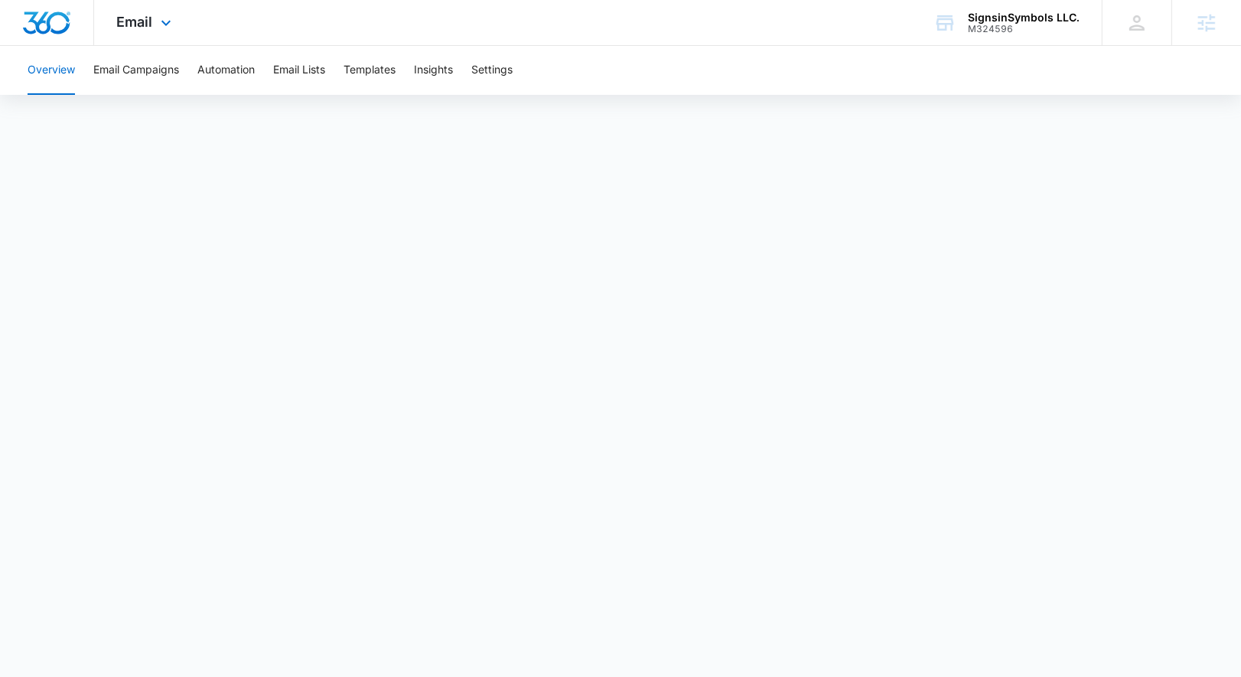
click at [146, 39] on div "Email Apps Reputation Websites Forms CRM Email Social Shop Payments POS Content…" at bounding box center [146, 22] width 104 height 45
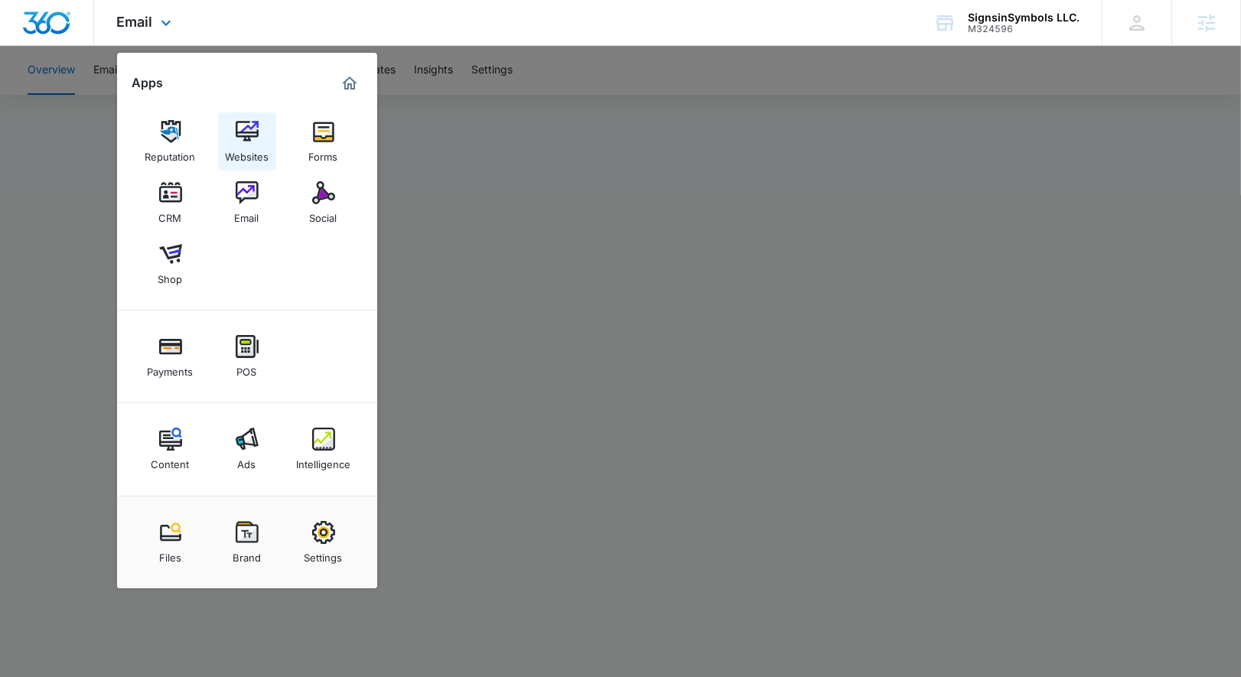
click at [228, 168] on link "Websites" at bounding box center [247, 142] width 58 height 58
